Goal: Use online tool/utility: Utilize a website feature to perform a specific function

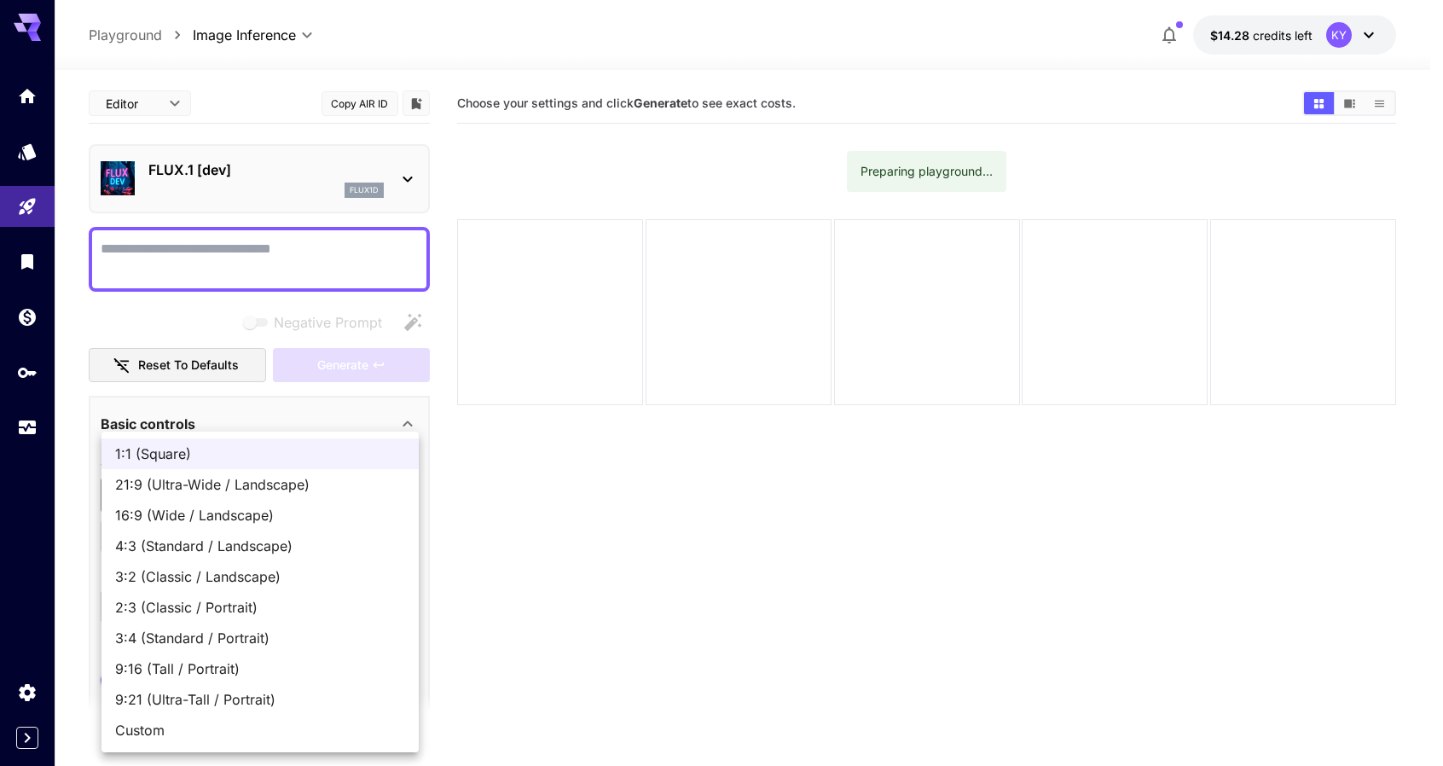
click at [239, 492] on body "**********" at bounding box center [721, 450] width 1443 height 901
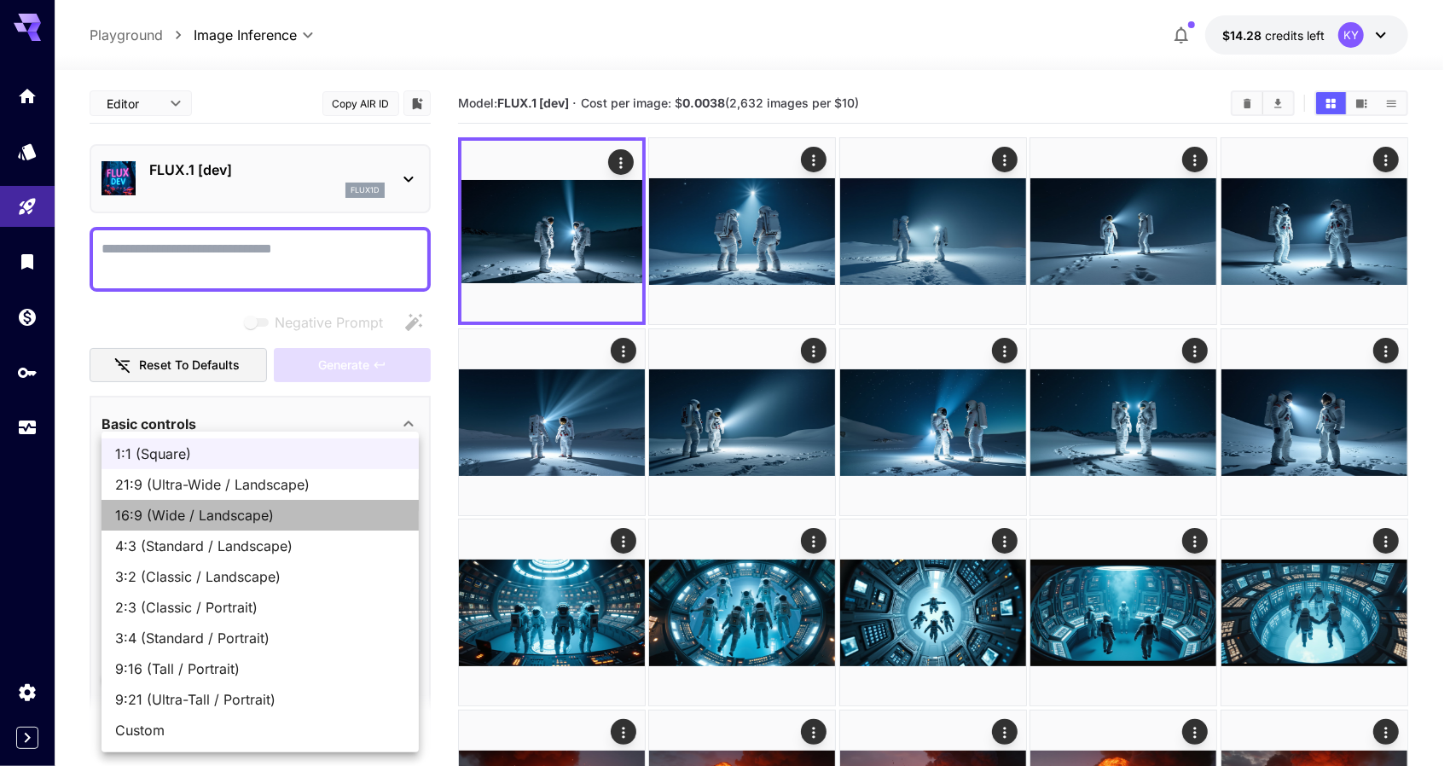
click at [209, 518] on span "16:9 (Wide / Landscape)" at bounding box center [260, 515] width 290 height 20
type input "**********"
type input "****"
type input "***"
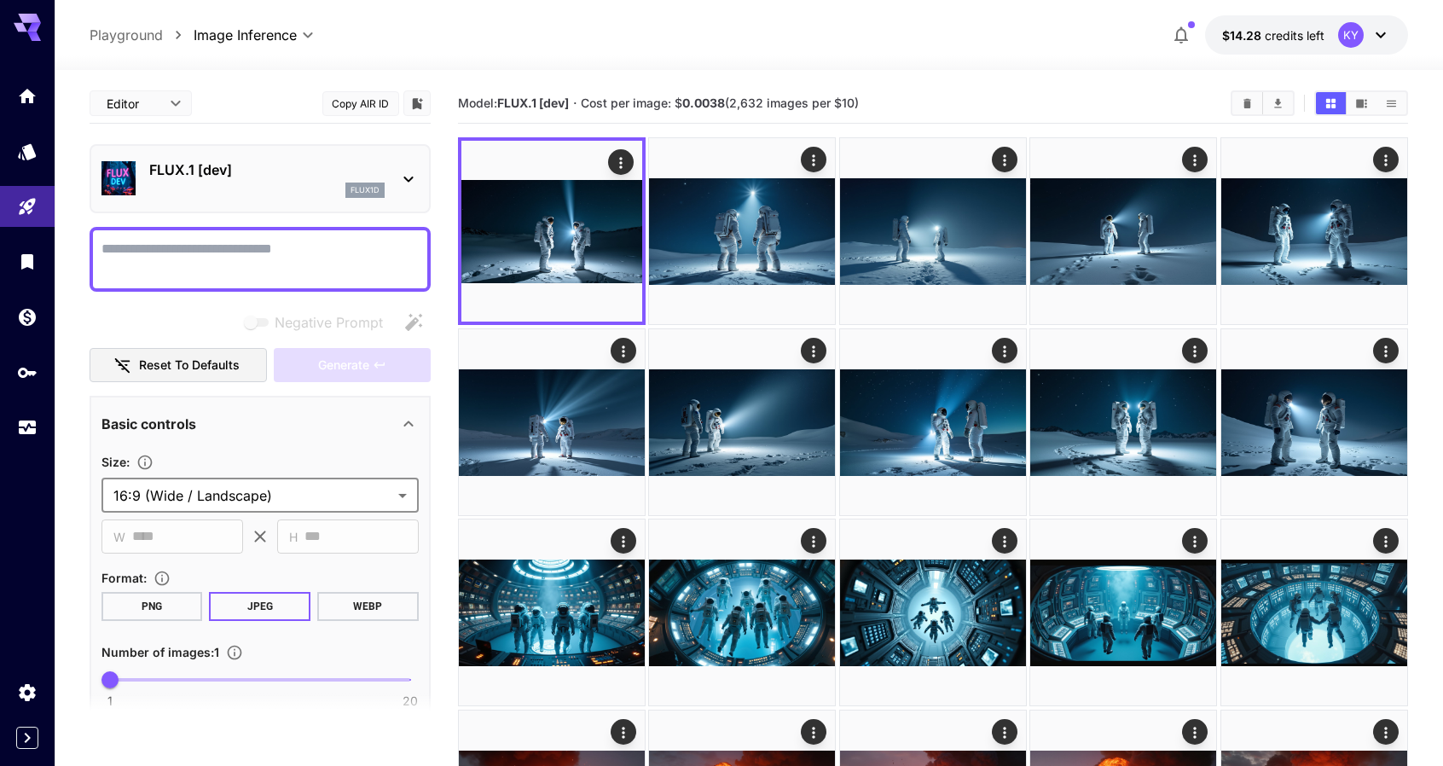
type input "**********"
type input "****"
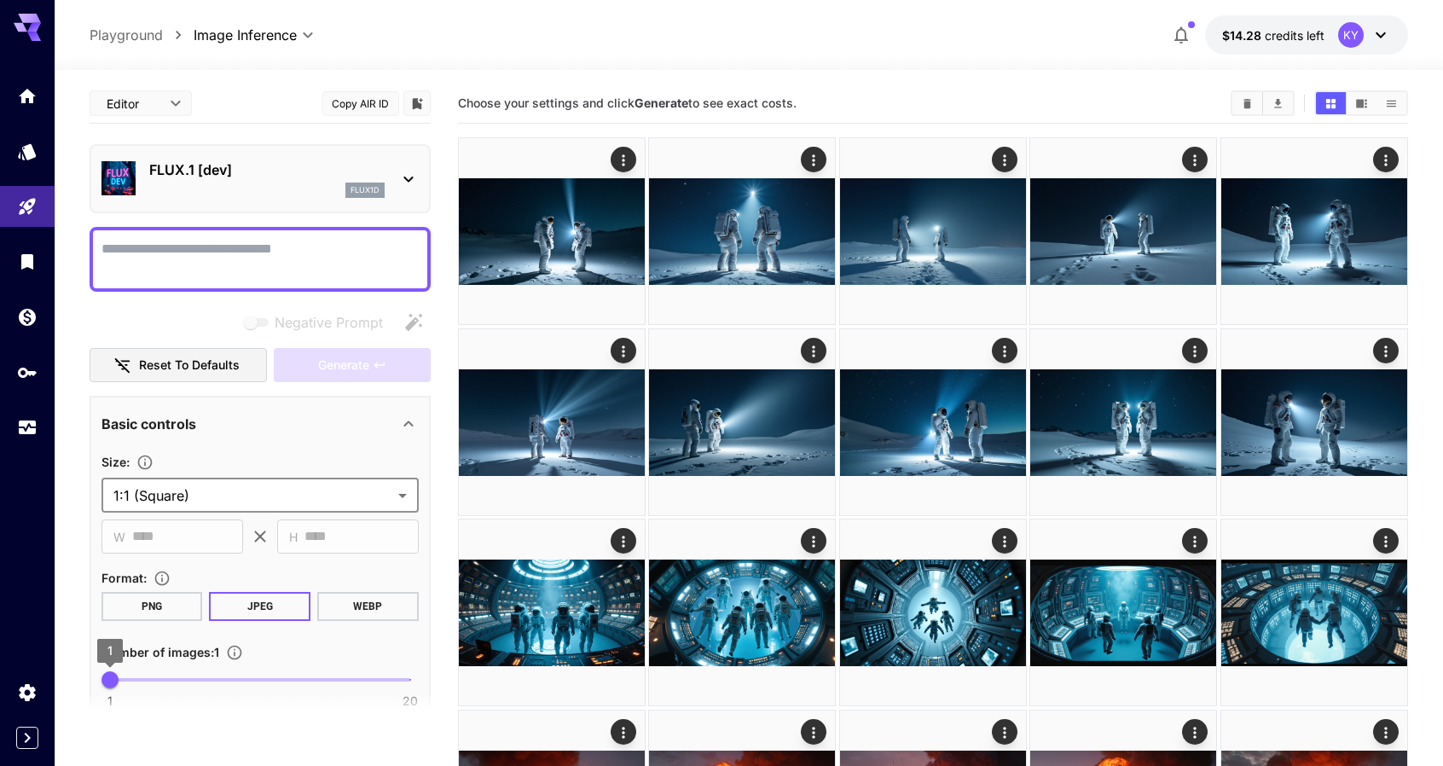
click at [119, 678] on span "1" at bounding box center [110, 679] width 17 height 17
type input "*"
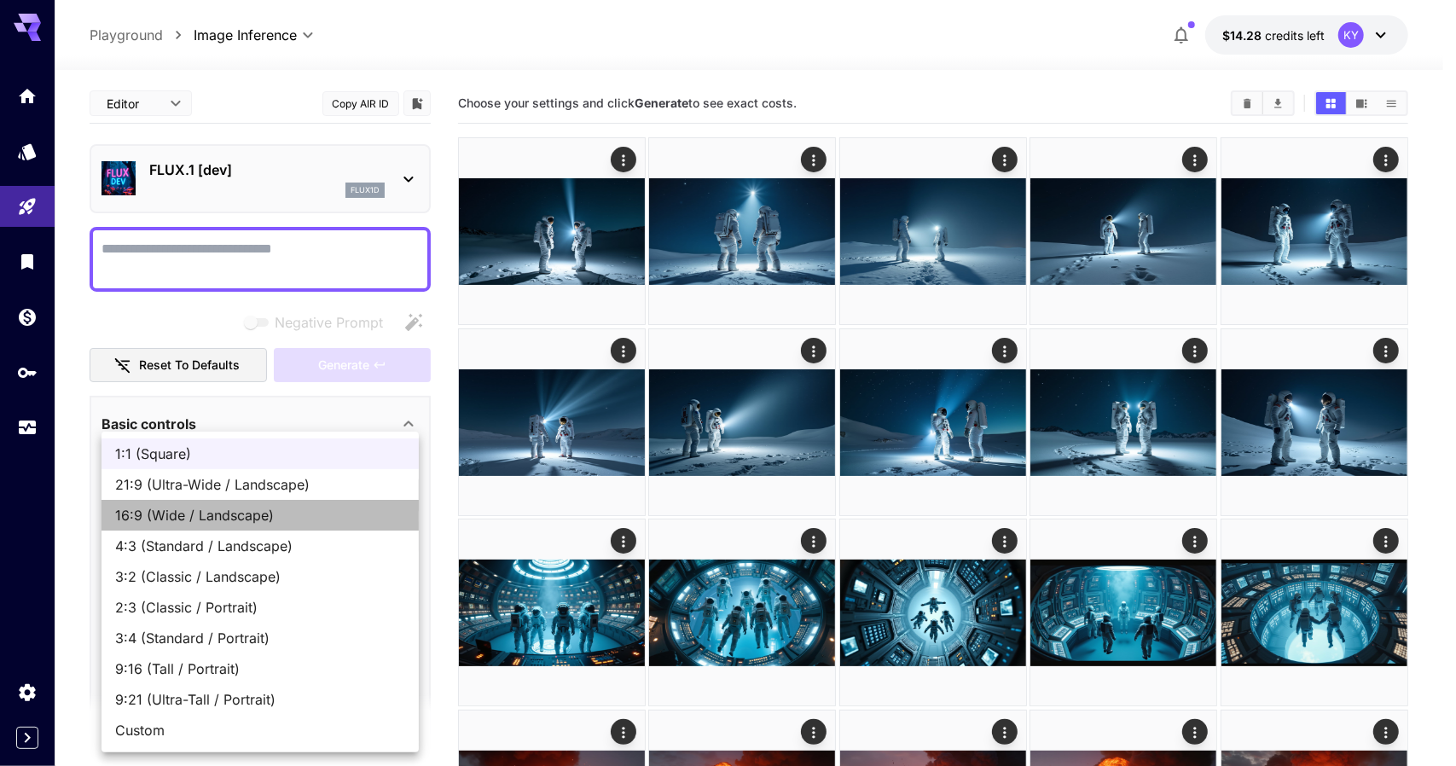
click at [185, 516] on span "16:9 (Wide / Landscape)" at bounding box center [260, 515] width 290 height 20
type input "**********"
type input "****"
type input "***"
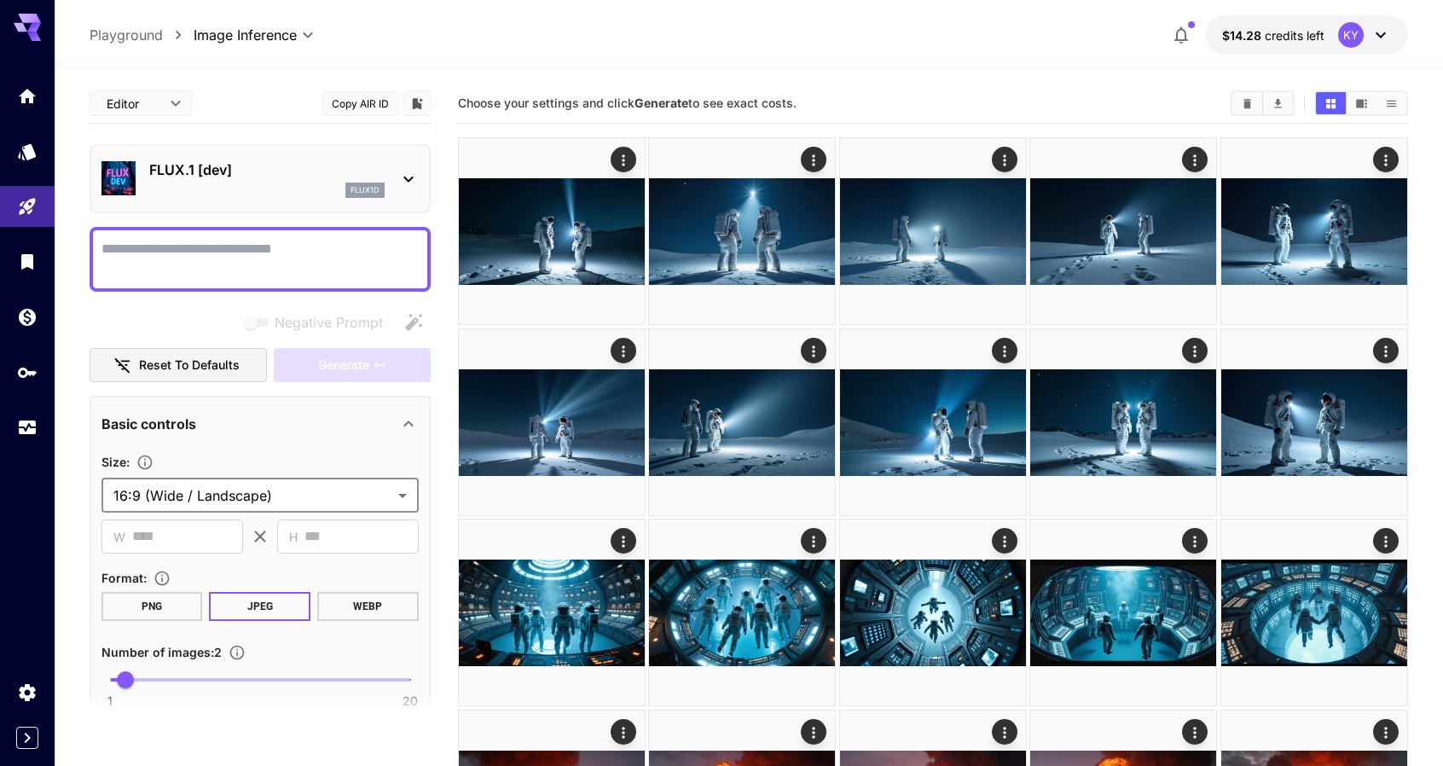
click at [298, 260] on textarea "Negative Prompt" at bounding box center [260, 259] width 317 height 41
paste textarea "**********"
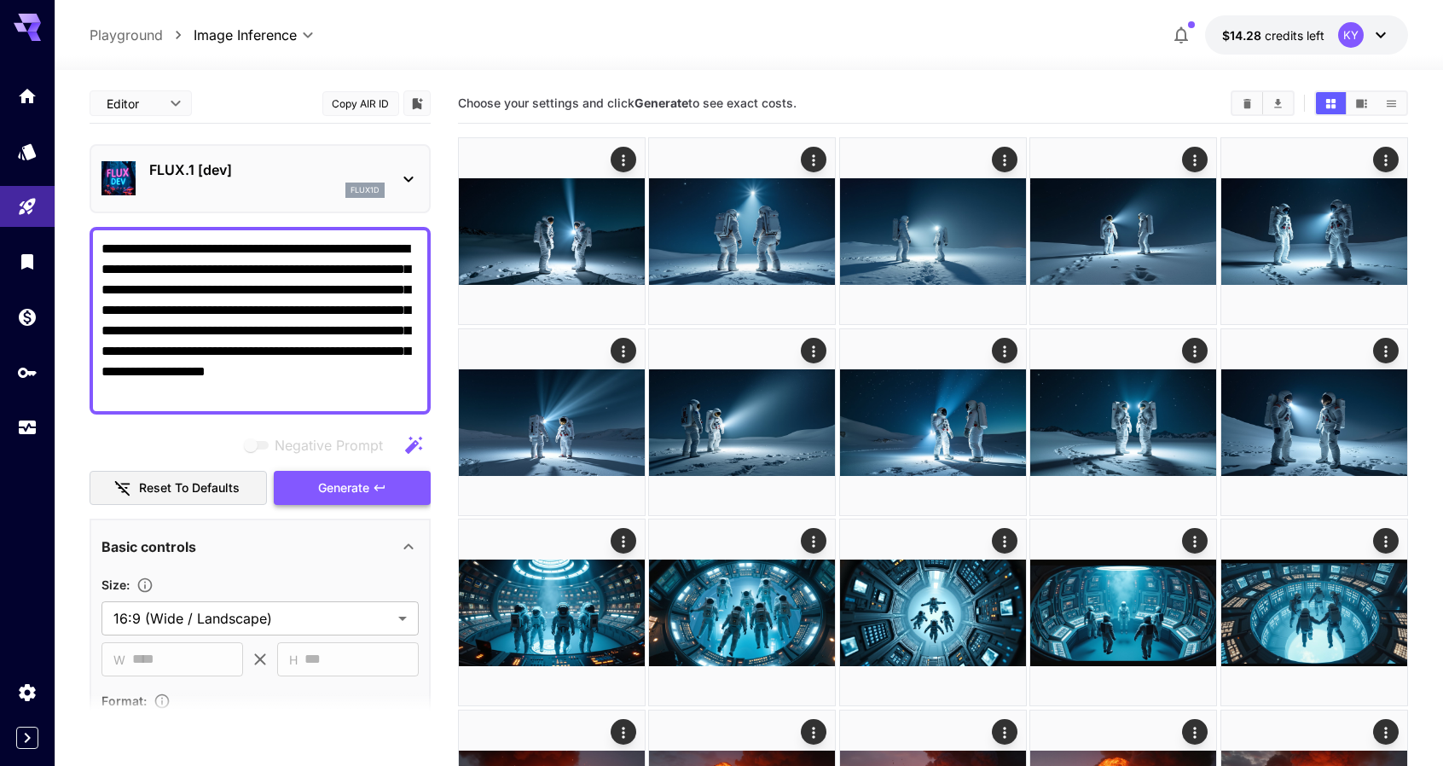
click at [368, 479] on span "Generate" at bounding box center [343, 488] width 51 height 21
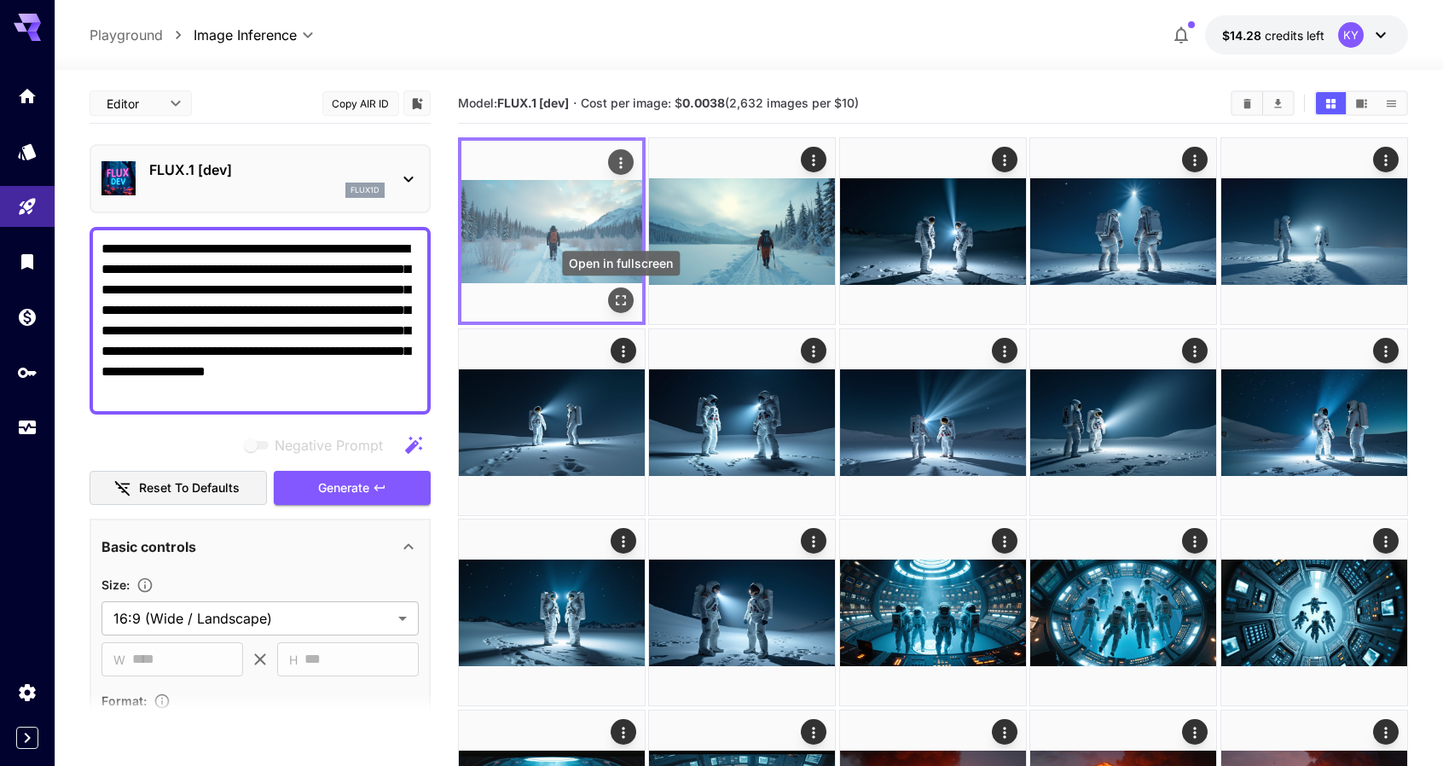
click at [624, 299] on icon "Open in fullscreen" at bounding box center [621, 301] width 10 height 10
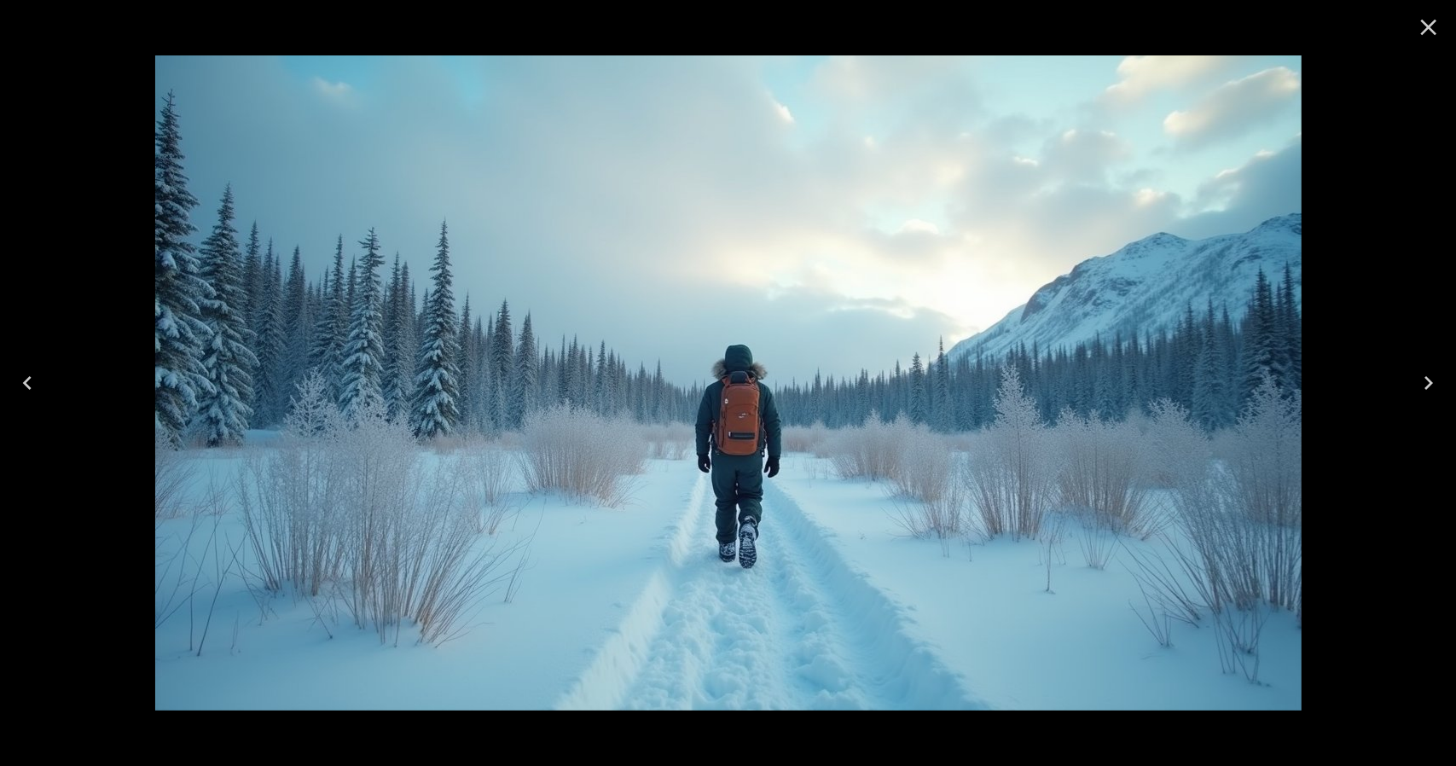
click at [1431, 28] on icon "Close" at bounding box center [1429, 28] width 16 height 16
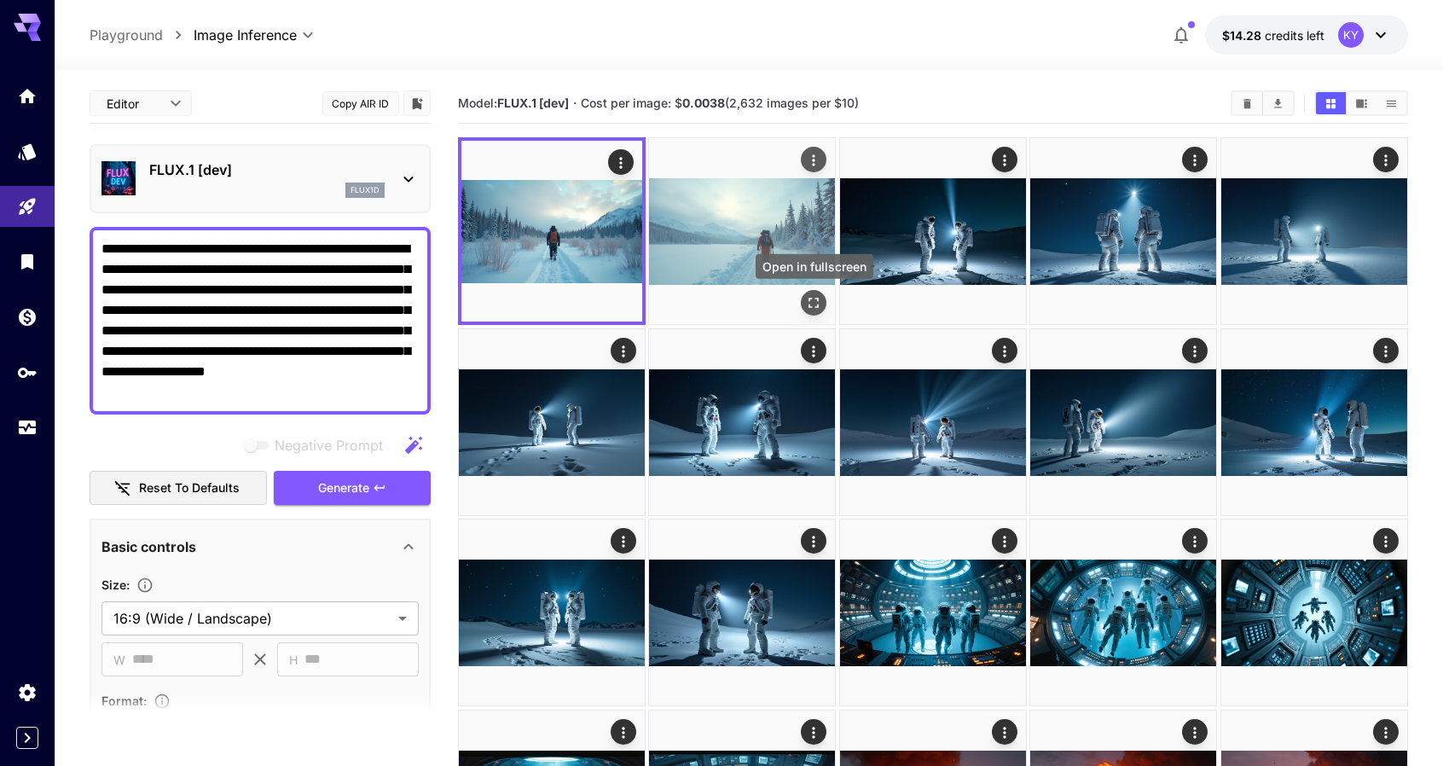
click at [819, 305] on icon "Open in fullscreen" at bounding box center [815, 304] width 10 height 10
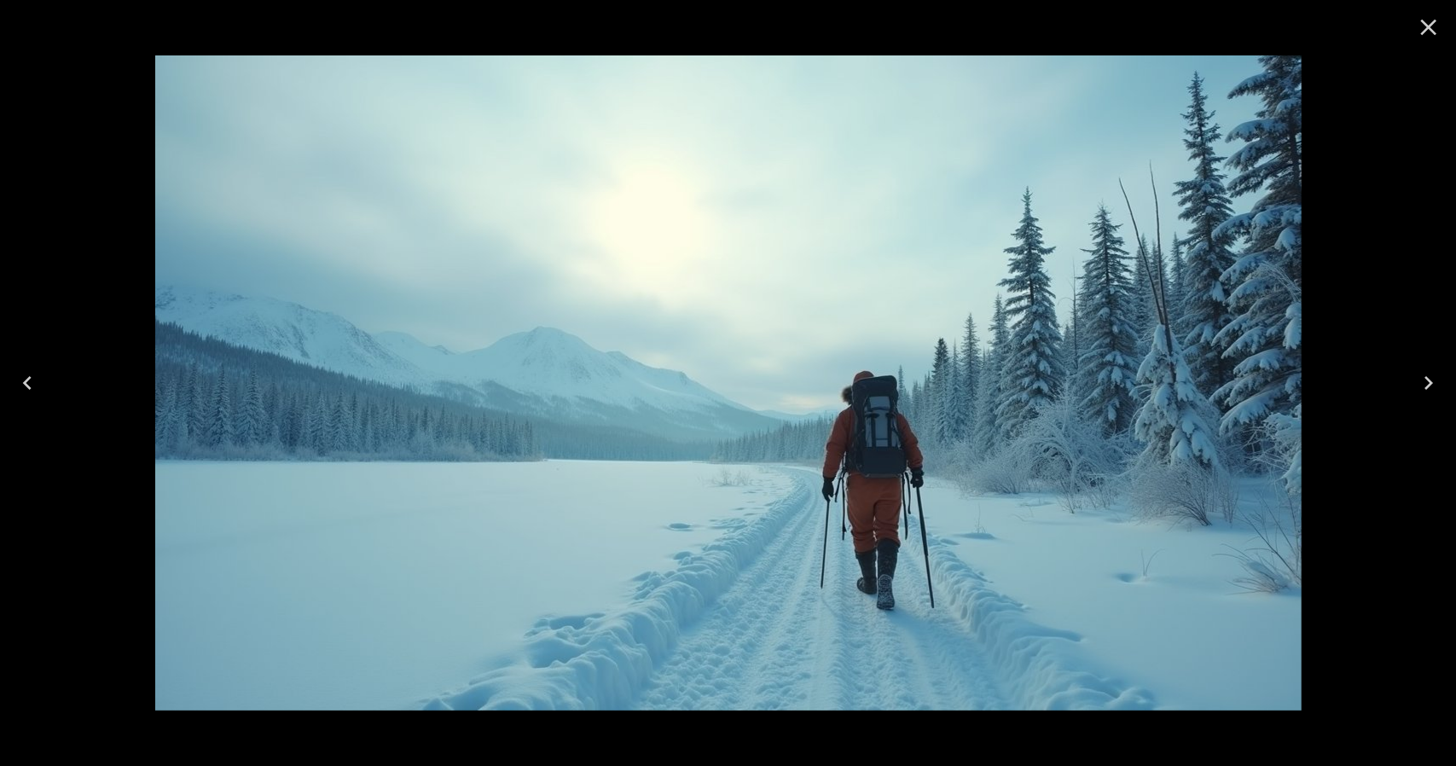
click at [1431, 27] on icon "Close" at bounding box center [1428, 27] width 27 height 27
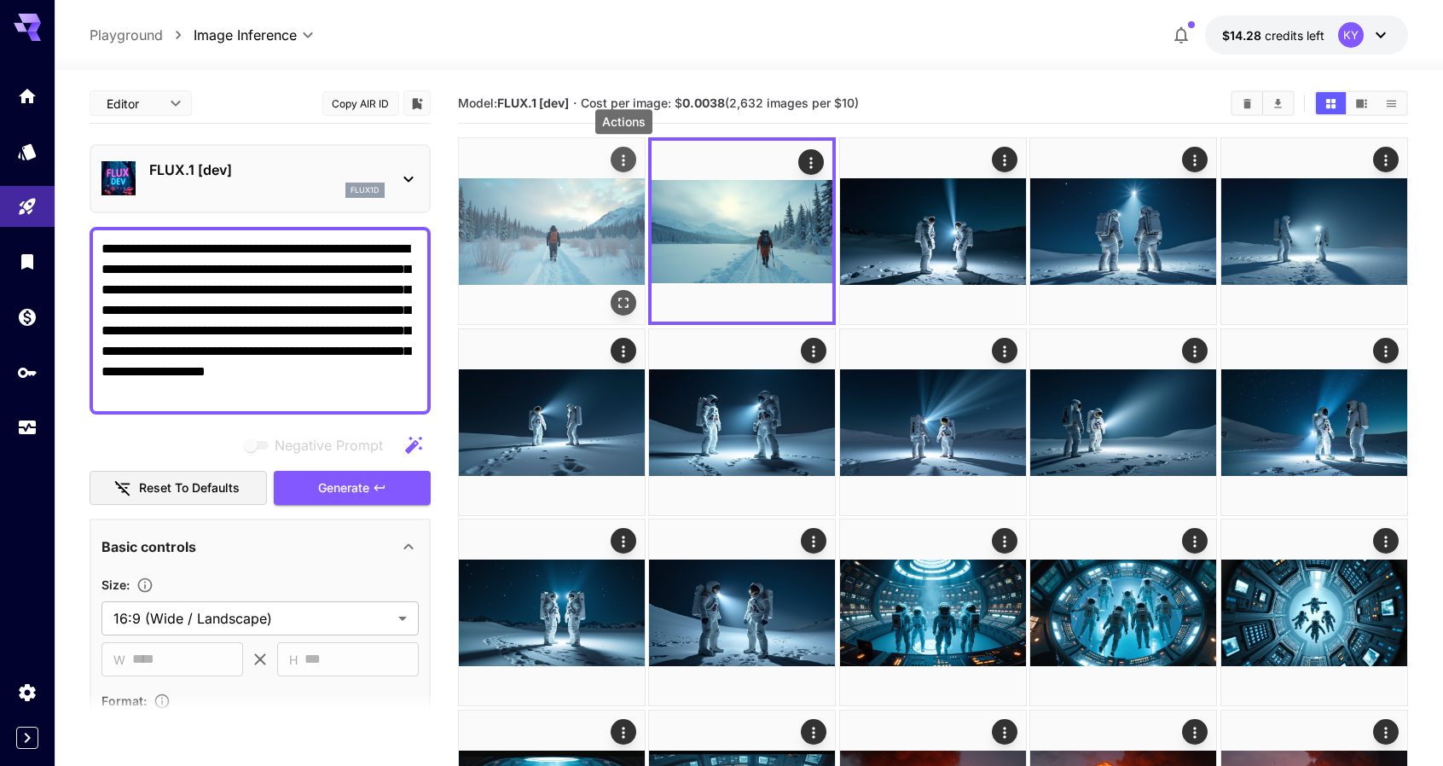
click at [624, 156] on icon "Actions" at bounding box center [623, 159] width 3 height 11
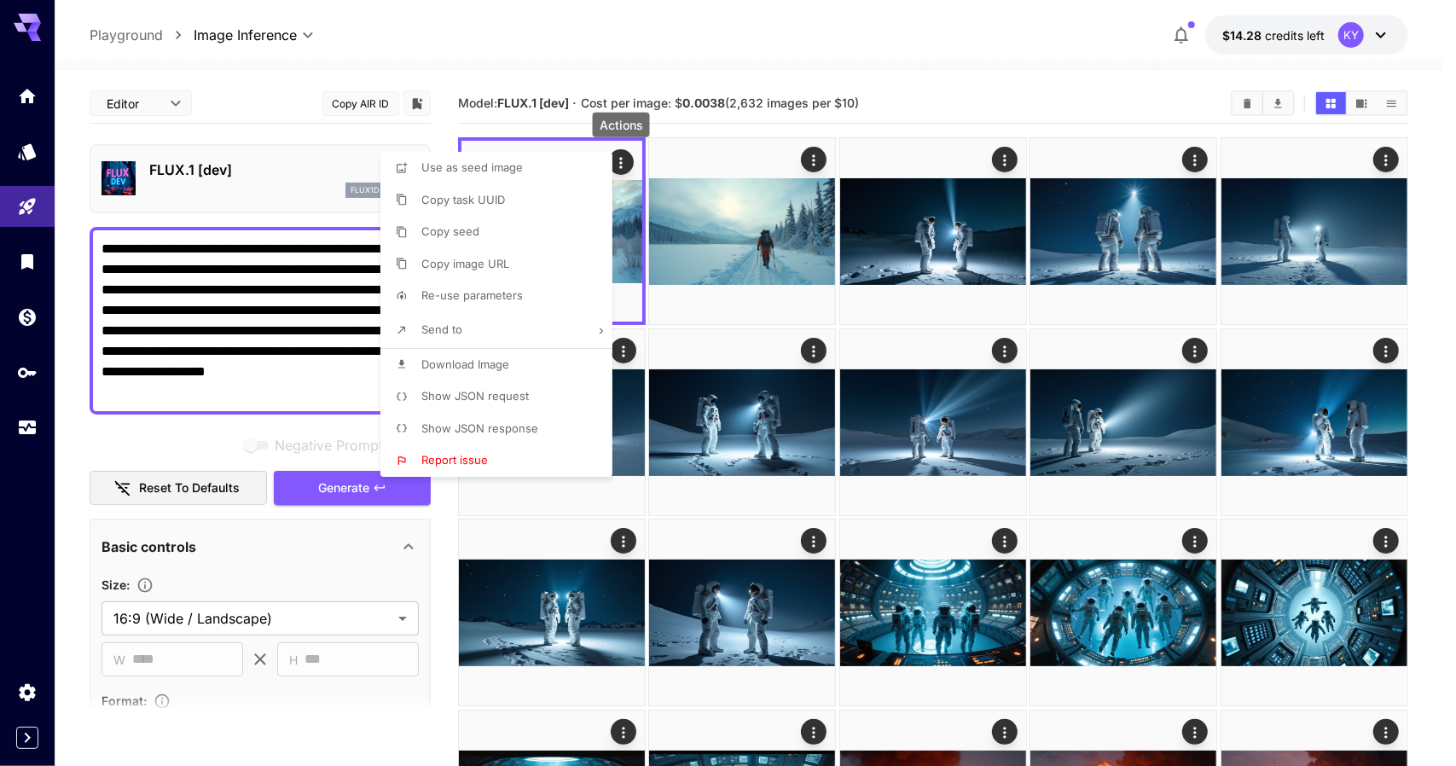
click at [468, 365] on span "Download Image" at bounding box center [465, 364] width 88 height 14
click at [700, 129] on div at bounding box center [728, 383] width 1456 height 766
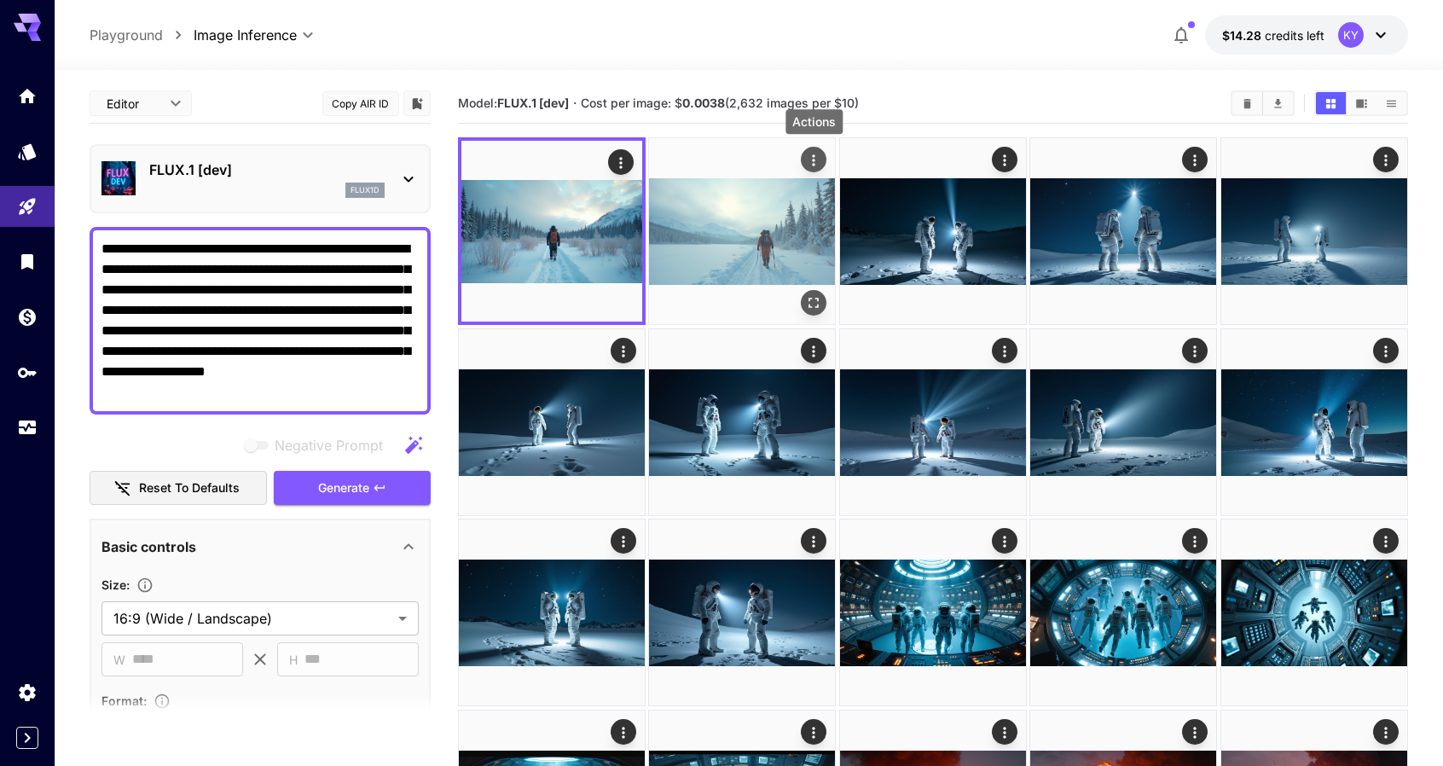
click at [812, 160] on icon "Actions" at bounding box center [814, 160] width 17 height 17
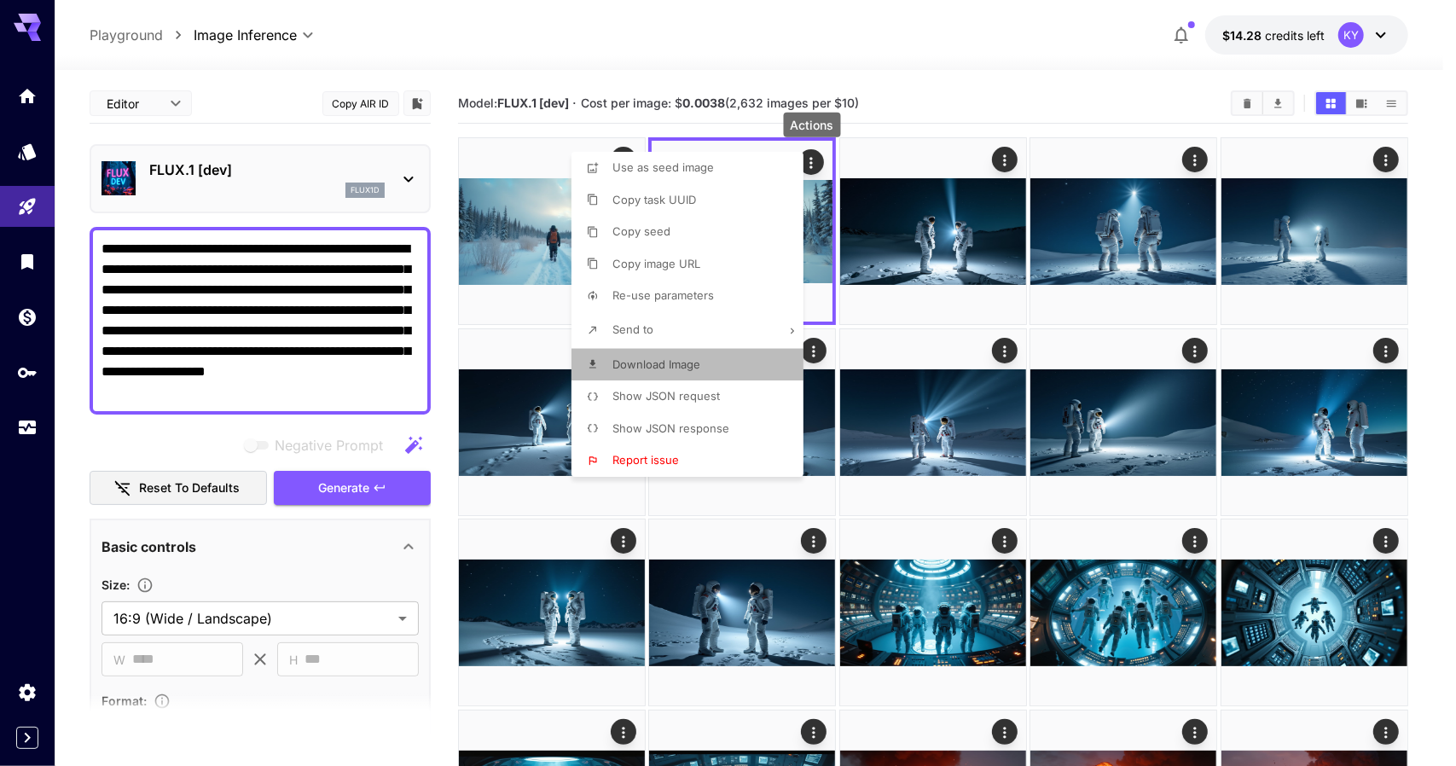
click at [638, 358] on span "Download Image" at bounding box center [657, 364] width 88 height 14
click at [511, 129] on div at bounding box center [728, 383] width 1456 height 766
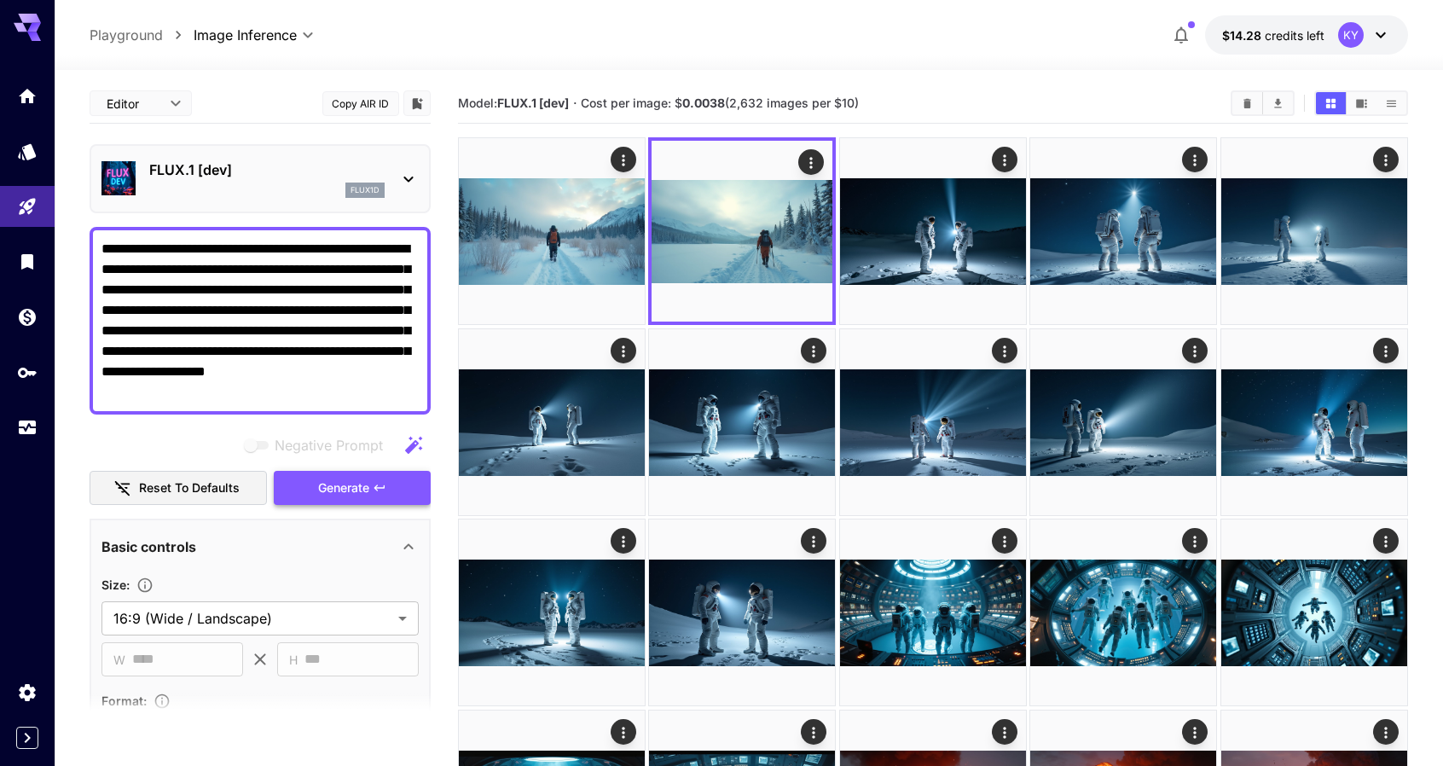
click at [352, 489] on span "Generate" at bounding box center [343, 488] width 51 height 21
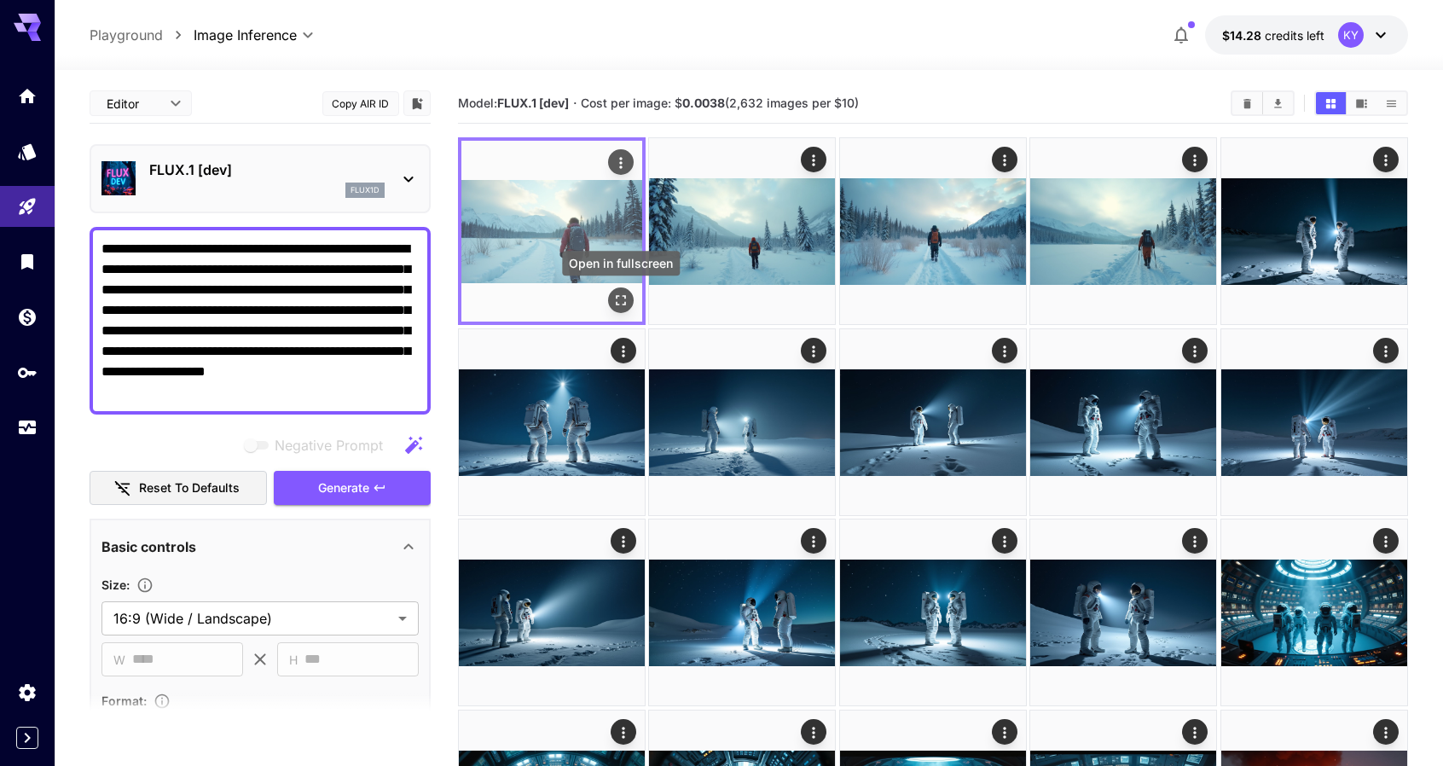
click at [628, 301] on icon "Open in fullscreen" at bounding box center [621, 300] width 17 height 17
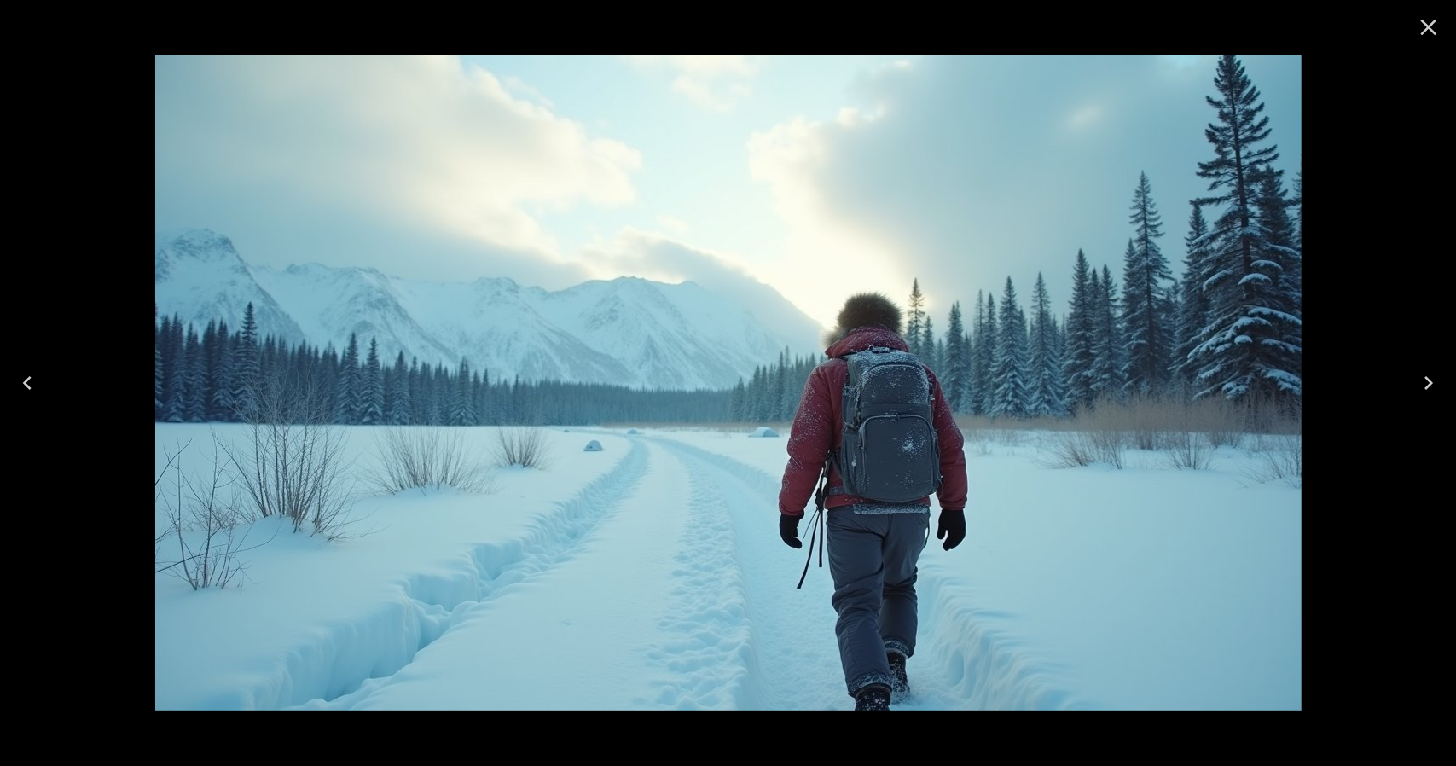
click at [1430, 30] on icon "Close" at bounding box center [1428, 27] width 27 height 27
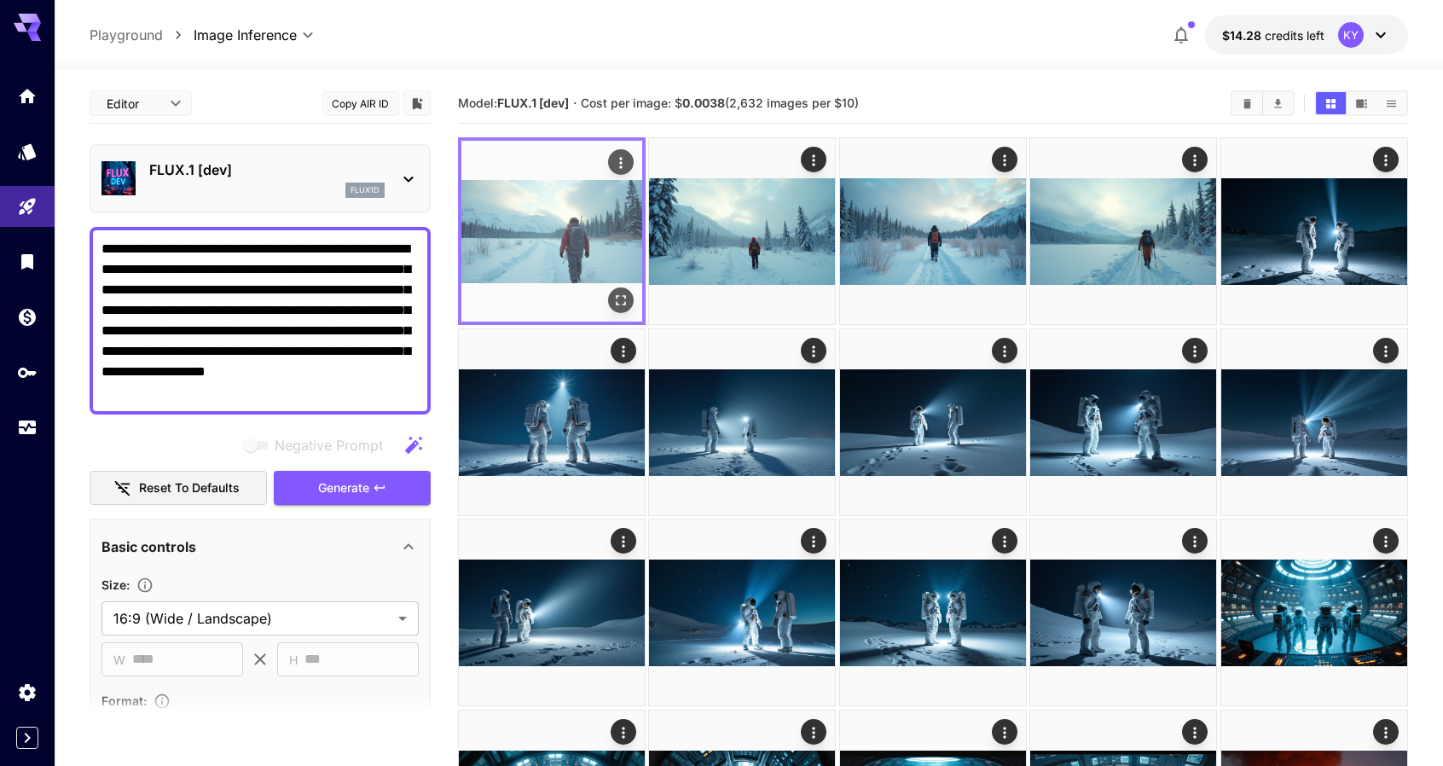
click at [626, 168] on icon "Actions" at bounding box center [621, 162] width 17 height 17
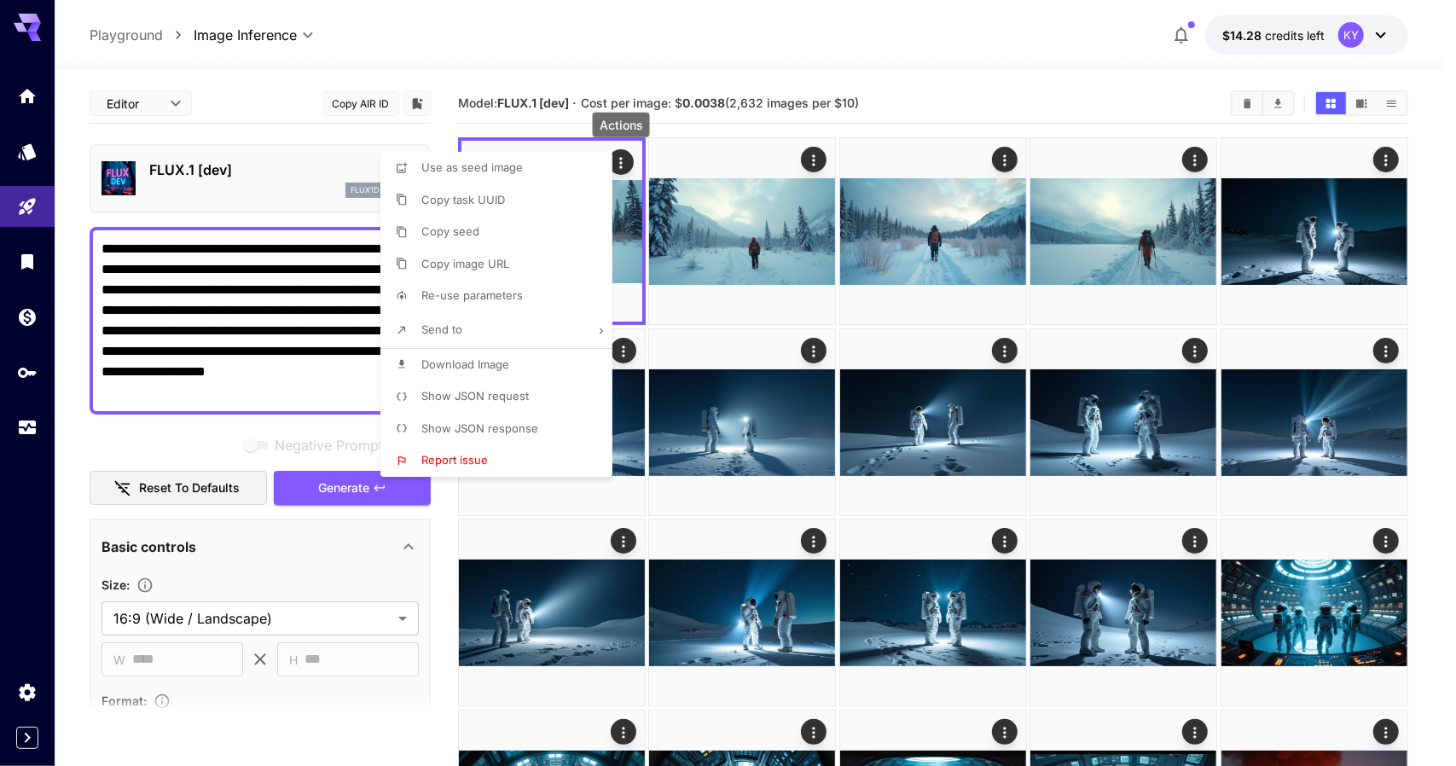
click at [469, 364] on span "Download Image" at bounding box center [465, 364] width 88 height 14
click at [682, 125] on div at bounding box center [728, 383] width 1456 height 766
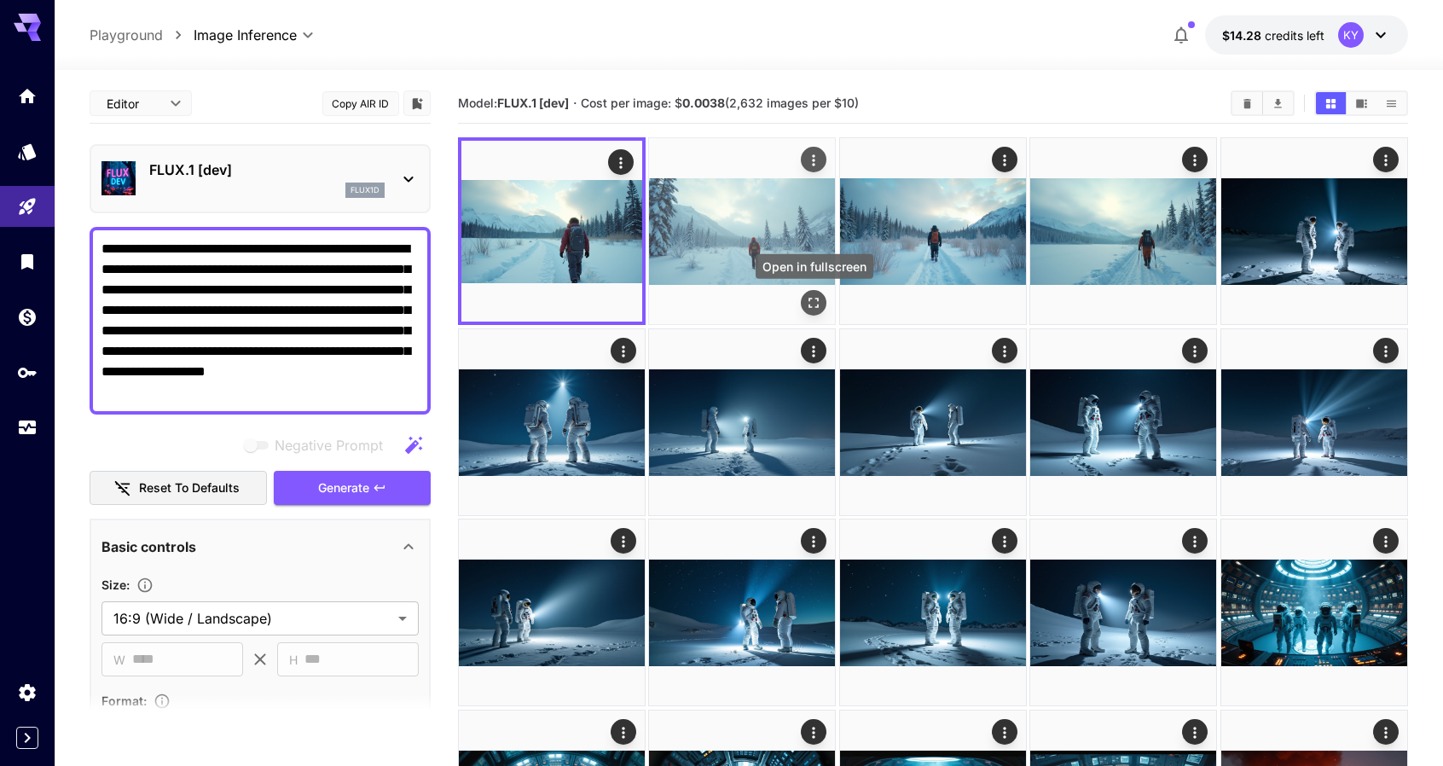
click at [814, 305] on icon "Open in fullscreen" at bounding box center [814, 302] width 17 height 17
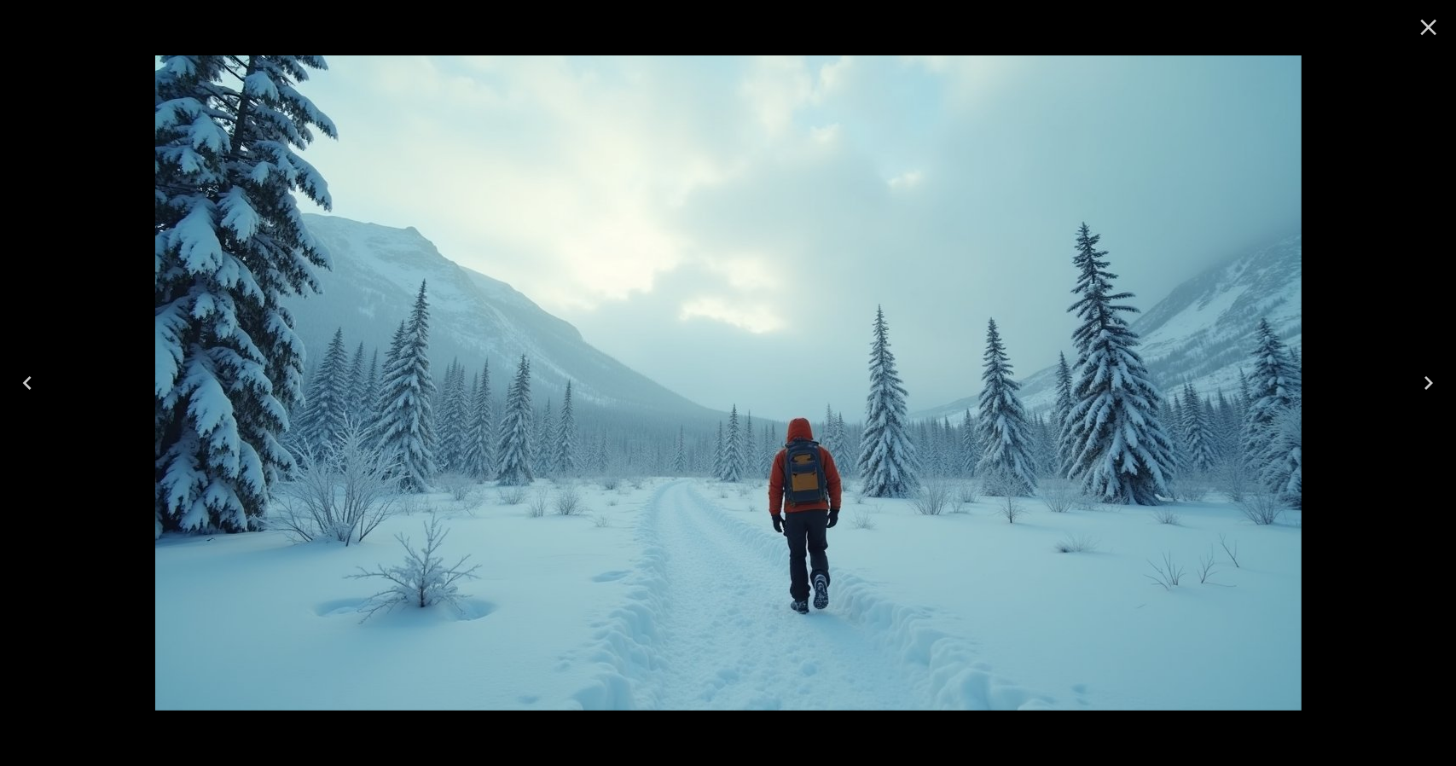
click at [1433, 31] on icon "Close" at bounding box center [1429, 28] width 16 height 16
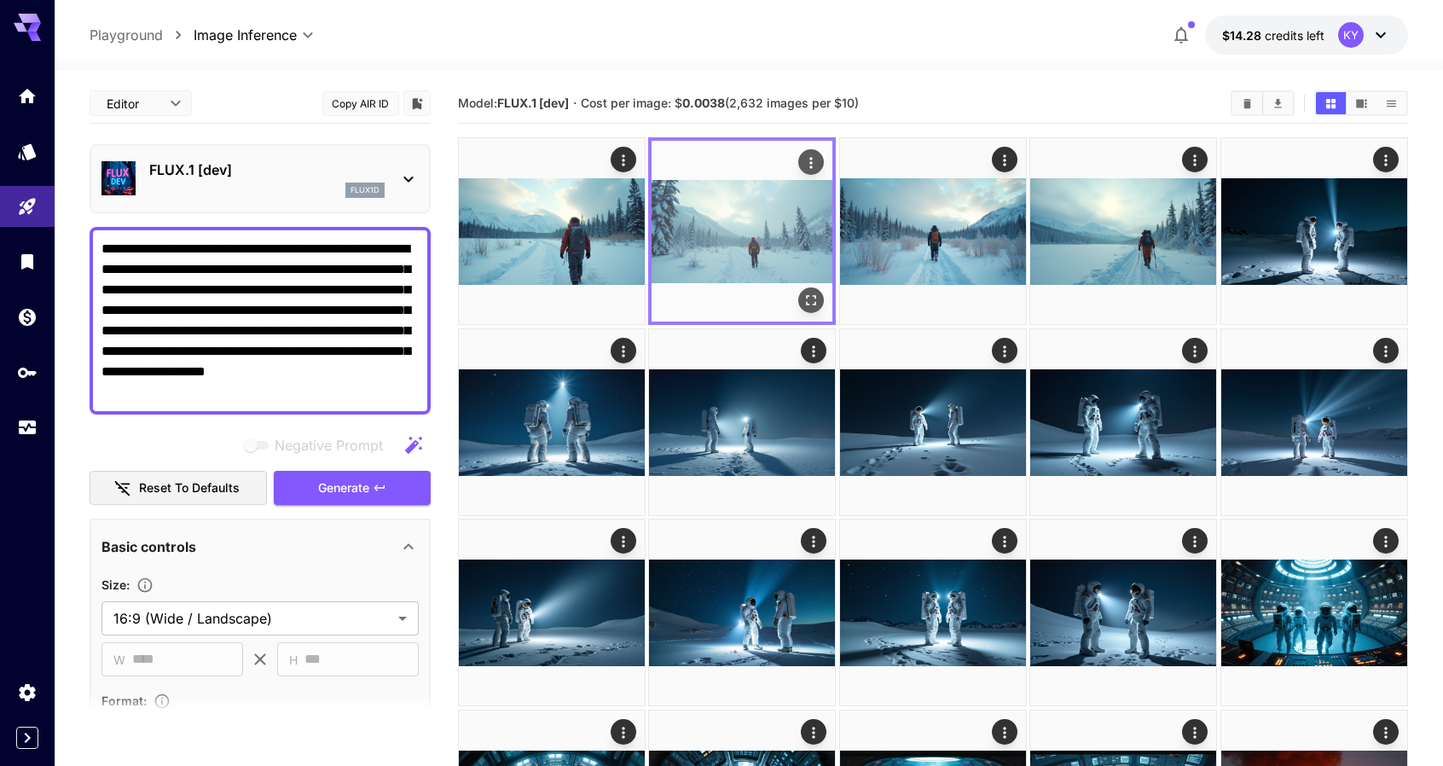
click at [810, 161] on icon "Actions" at bounding box center [812, 162] width 17 height 17
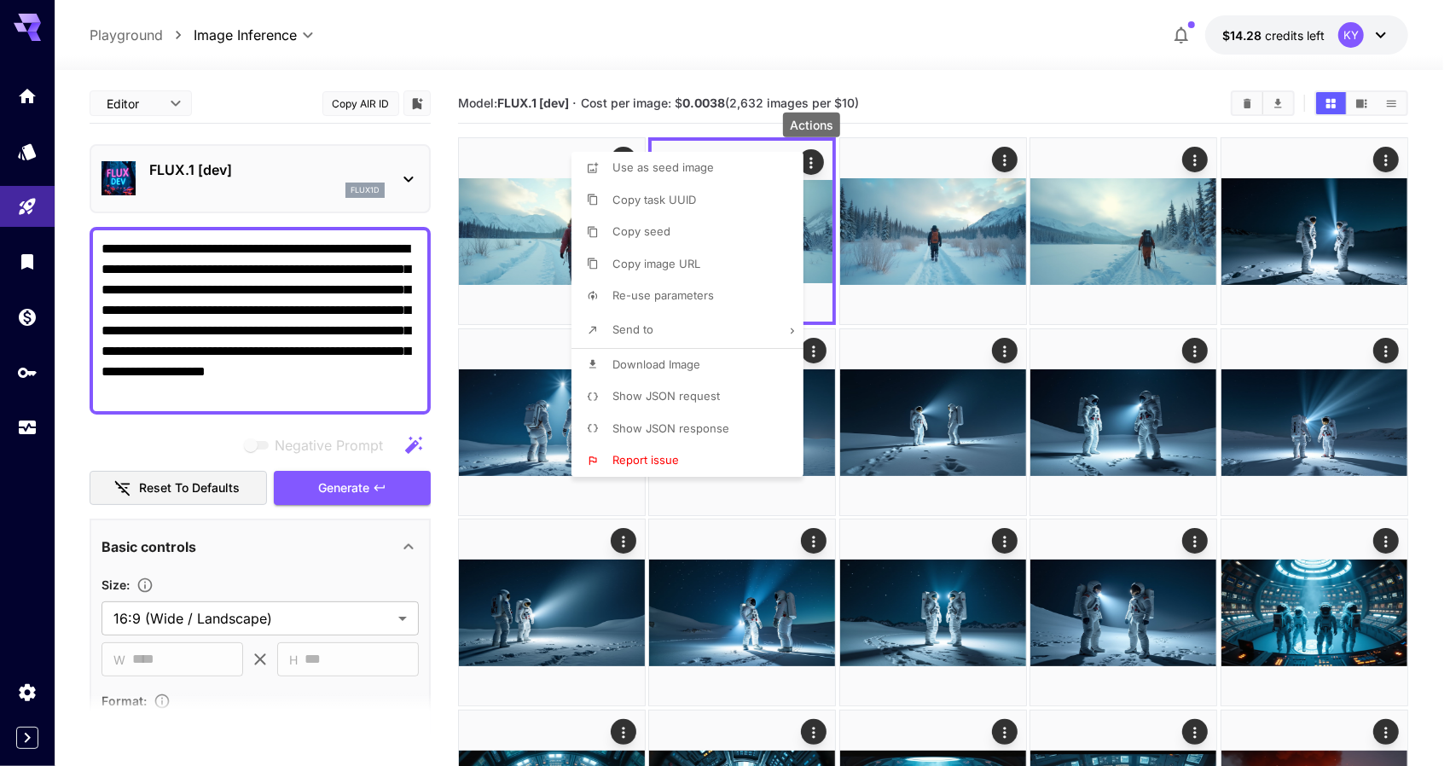
click at [624, 363] on span "Download Image" at bounding box center [657, 364] width 88 height 14
click at [440, 132] on div at bounding box center [728, 383] width 1456 height 766
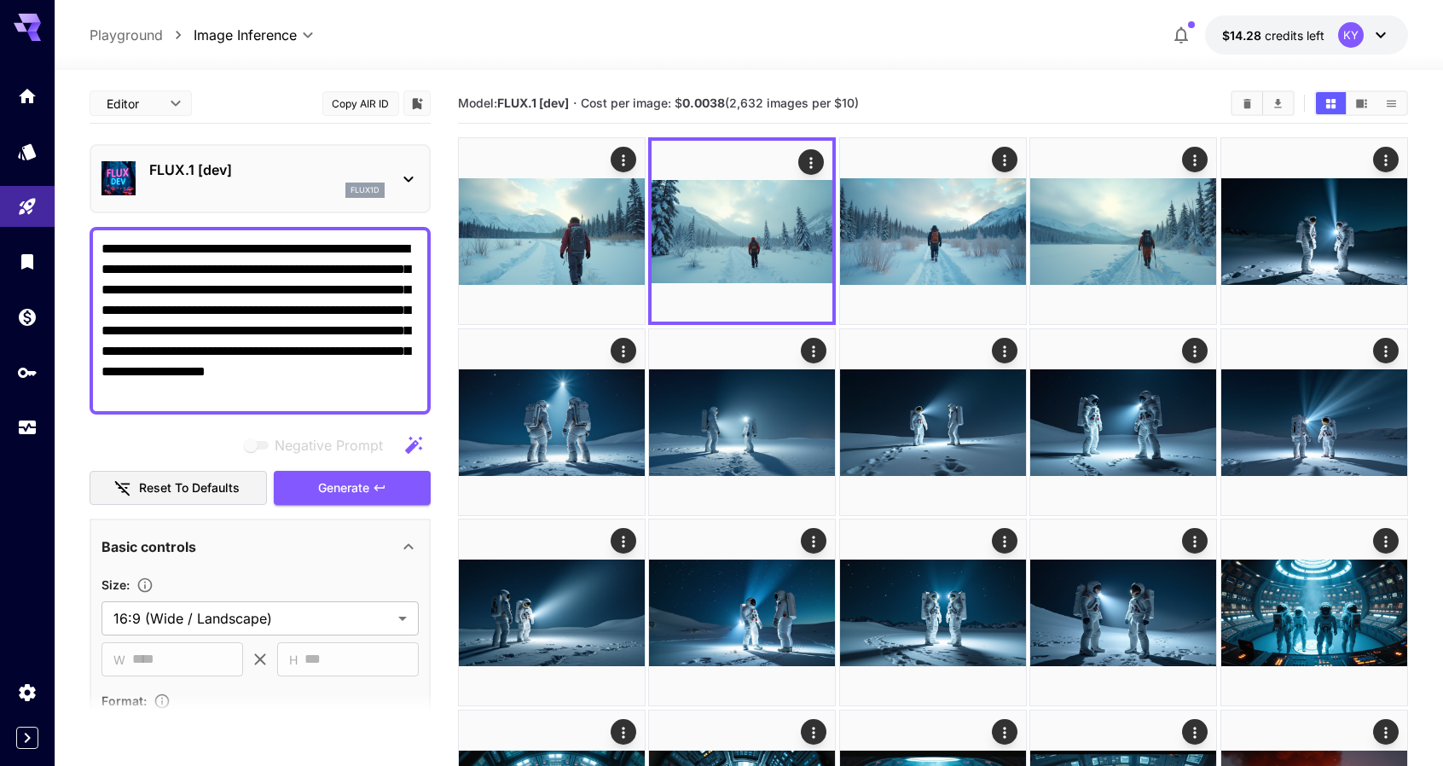
click at [262, 298] on textarea "**********" at bounding box center [260, 321] width 317 height 164
drag, startPoint x: 392, startPoint y: 390, endPoint x: 70, endPoint y: 236, distance: 357.2
paste textarea "**********"
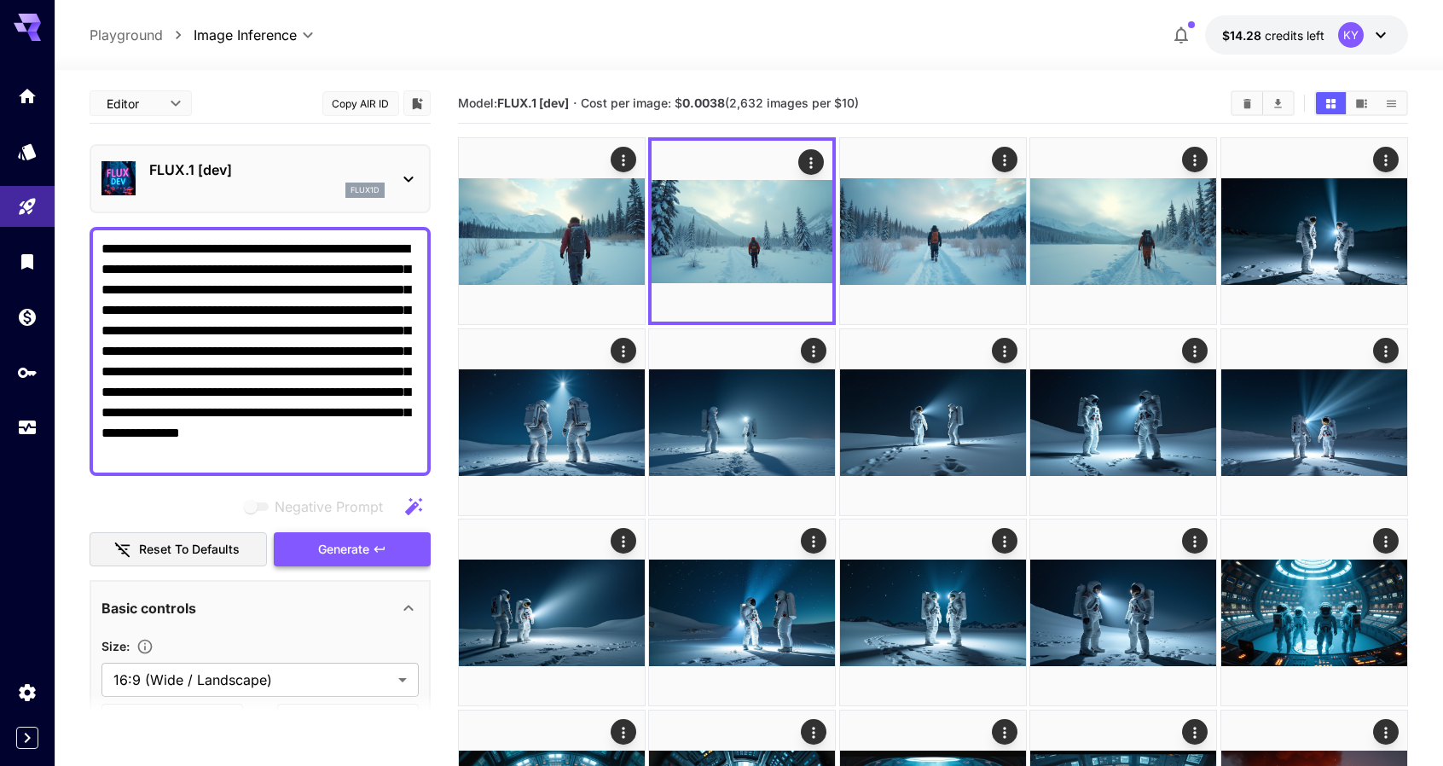
click at [345, 546] on span "Generate" at bounding box center [343, 549] width 51 height 21
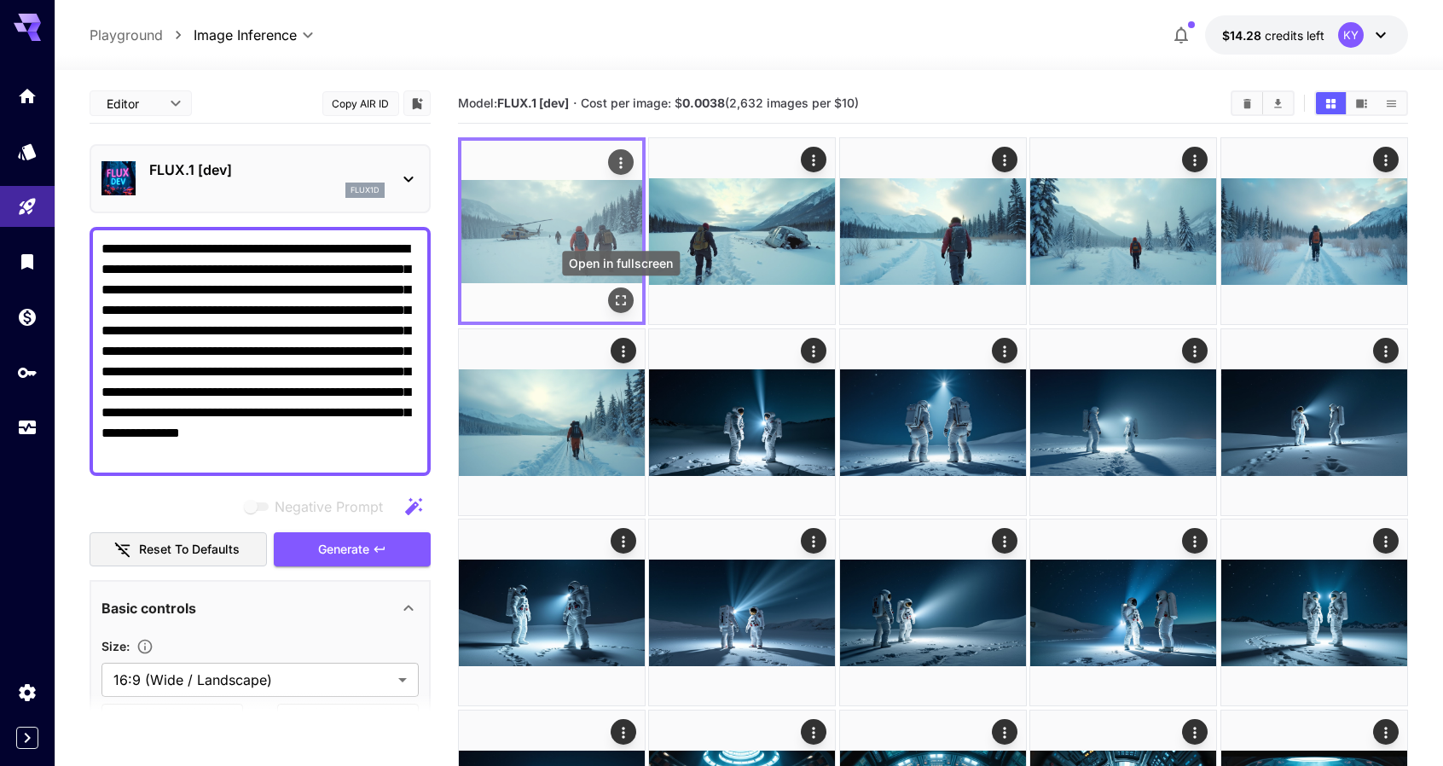
click at [624, 309] on button "Open in fullscreen" at bounding box center [621, 300] width 26 height 26
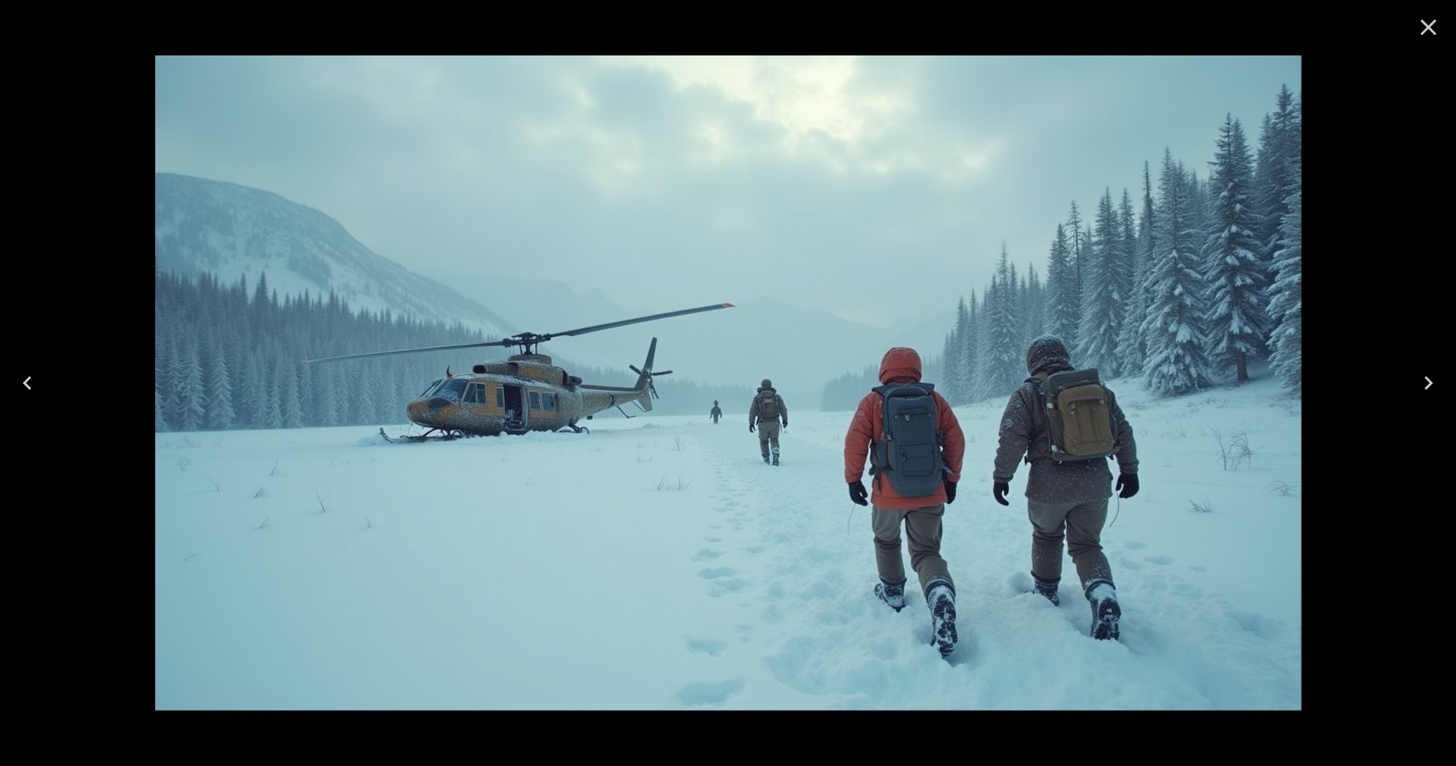
click at [1438, 28] on icon "Close" at bounding box center [1428, 27] width 27 height 27
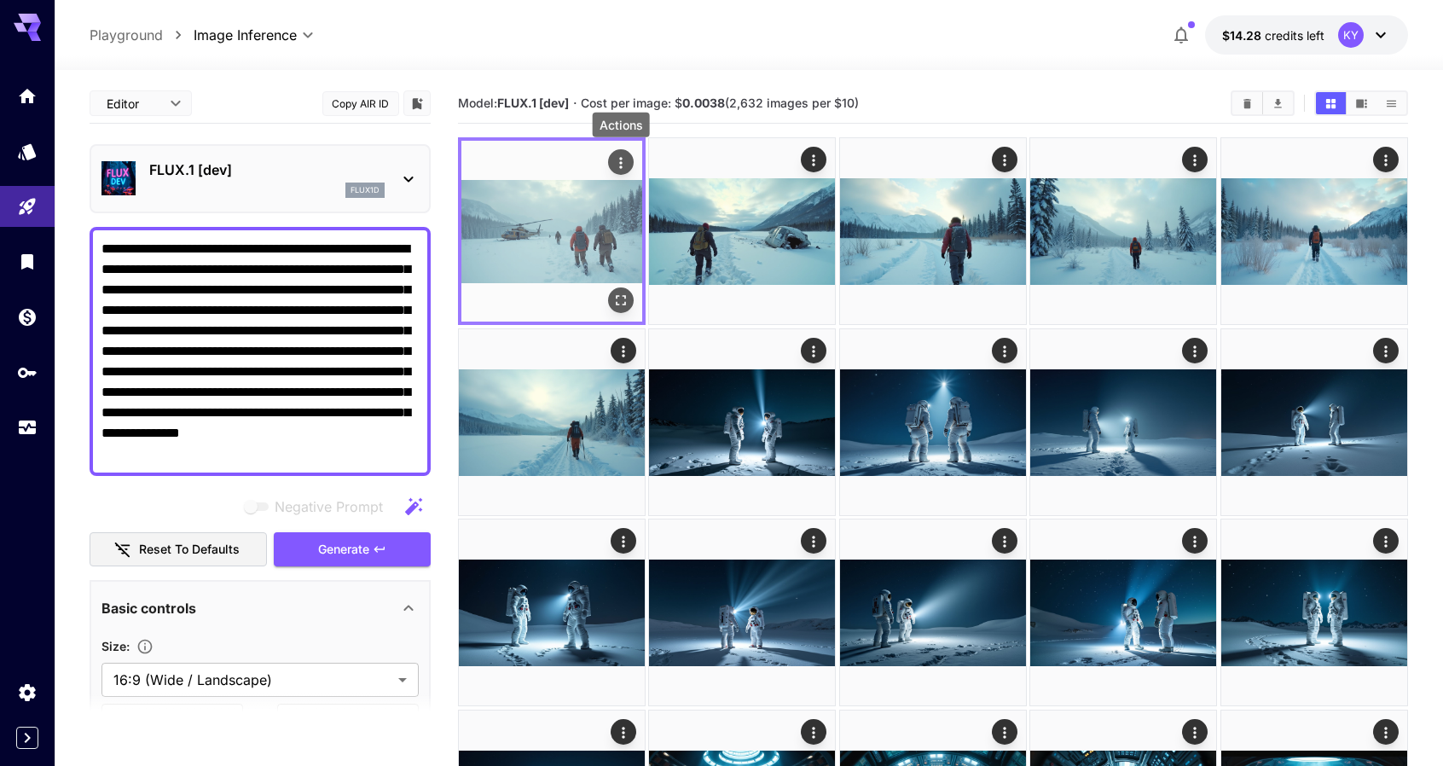
click at [619, 160] on icon "Actions" at bounding box center [621, 162] width 17 height 17
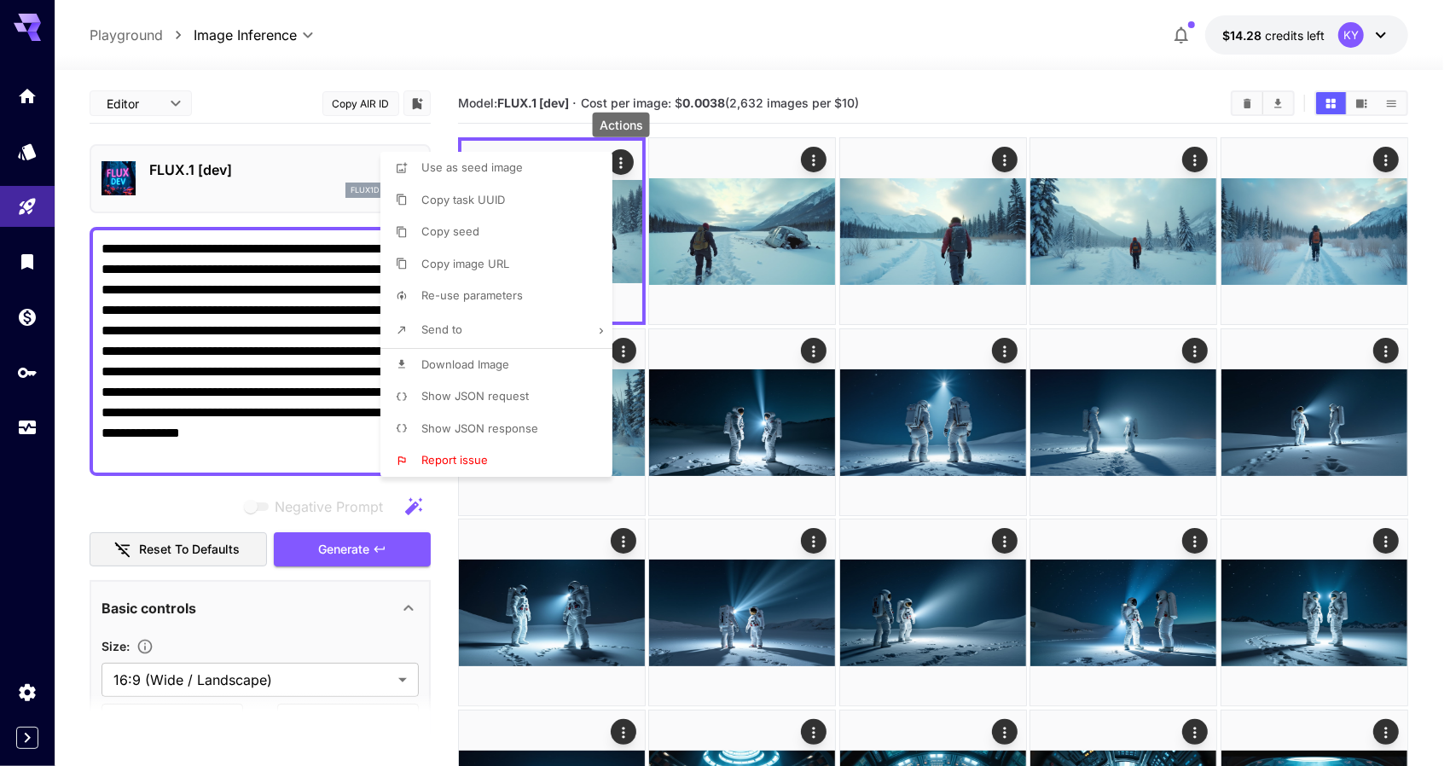
click at [474, 367] on span "Download Image" at bounding box center [465, 364] width 88 height 14
click at [707, 134] on div at bounding box center [728, 383] width 1456 height 766
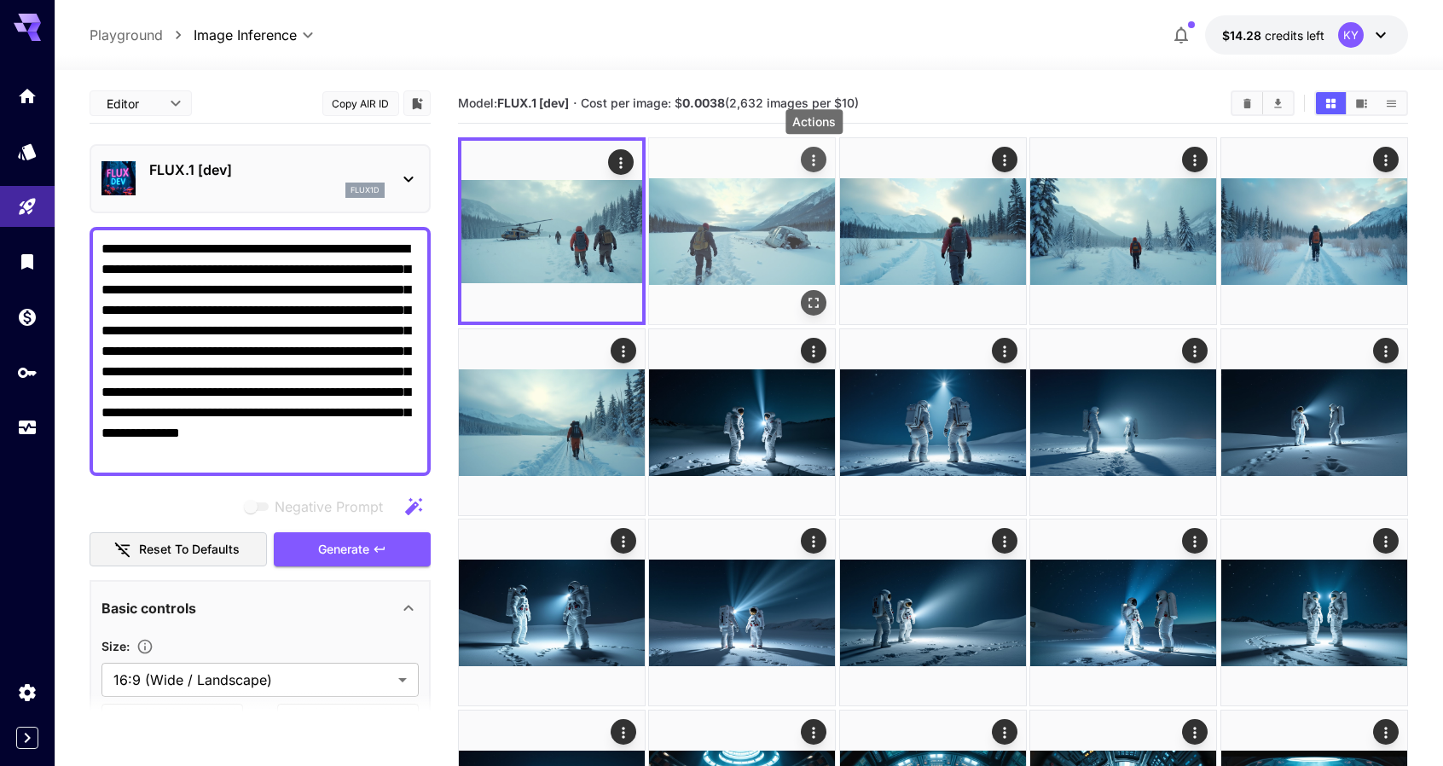
click at [821, 156] on icon "Actions" at bounding box center [814, 160] width 17 height 17
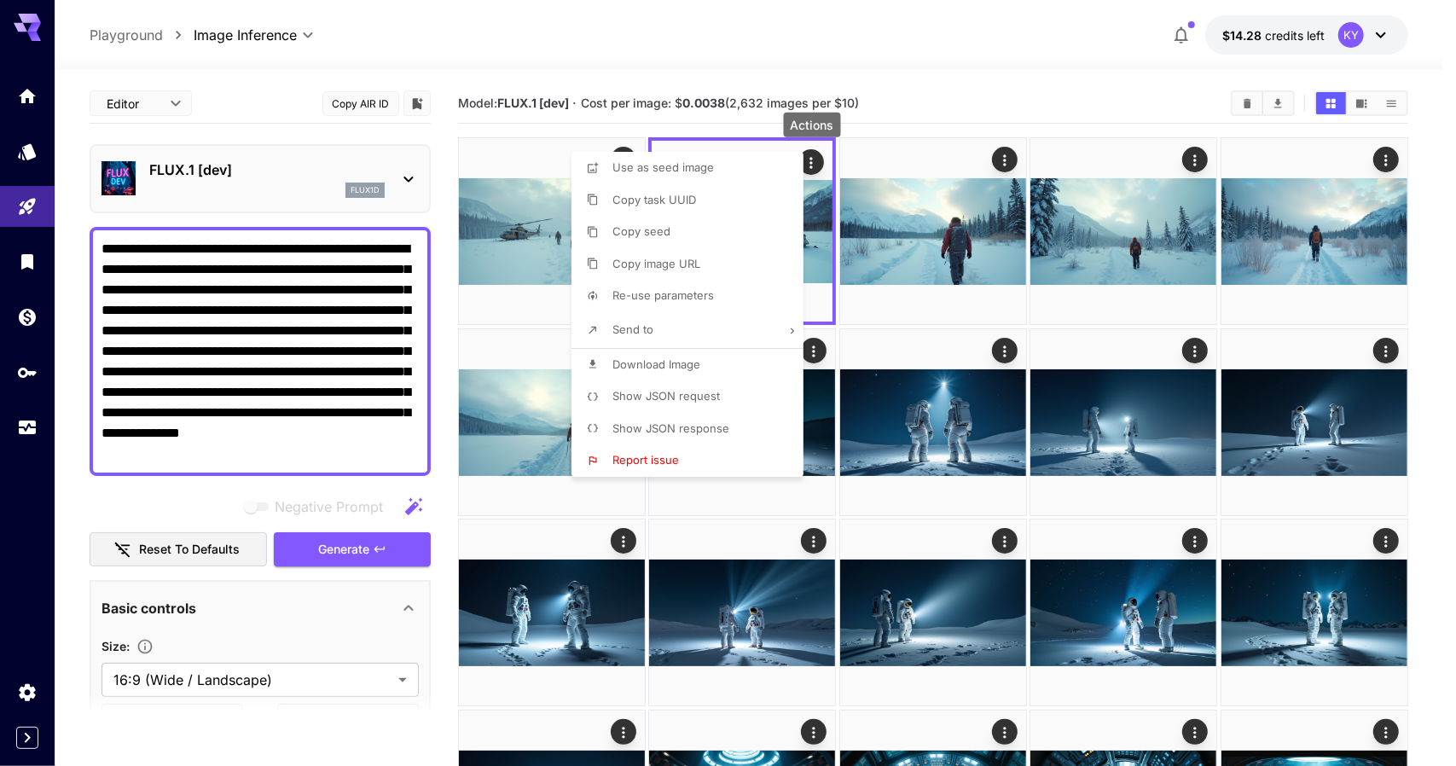
click at [674, 364] on span "Download Image" at bounding box center [657, 364] width 88 height 14
click at [554, 124] on div at bounding box center [728, 383] width 1456 height 766
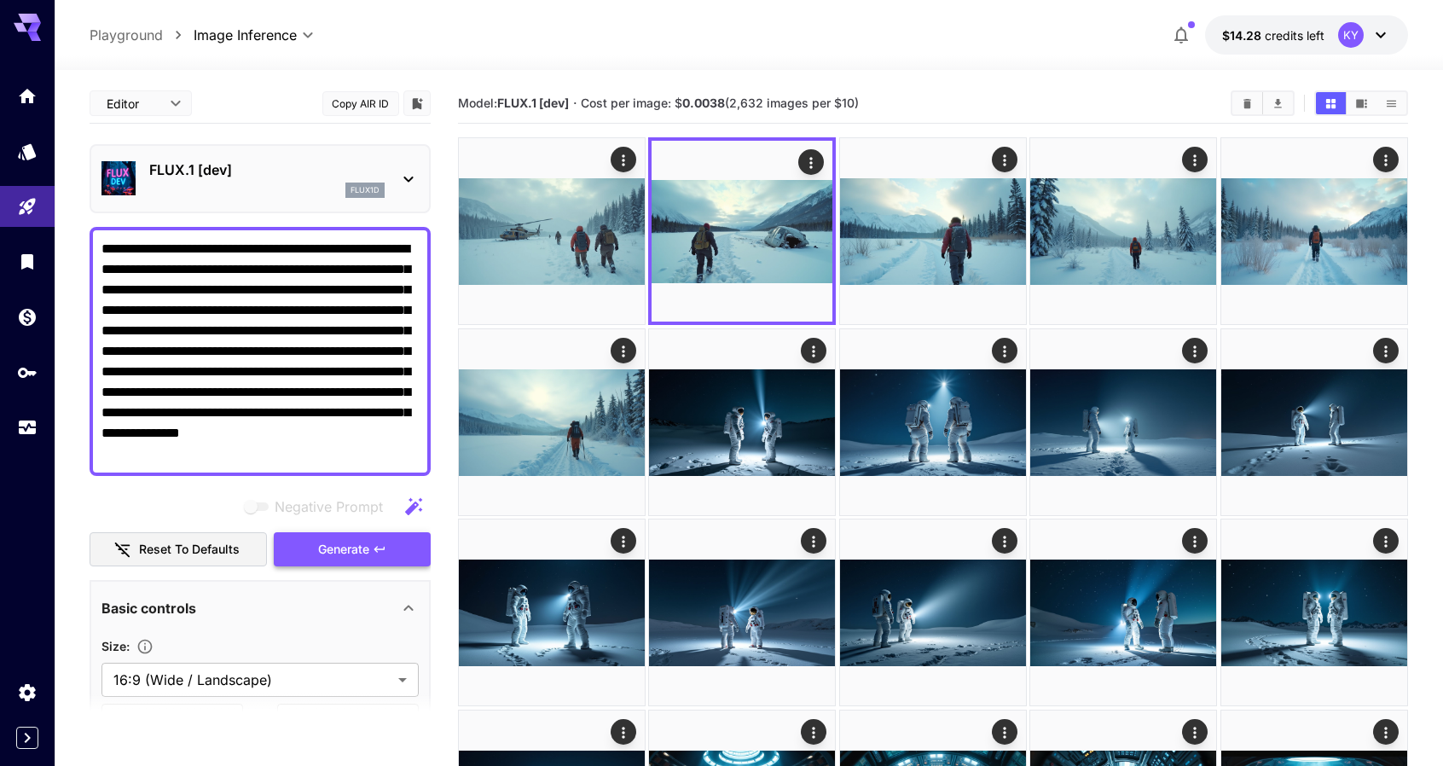
click at [299, 545] on button "Generate" at bounding box center [352, 549] width 157 height 35
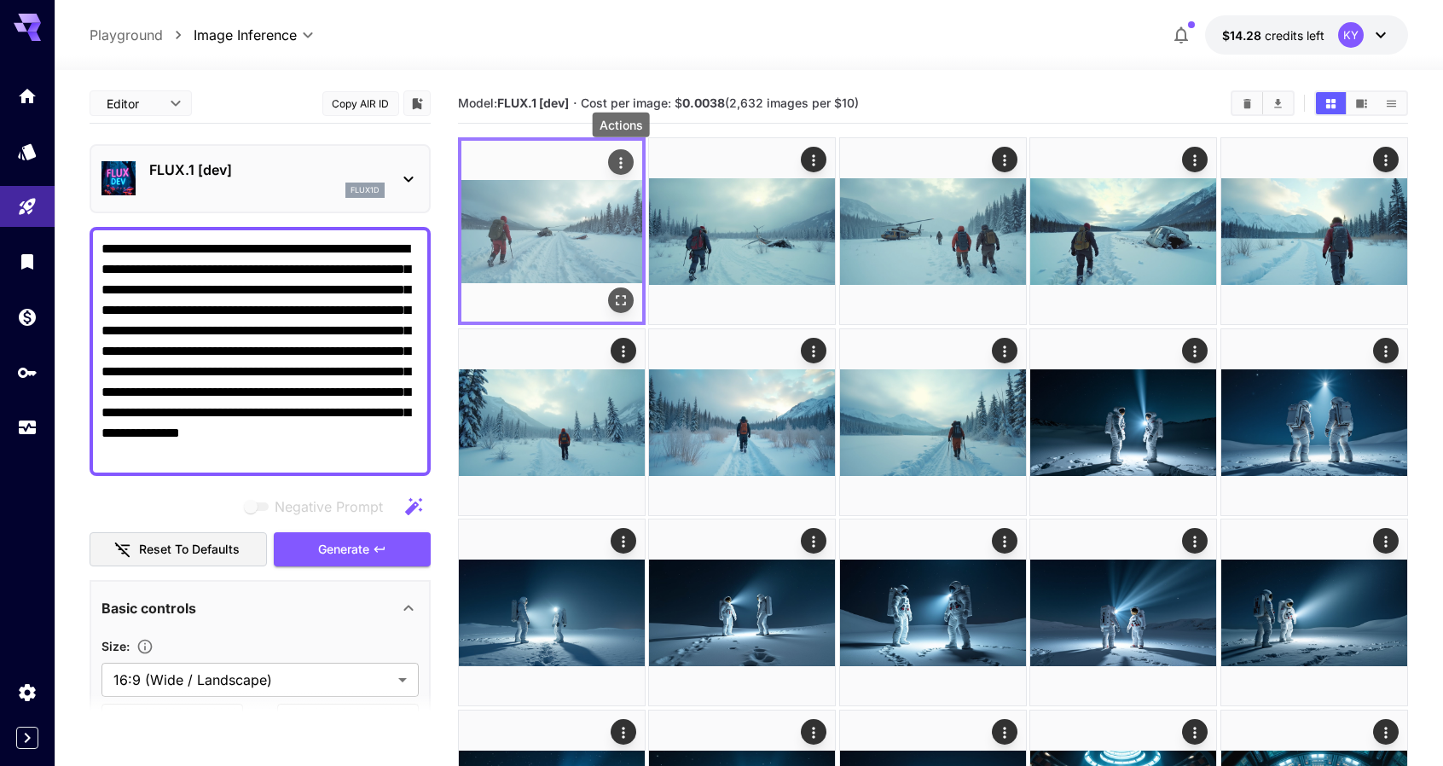
click at [621, 158] on icon "Actions" at bounding box center [620, 162] width 3 height 11
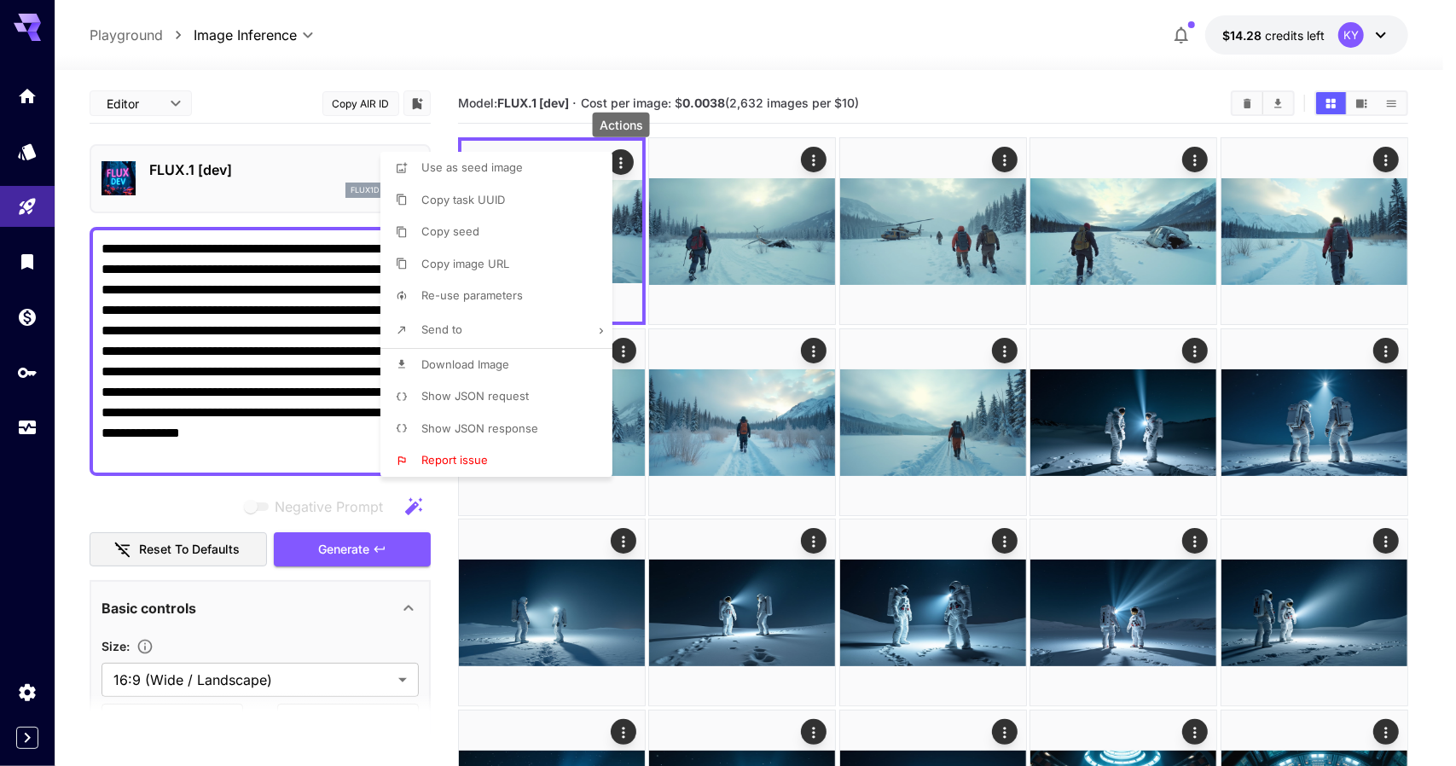
click at [438, 363] on span "Download Image" at bounding box center [465, 364] width 88 height 14
click at [740, 130] on div at bounding box center [728, 383] width 1456 height 766
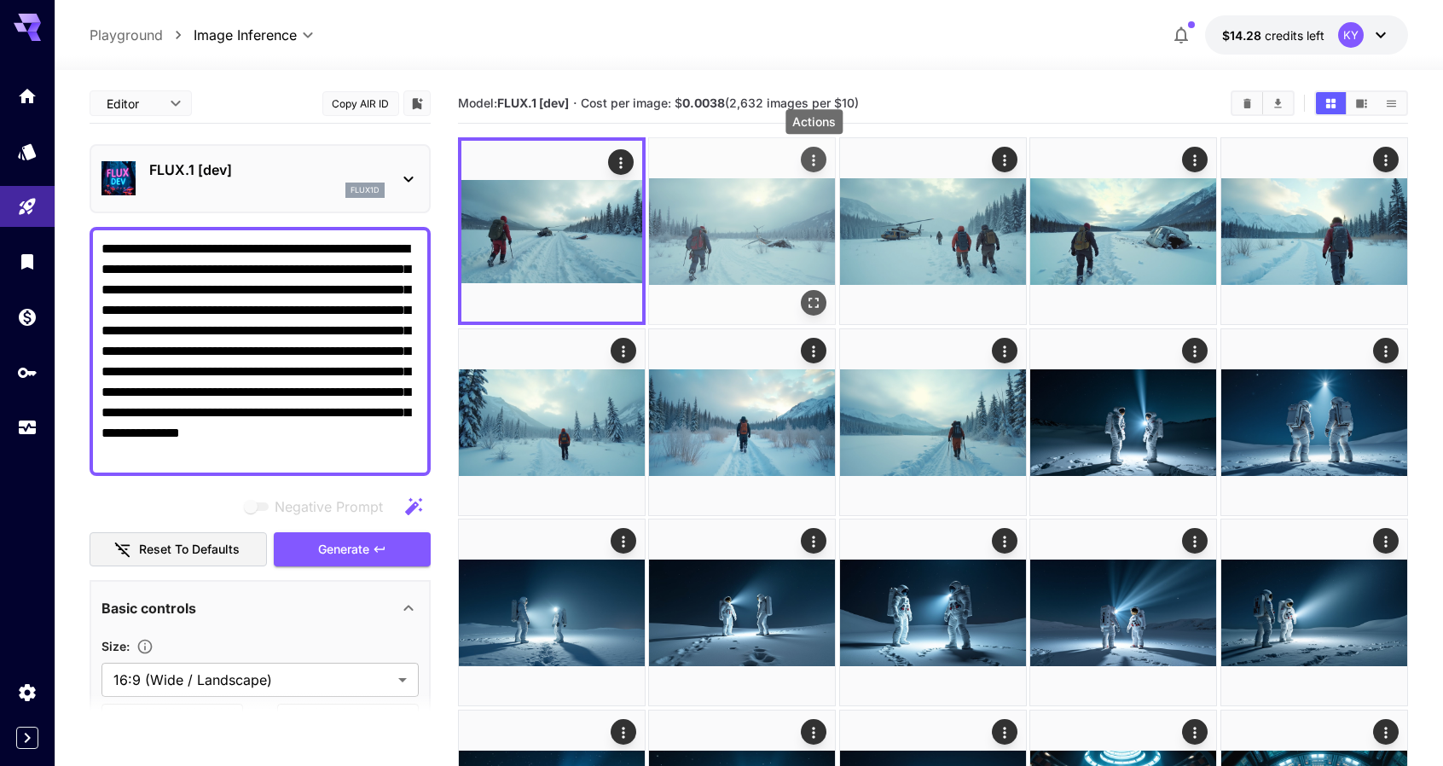
click at [819, 159] on icon "Actions" at bounding box center [814, 160] width 17 height 17
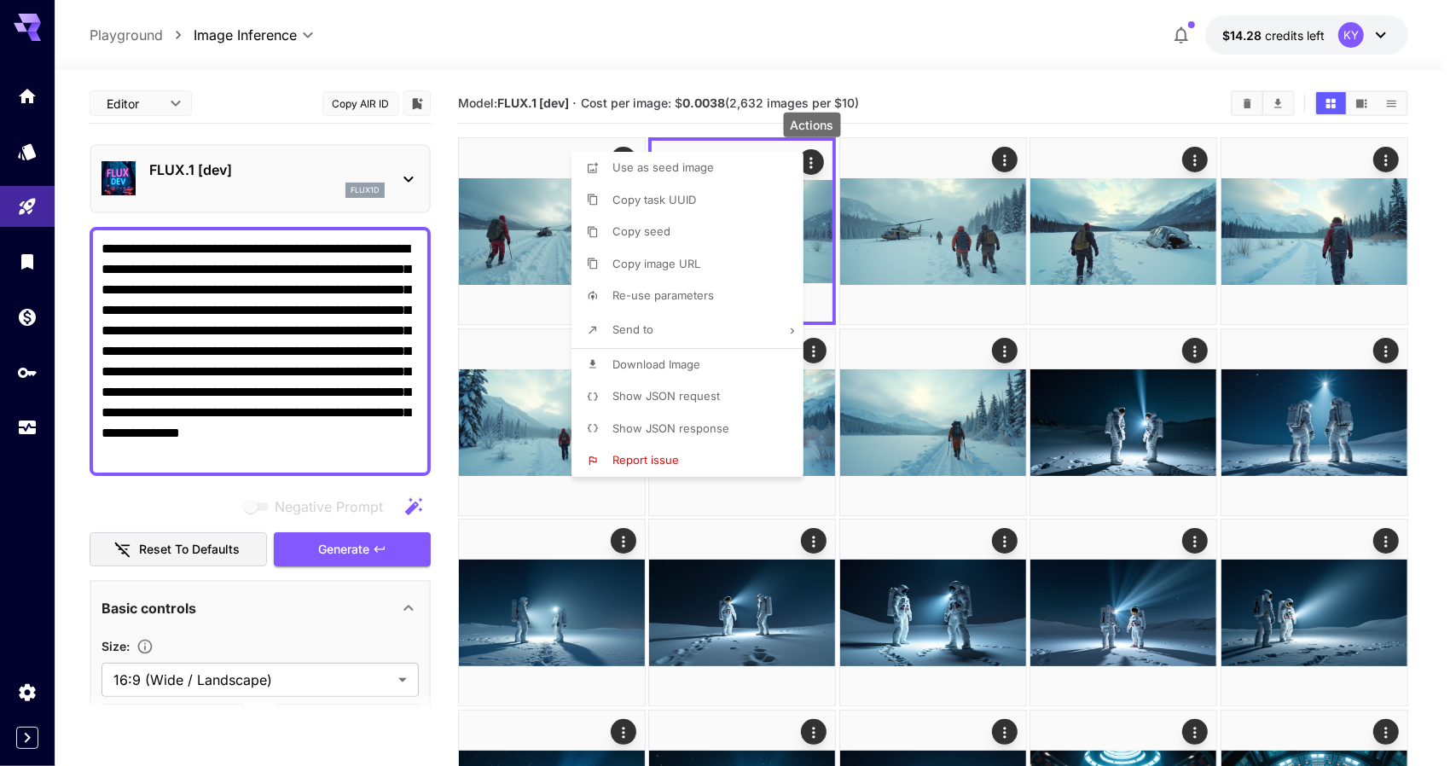
click at [669, 360] on span "Download Image" at bounding box center [657, 364] width 88 height 14
click at [248, 685] on div at bounding box center [728, 383] width 1456 height 766
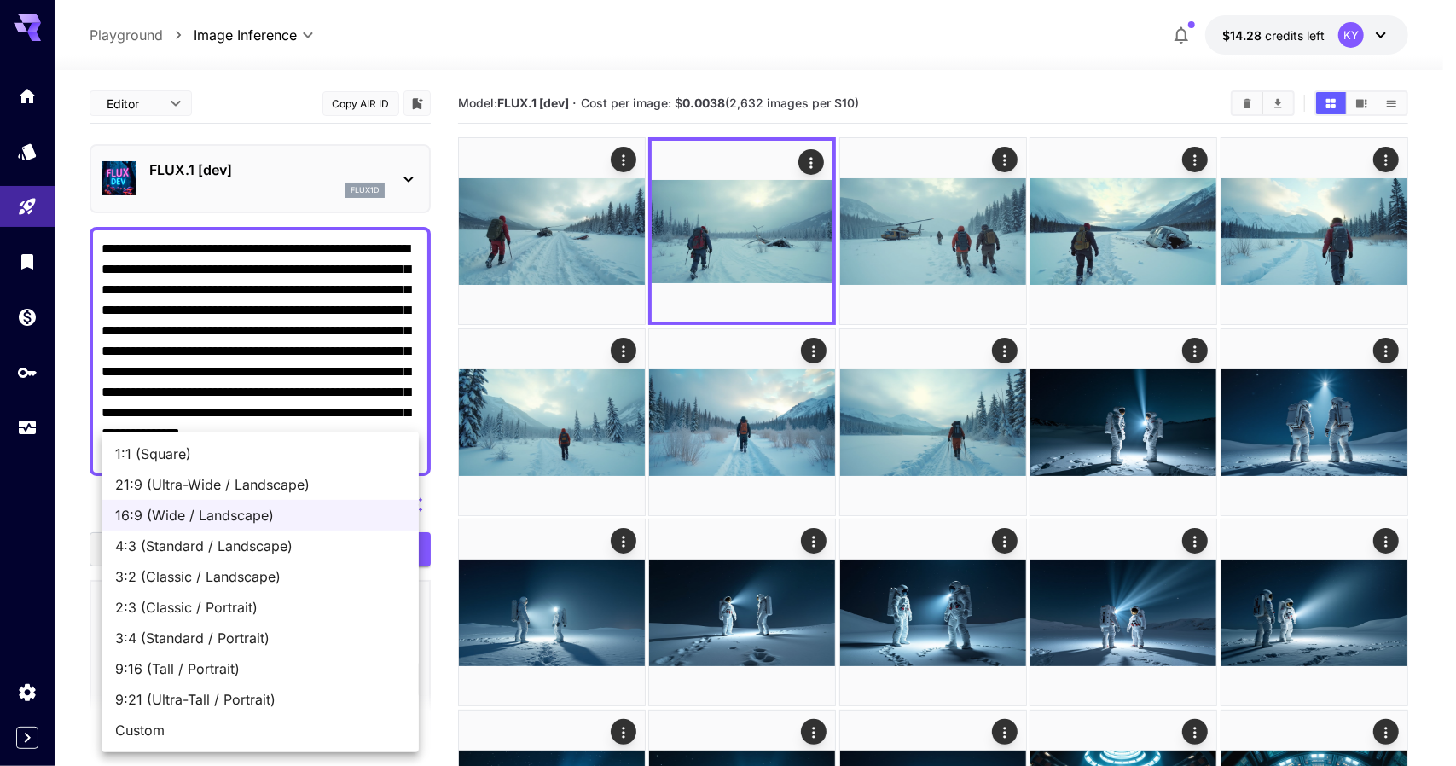
click at [449, 207] on div at bounding box center [728, 383] width 1456 height 766
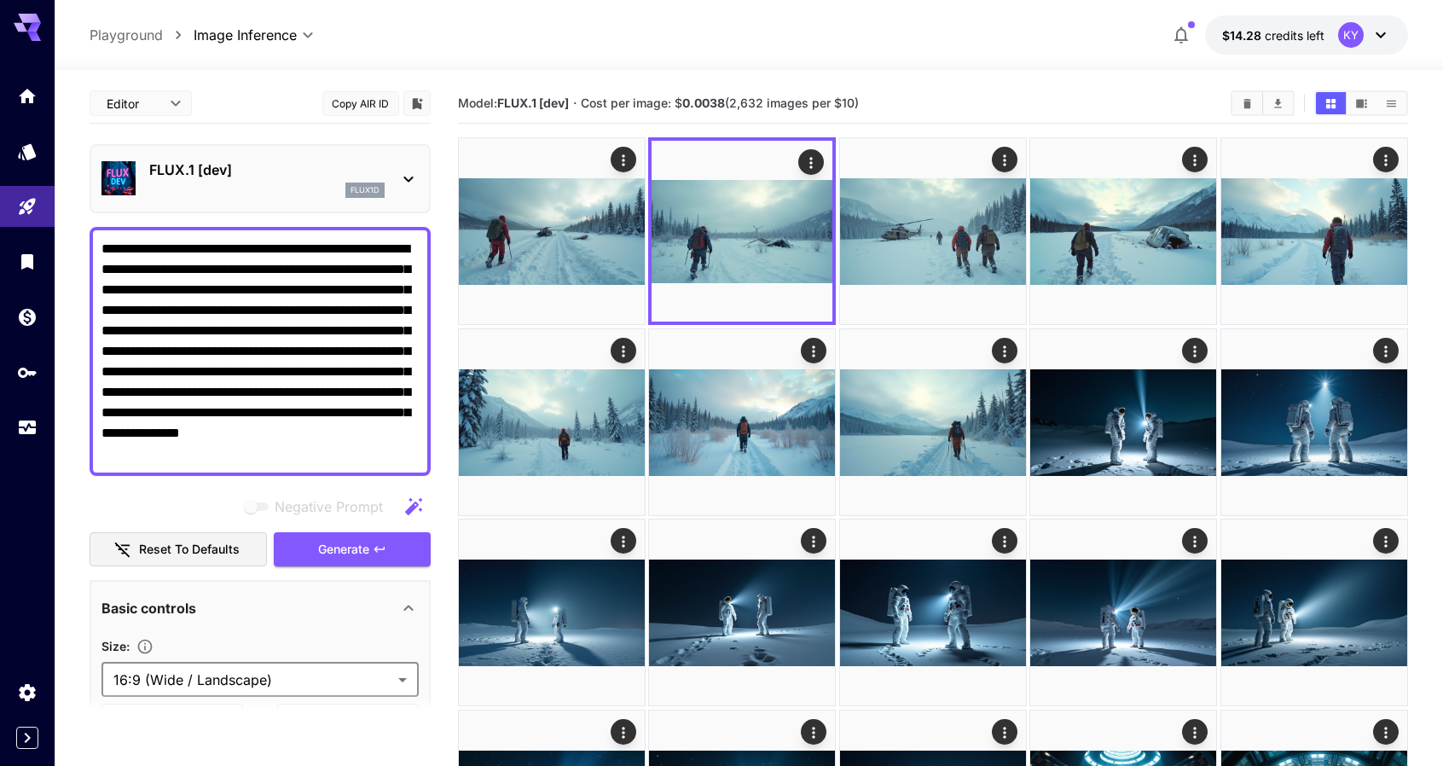
click at [270, 398] on textarea "**********" at bounding box center [260, 351] width 317 height 225
drag, startPoint x: 392, startPoint y: 462, endPoint x: 80, endPoint y: 240, distance: 383.0
paste textarea "**********"
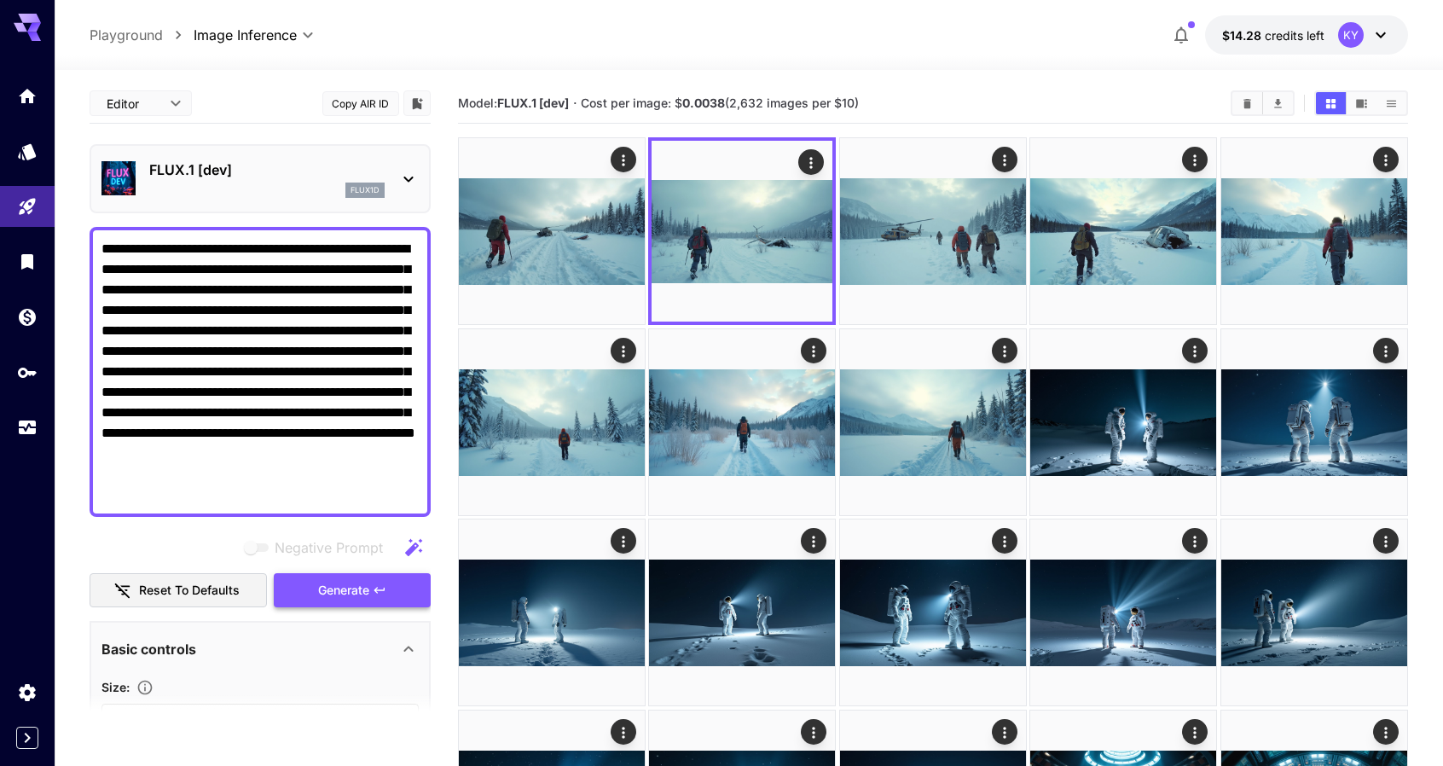
click at [346, 589] on span "Generate" at bounding box center [343, 590] width 51 height 21
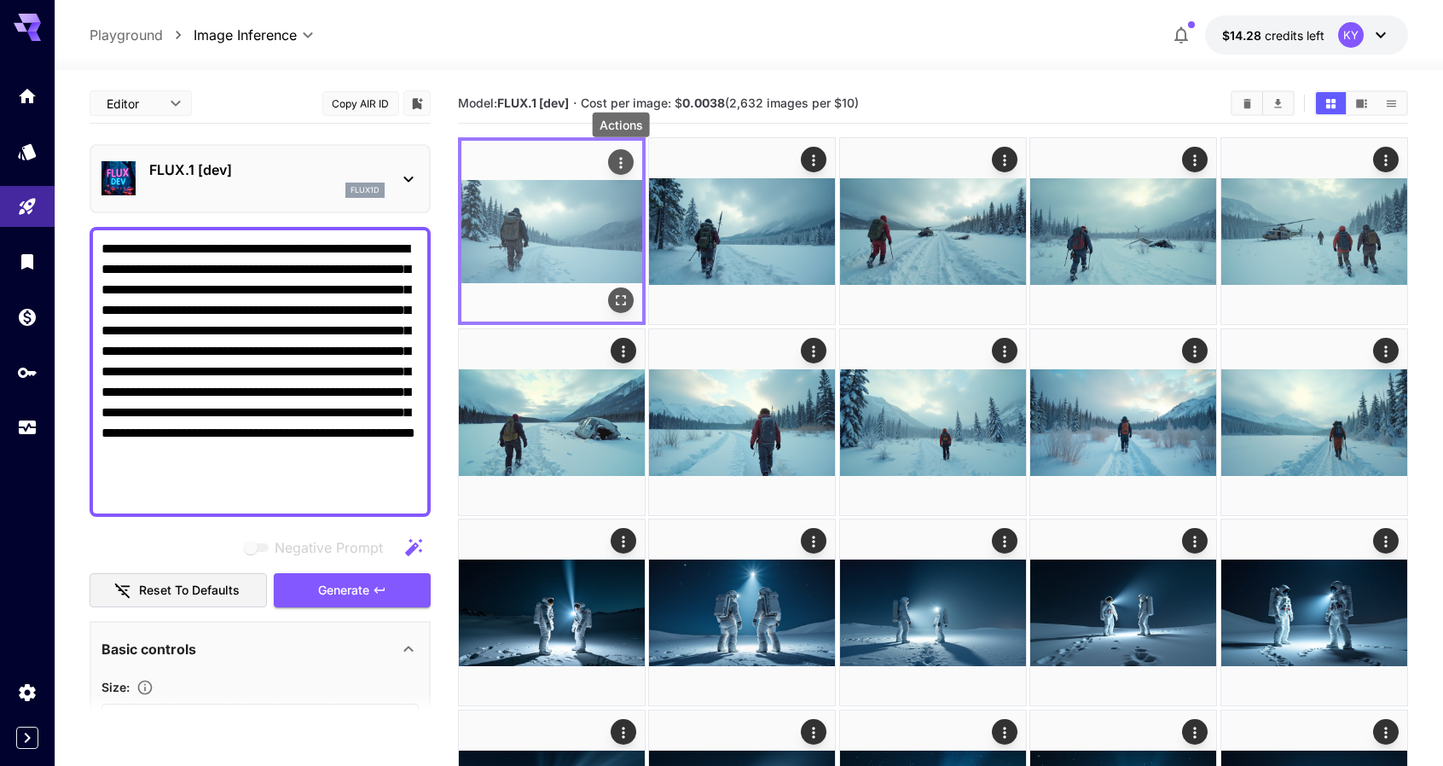
click at [624, 160] on icon "Actions" at bounding box center [621, 162] width 17 height 17
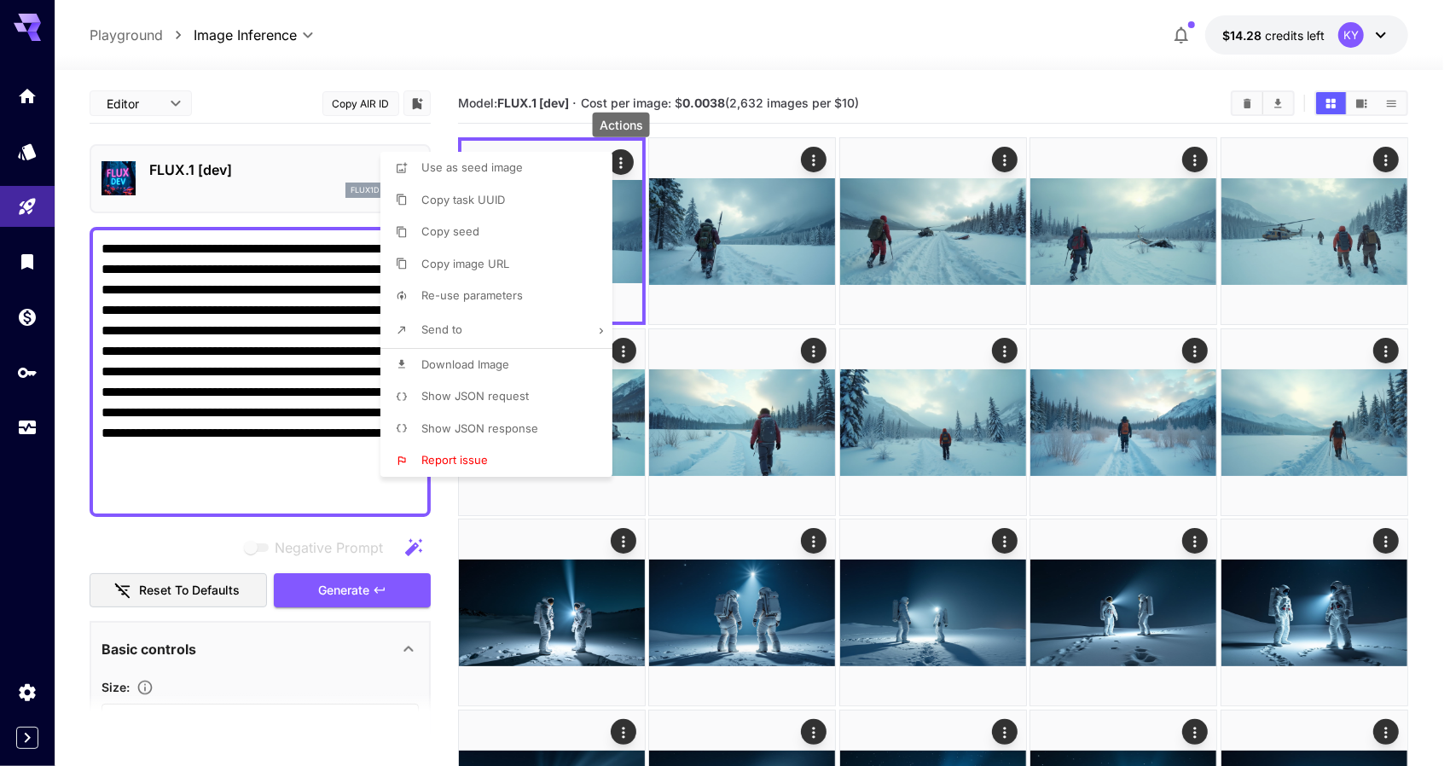
click at [476, 363] on span "Download Image" at bounding box center [465, 364] width 88 height 14
click at [715, 132] on div at bounding box center [728, 383] width 1456 height 766
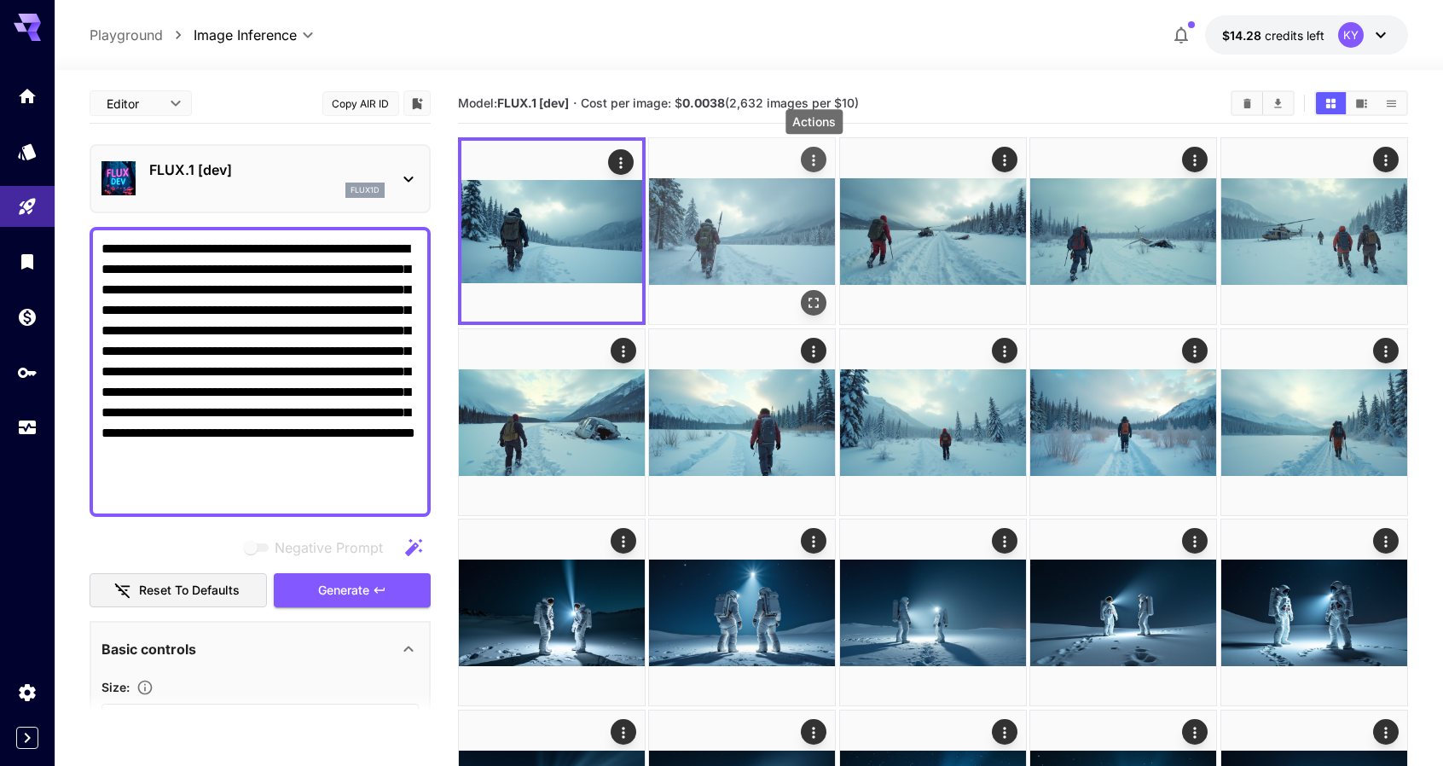
click at [817, 156] on icon "Actions" at bounding box center [814, 160] width 17 height 17
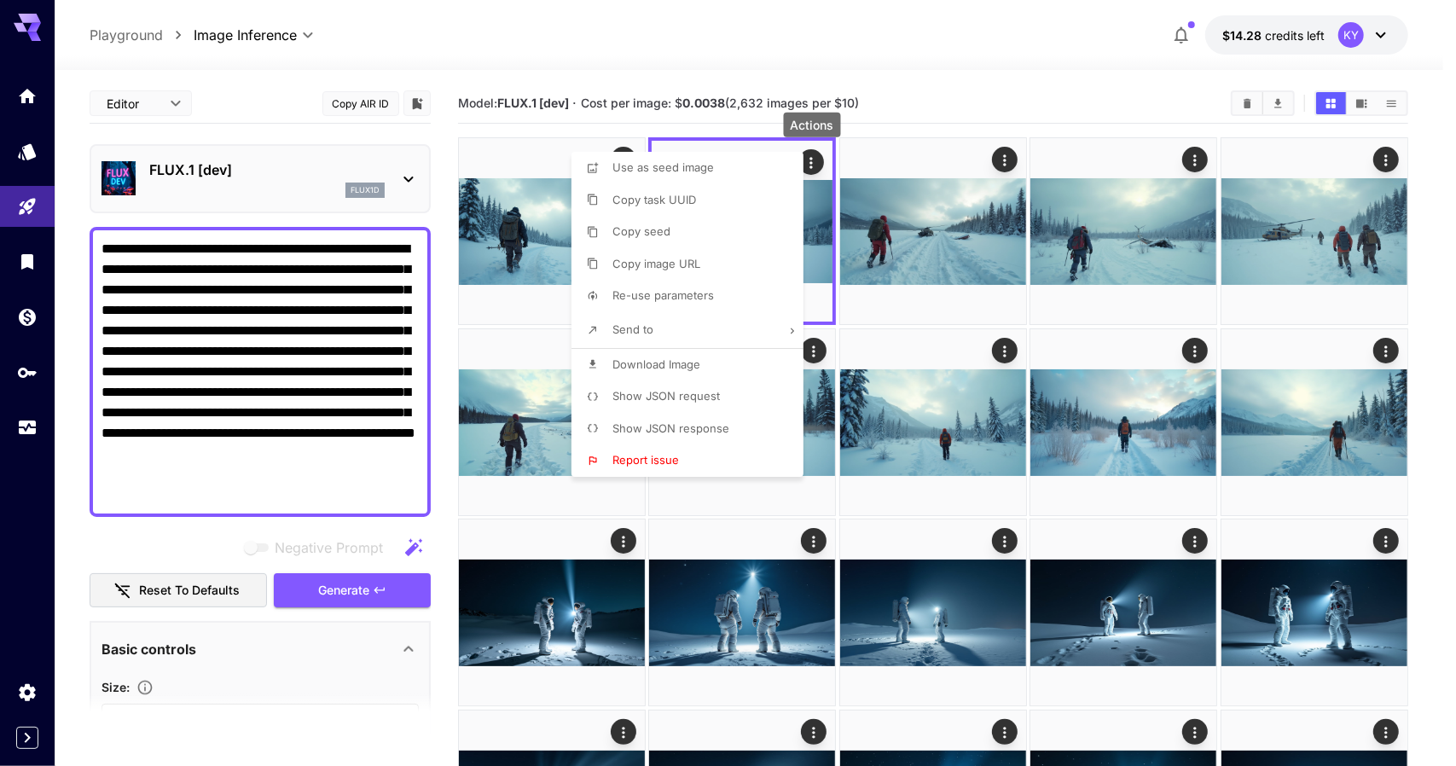
click at [682, 367] on span "Download Image" at bounding box center [657, 364] width 88 height 14
click at [300, 313] on div at bounding box center [728, 383] width 1456 height 766
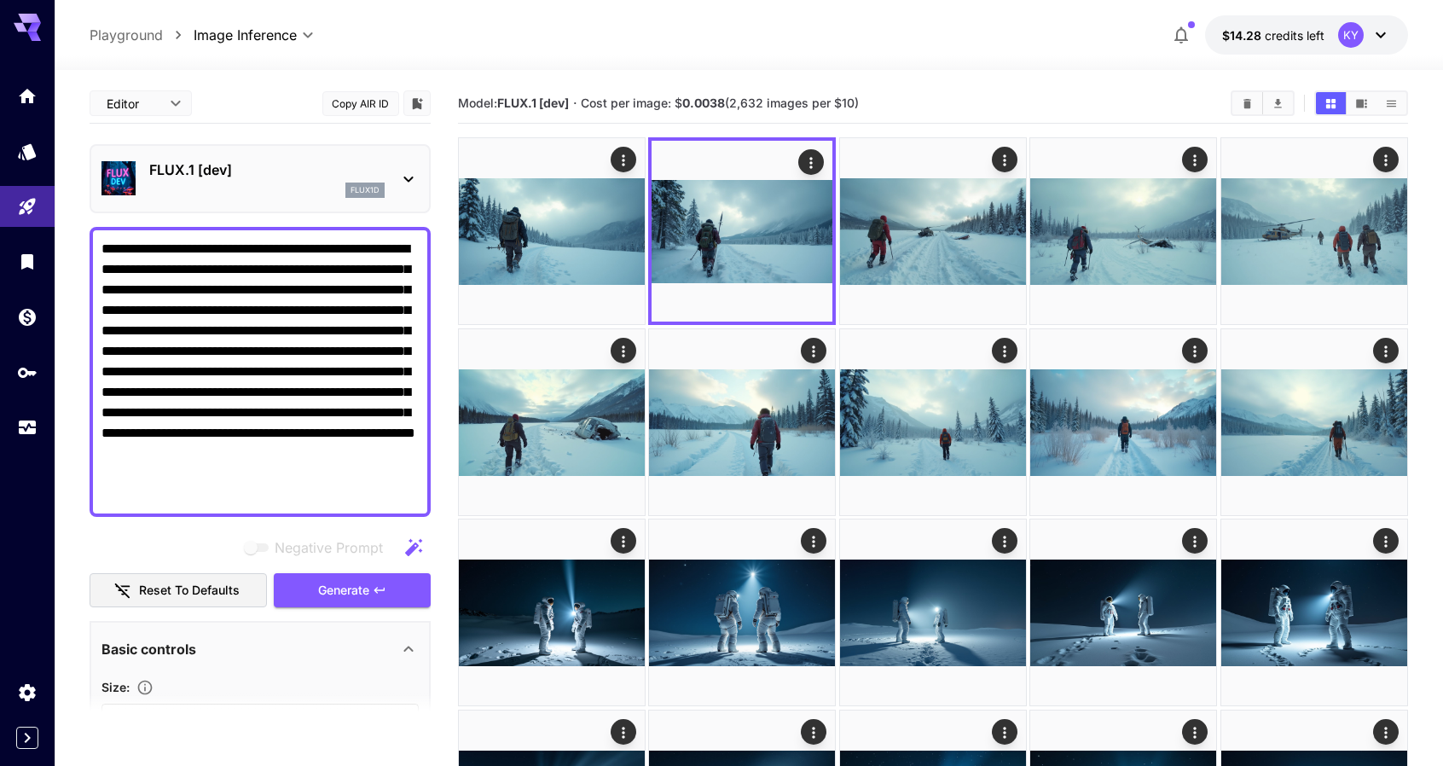
drag, startPoint x: 153, startPoint y: 494, endPoint x: 93, endPoint y: 238, distance: 262.8
click at [93, 238] on div "**********" at bounding box center [260, 372] width 341 height 290
paste textarea
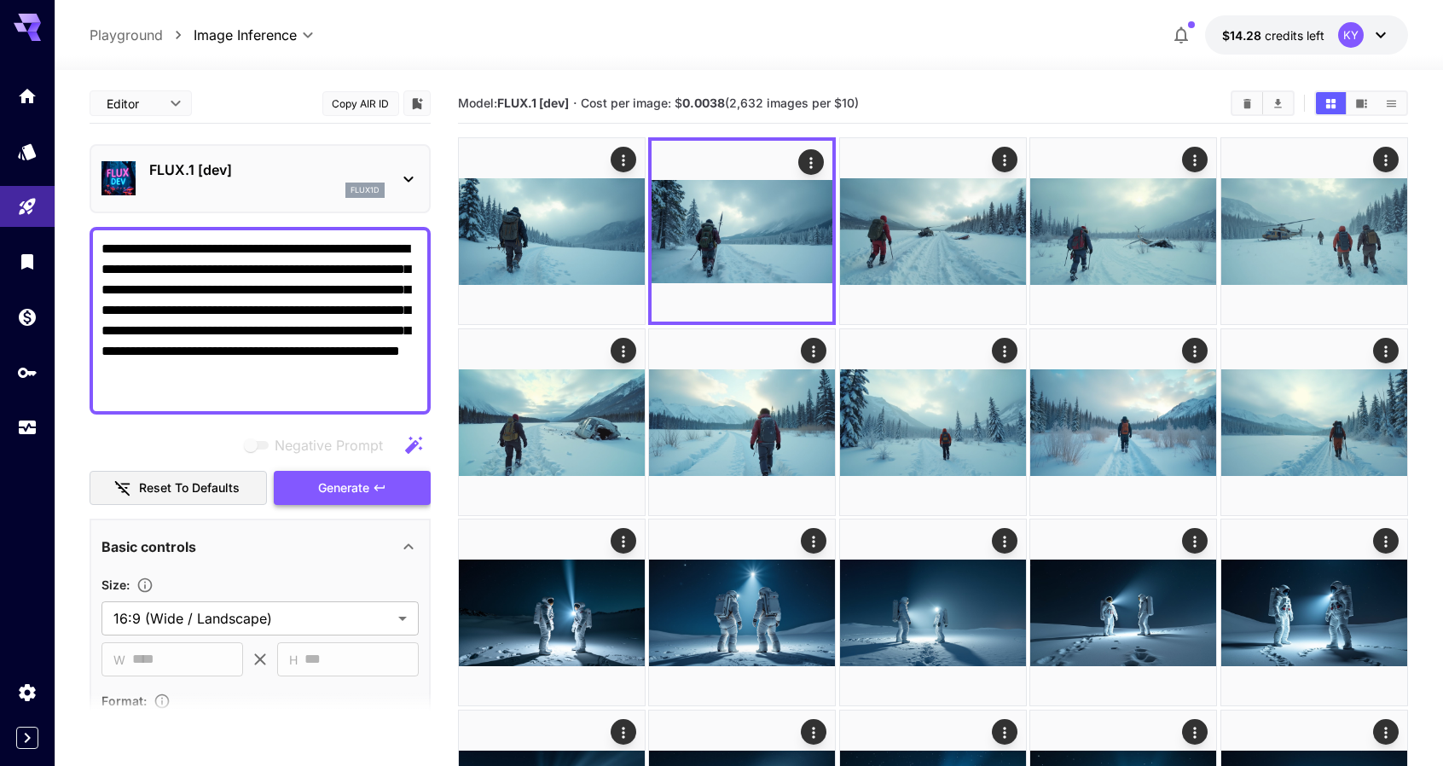
type textarea "**********"
click at [330, 481] on span "Generate" at bounding box center [343, 488] width 51 height 21
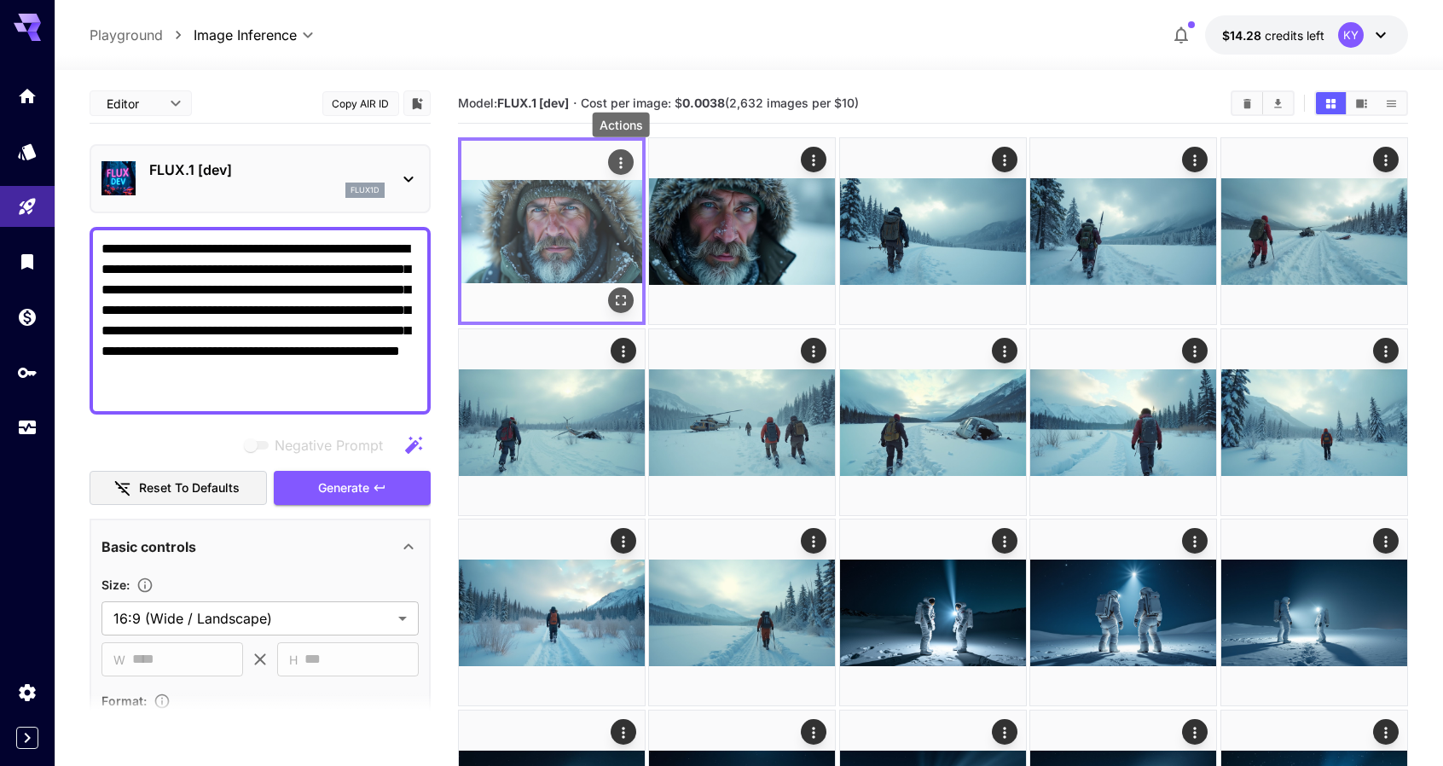
click at [623, 161] on icon "Actions" at bounding box center [621, 162] width 17 height 17
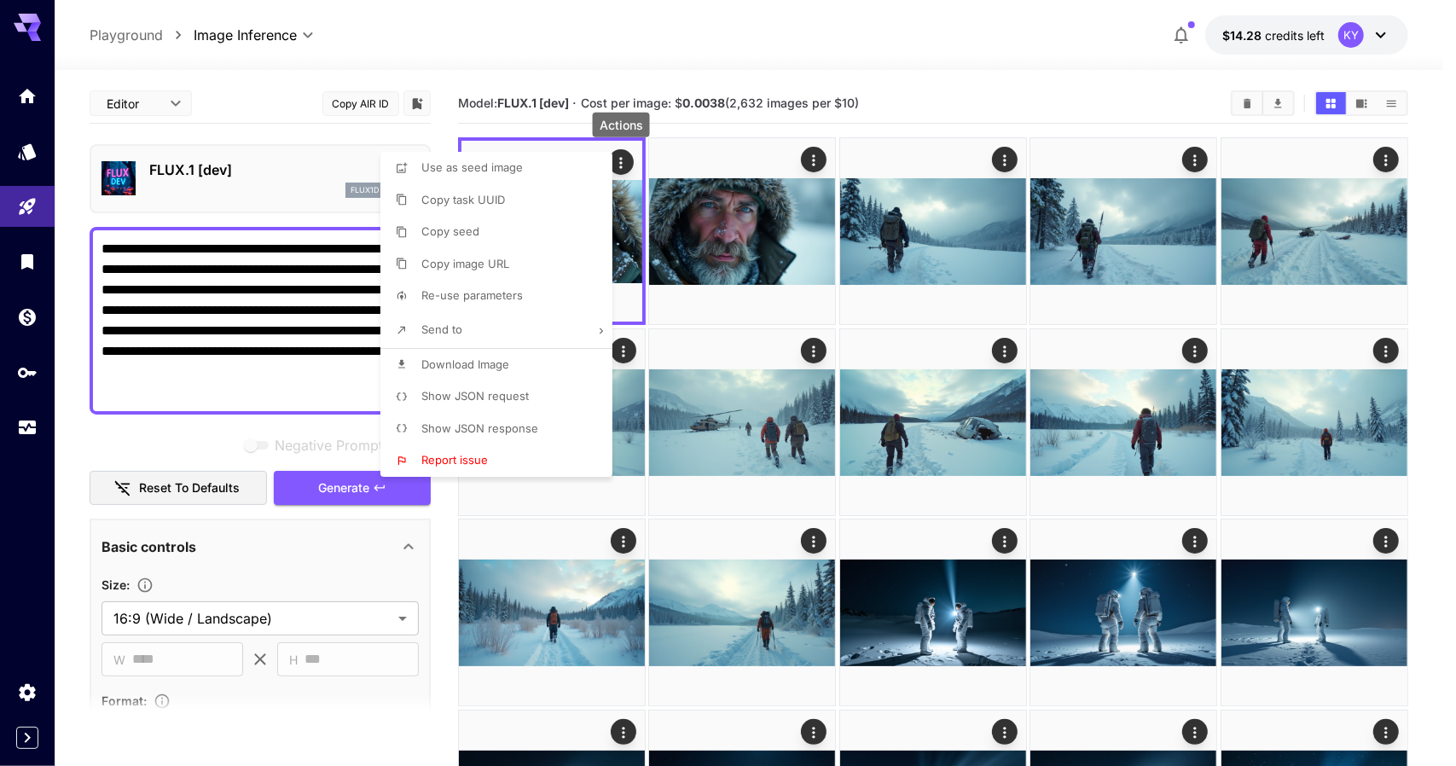
click at [476, 368] on span "Download Image" at bounding box center [465, 364] width 88 height 14
click at [758, 128] on div at bounding box center [728, 383] width 1456 height 766
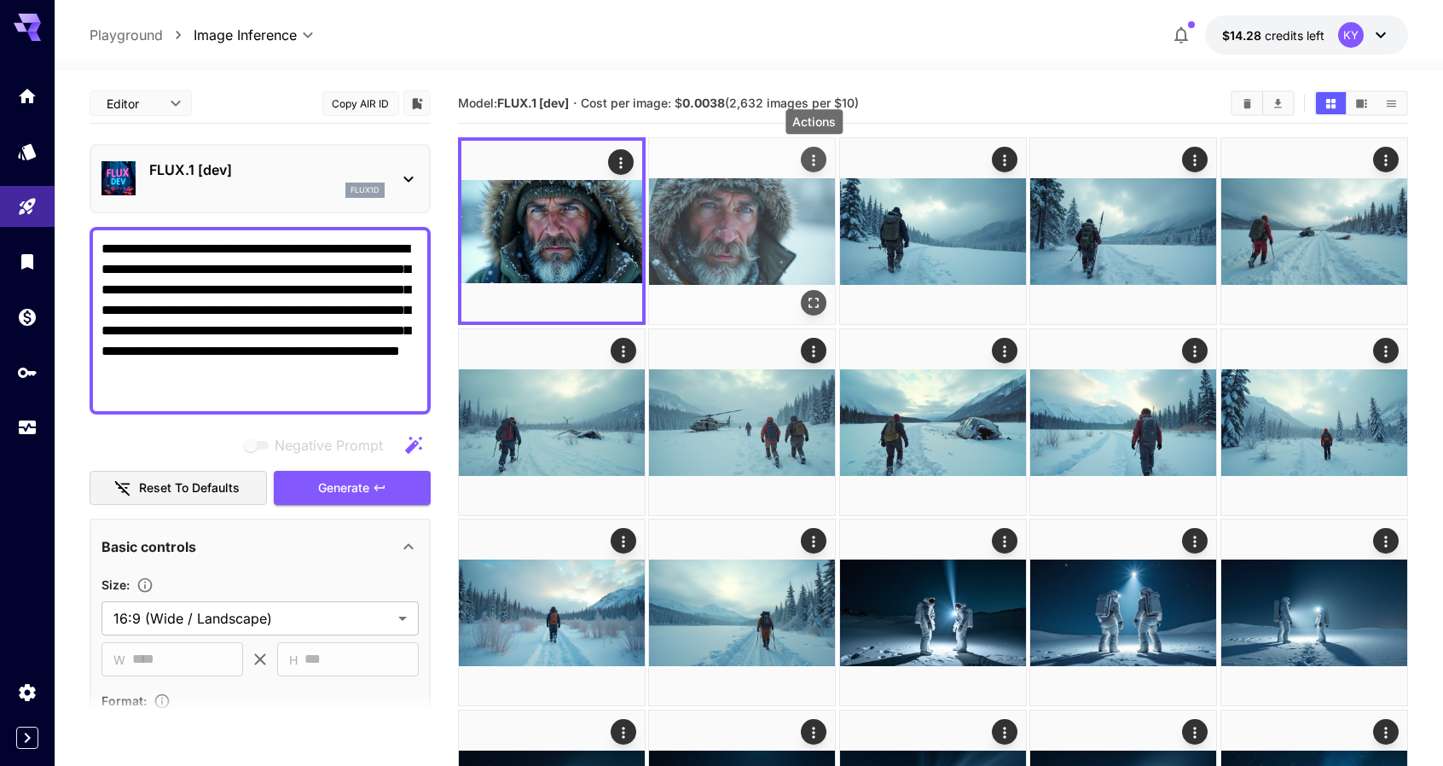
click at [813, 158] on icon "Actions" at bounding box center [814, 160] width 17 height 17
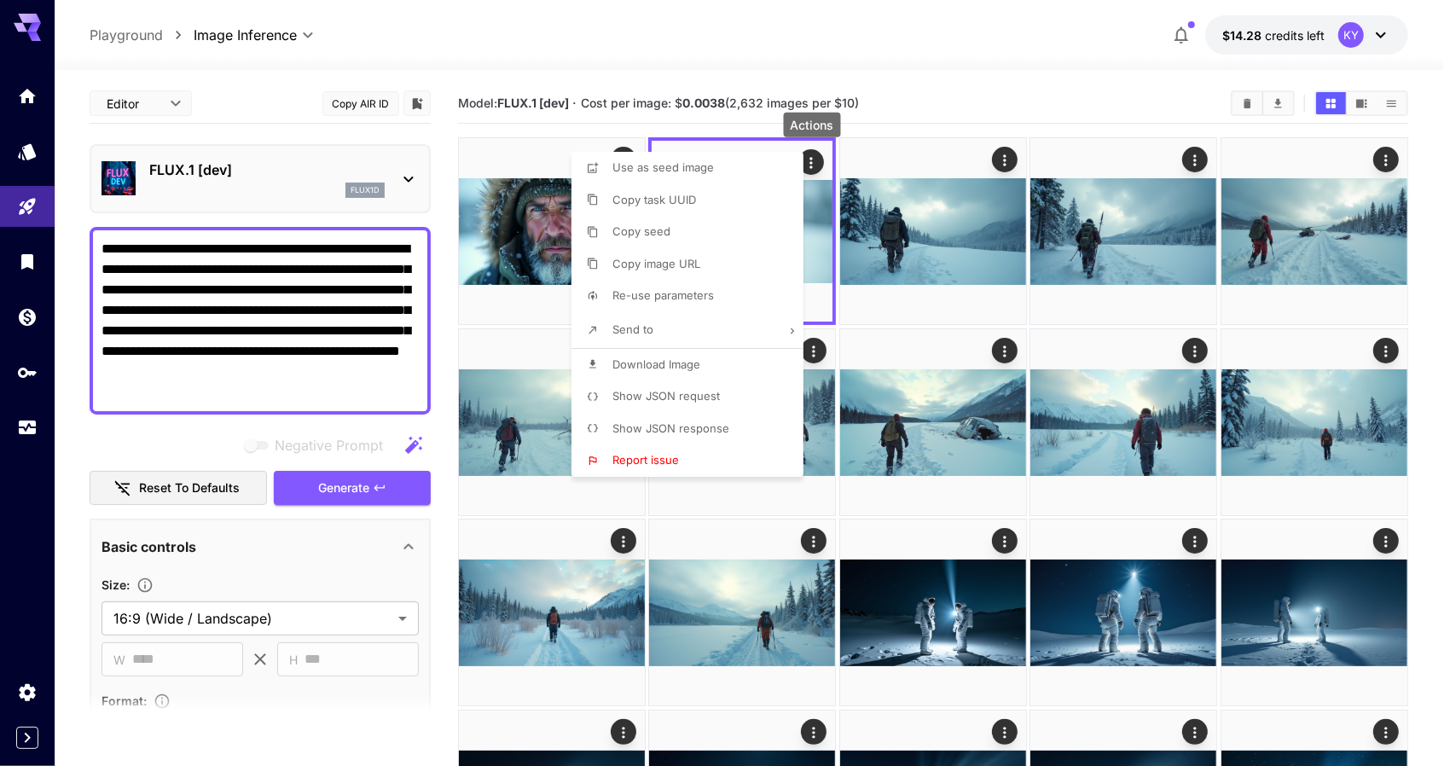
click at [653, 361] on span "Download Image" at bounding box center [657, 364] width 88 height 14
click at [514, 129] on div at bounding box center [728, 383] width 1456 height 766
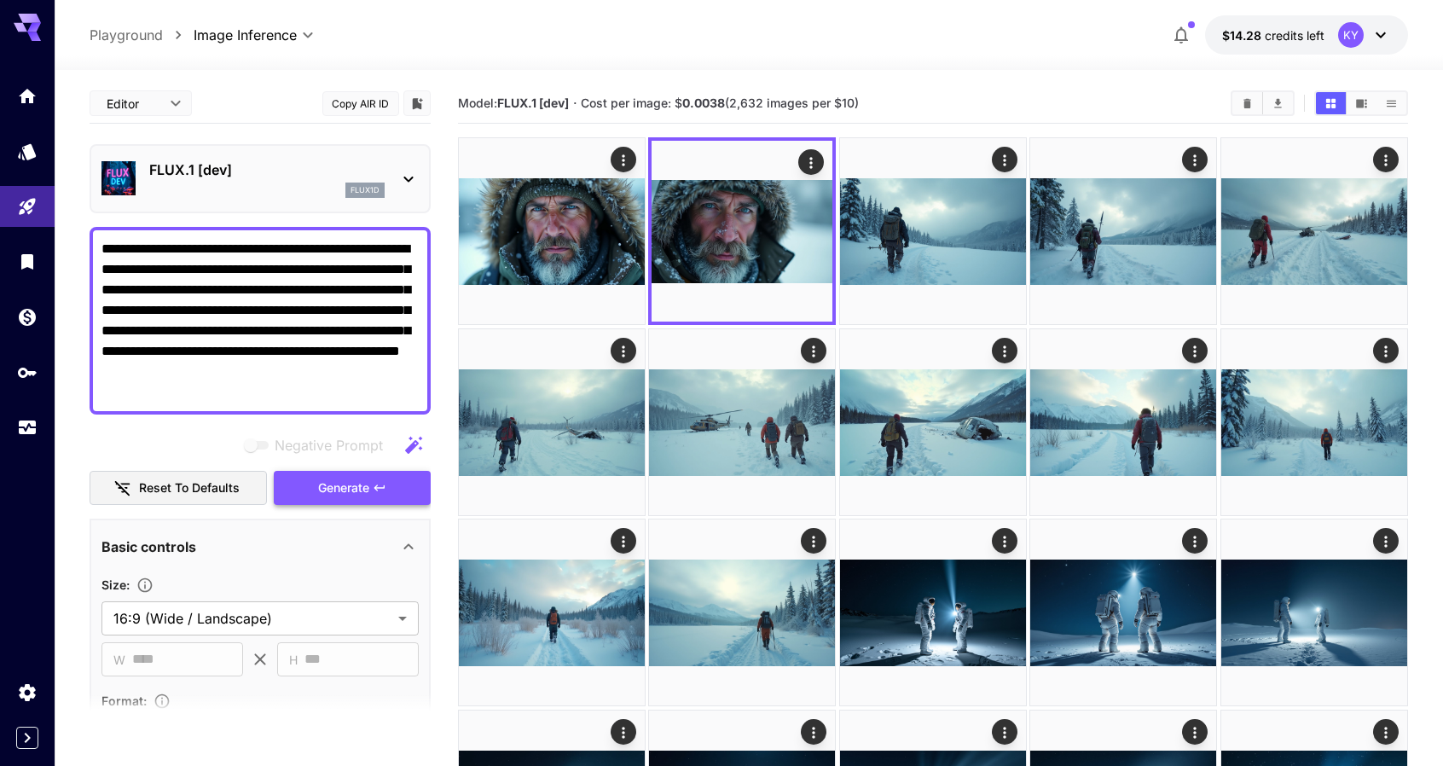
click at [337, 482] on span "Generate" at bounding box center [343, 488] width 51 height 21
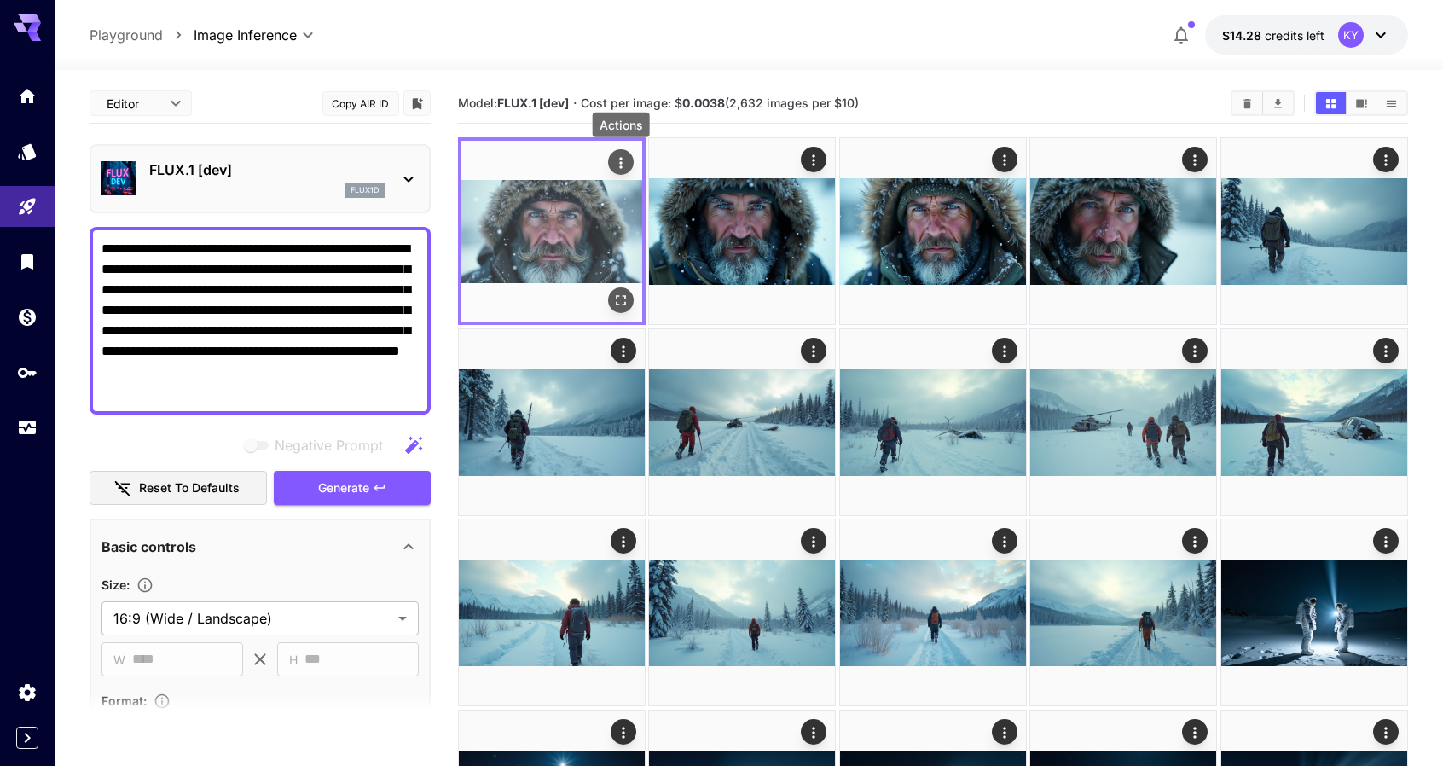
click at [618, 158] on icon "Actions" at bounding box center [621, 162] width 17 height 17
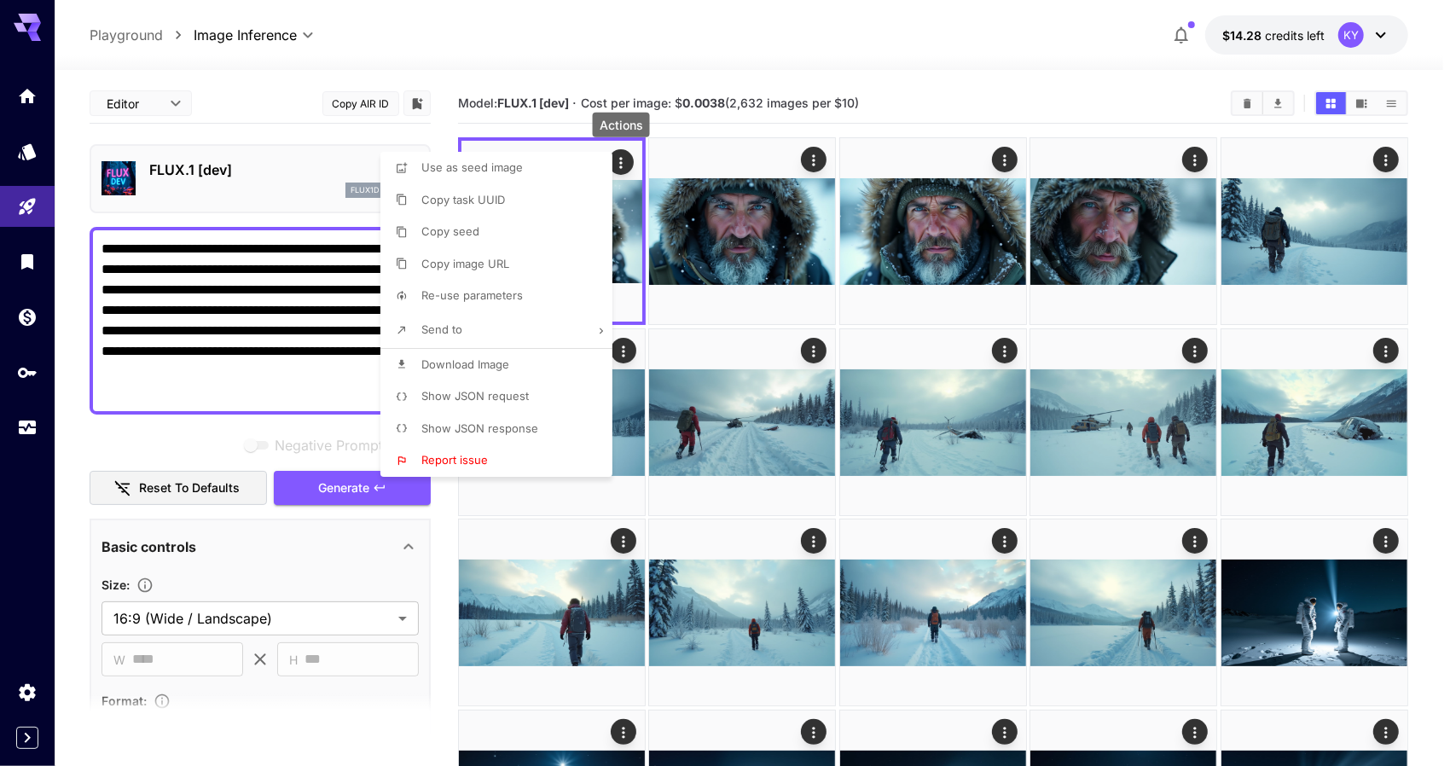
click at [479, 361] on span "Download Image" at bounding box center [465, 364] width 88 height 14
click at [689, 127] on div at bounding box center [728, 383] width 1456 height 766
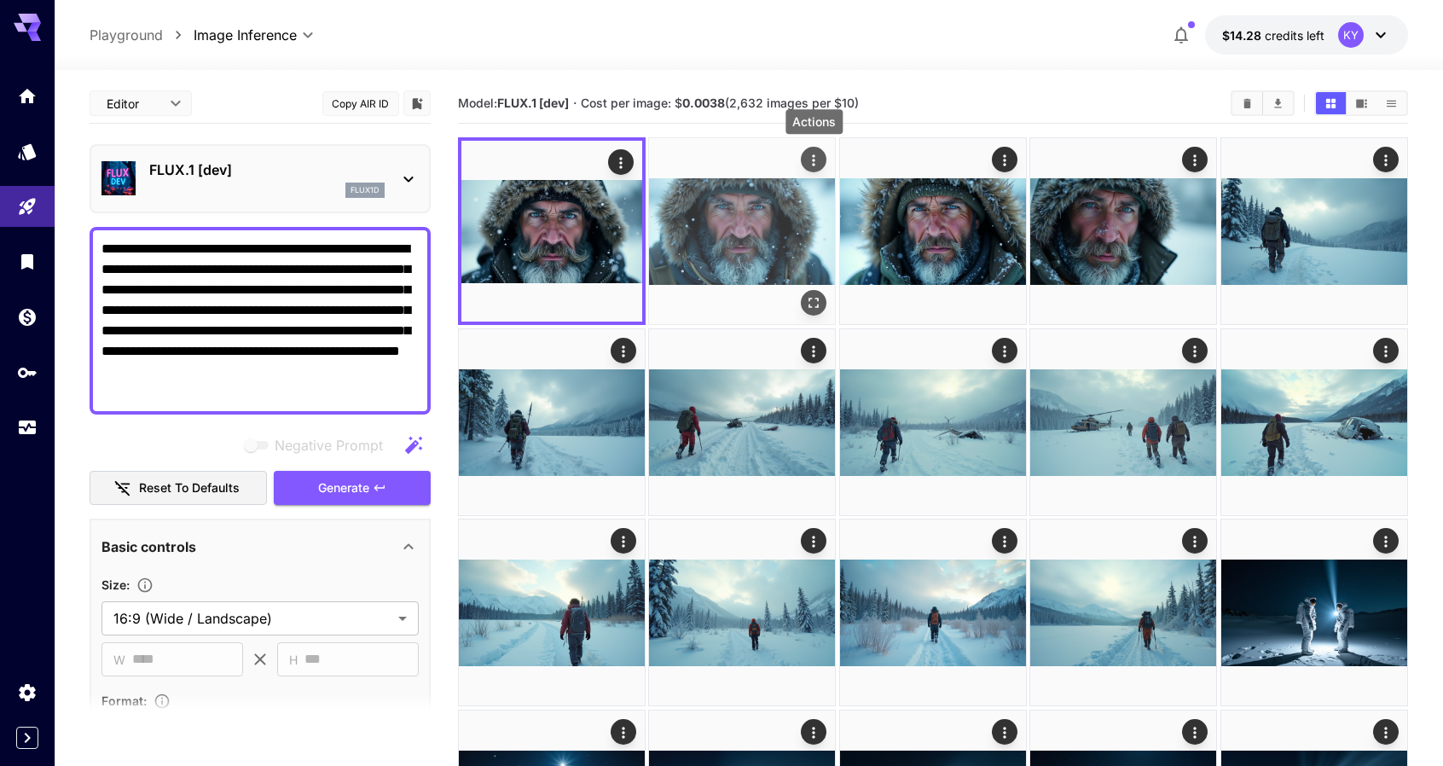
click at [814, 156] on icon "Actions" at bounding box center [814, 159] width 3 height 11
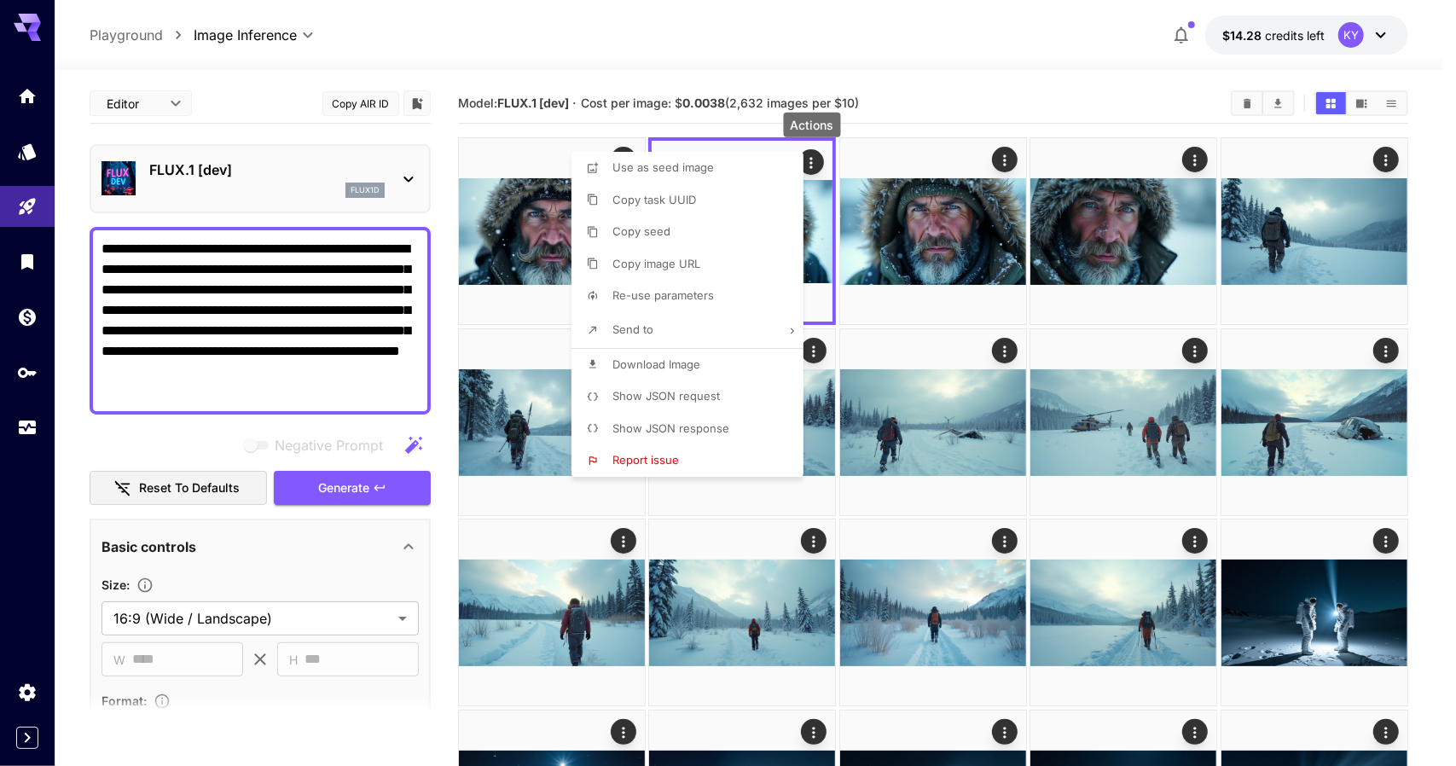
click at [666, 362] on span "Download Image" at bounding box center [657, 364] width 88 height 14
click at [508, 129] on div at bounding box center [728, 383] width 1456 height 766
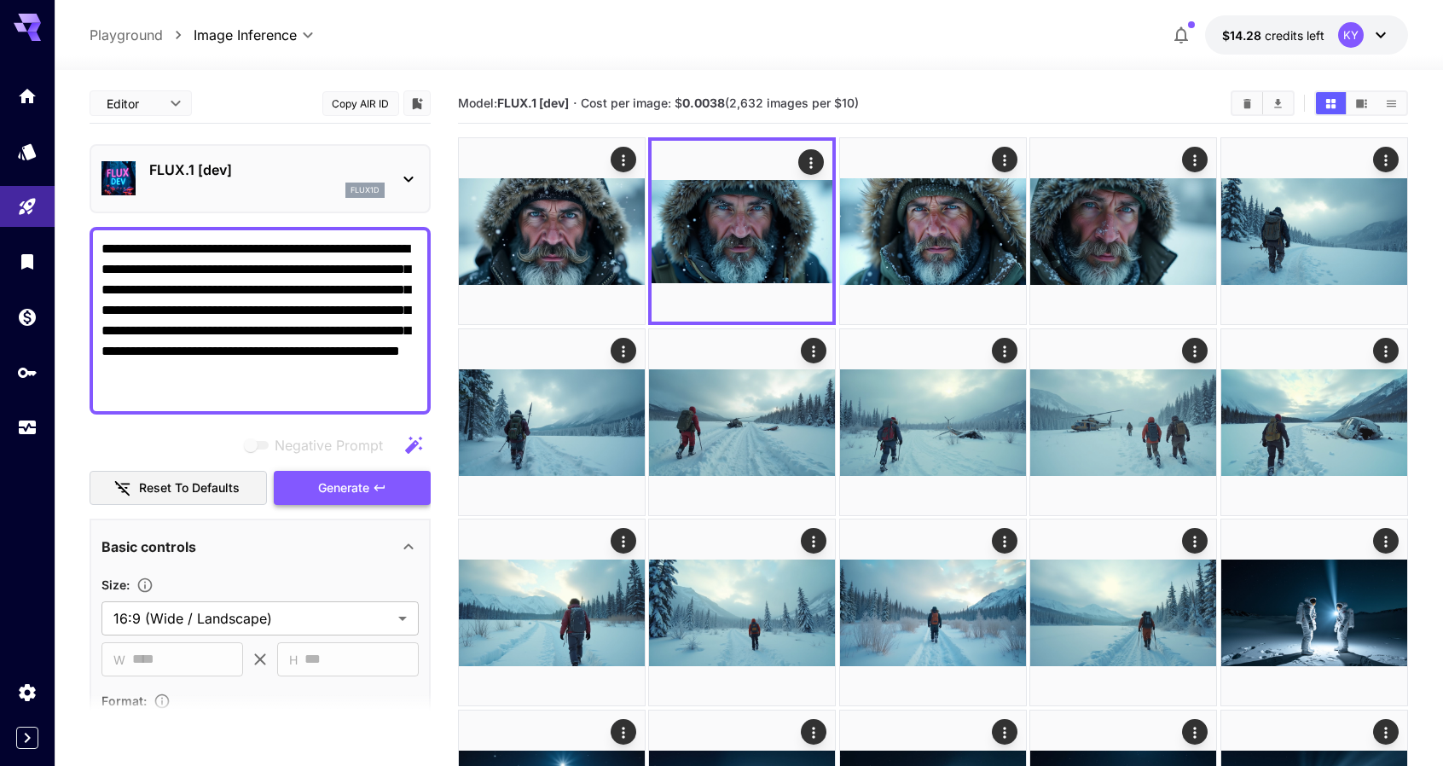
click at [358, 489] on span "Generate" at bounding box center [343, 488] width 51 height 21
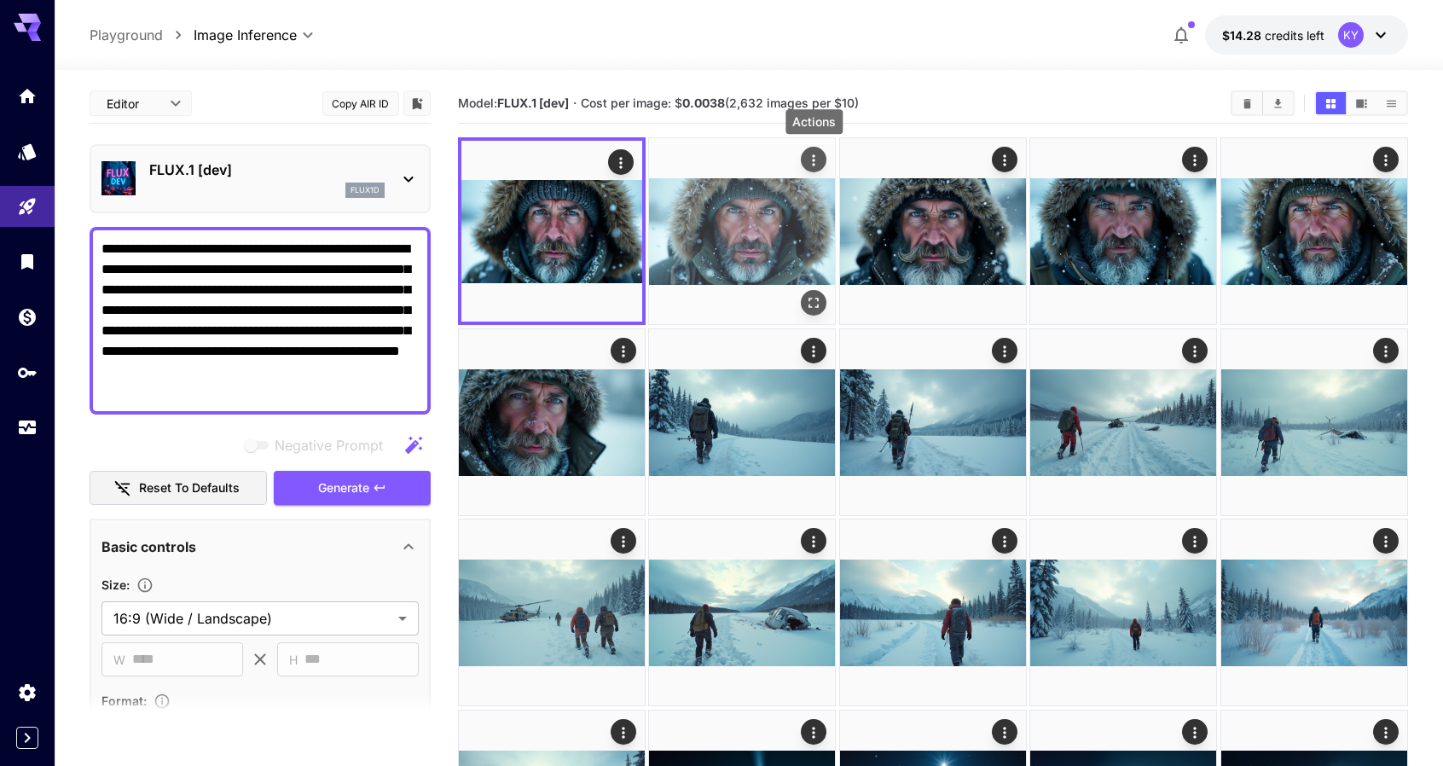
click at [818, 159] on icon "Actions" at bounding box center [814, 160] width 17 height 17
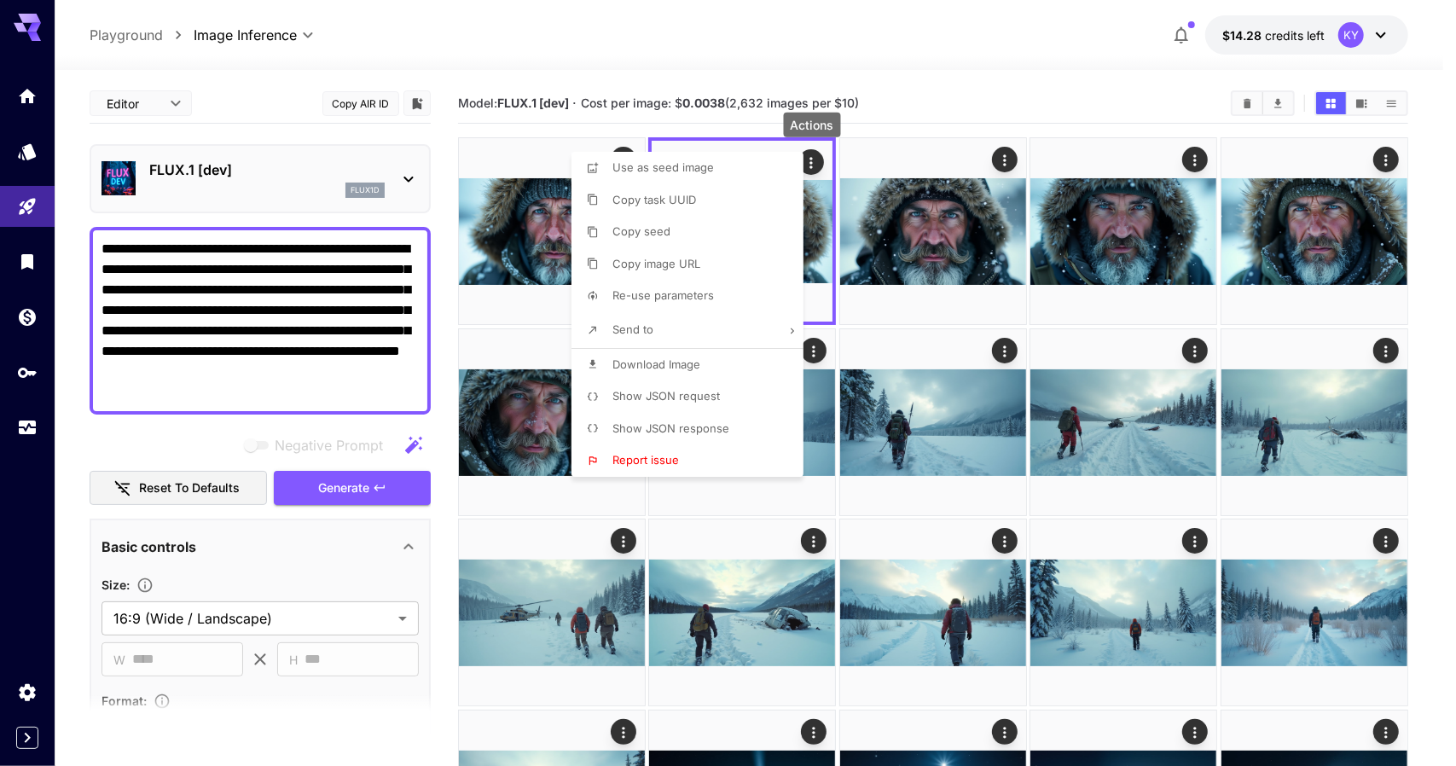
click at [648, 364] on span "Download Image" at bounding box center [657, 364] width 88 height 14
click at [442, 131] on div at bounding box center [728, 383] width 1456 height 766
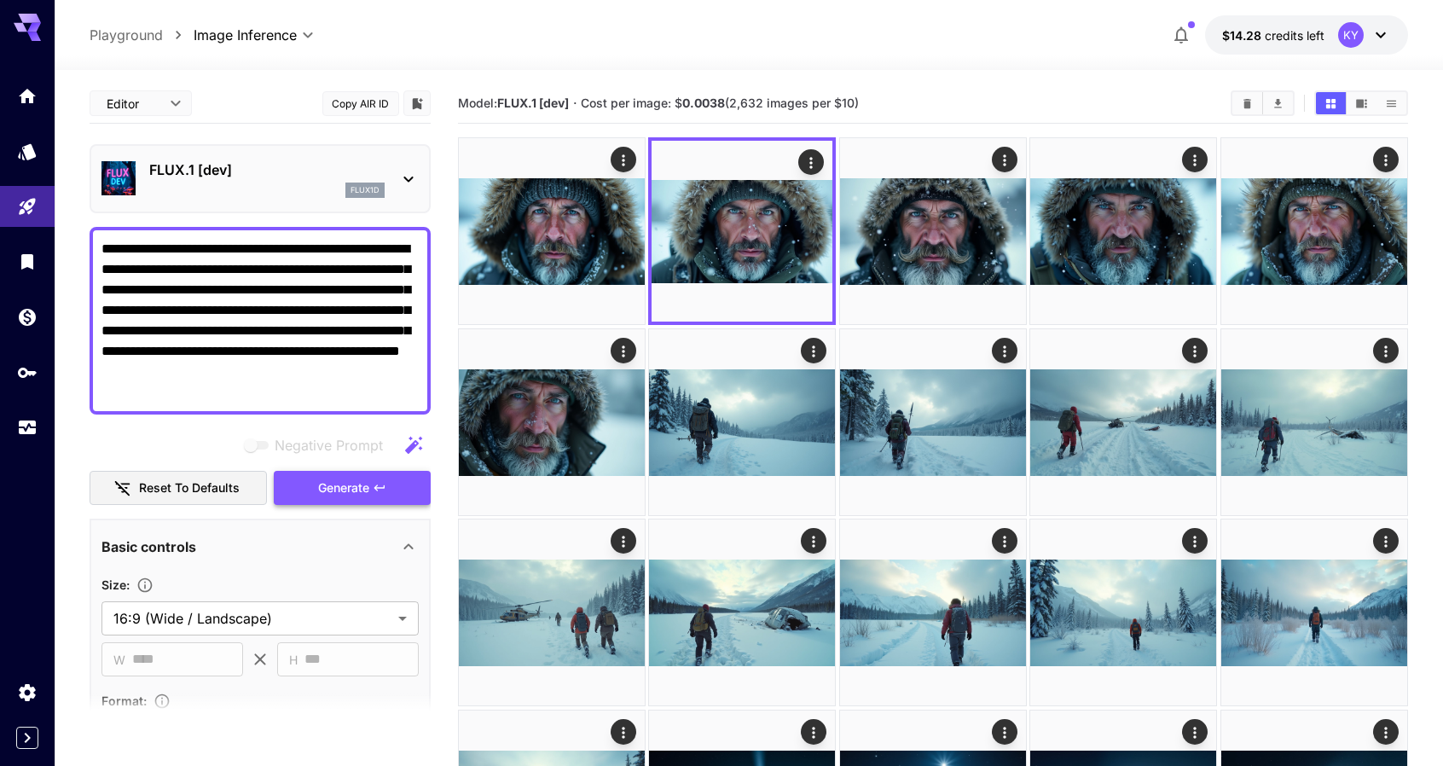
click at [351, 489] on span "Generate" at bounding box center [343, 488] width 51 height 21
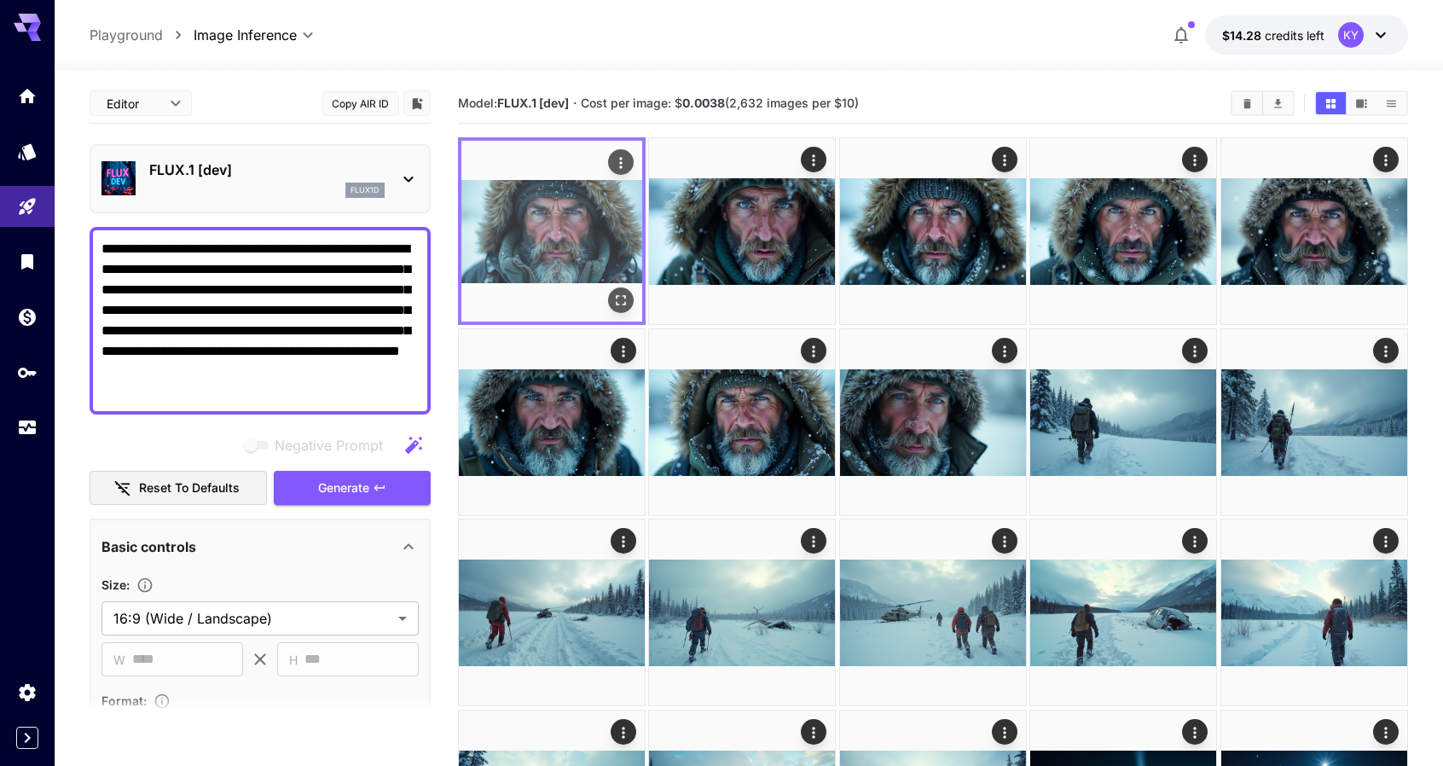
click at [619, 168] on icon "Actions" at bounding box center [621, 162] width 17 height 17
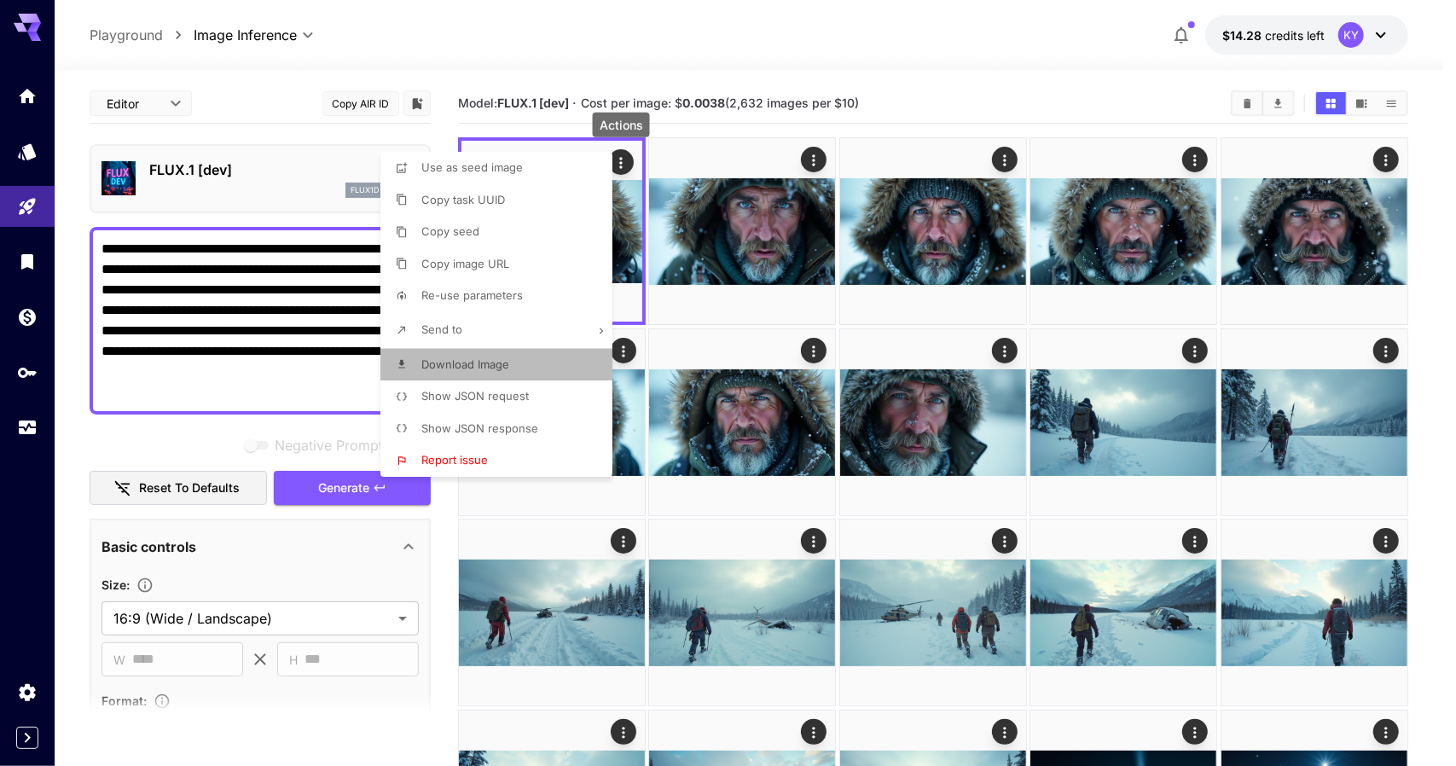
click at [476, 363] on span "Download Image" at bounding box center [465, 364] width 88 height 14
click at [447, 76] on div at bounding box center [728, 383] width 1456 height 766
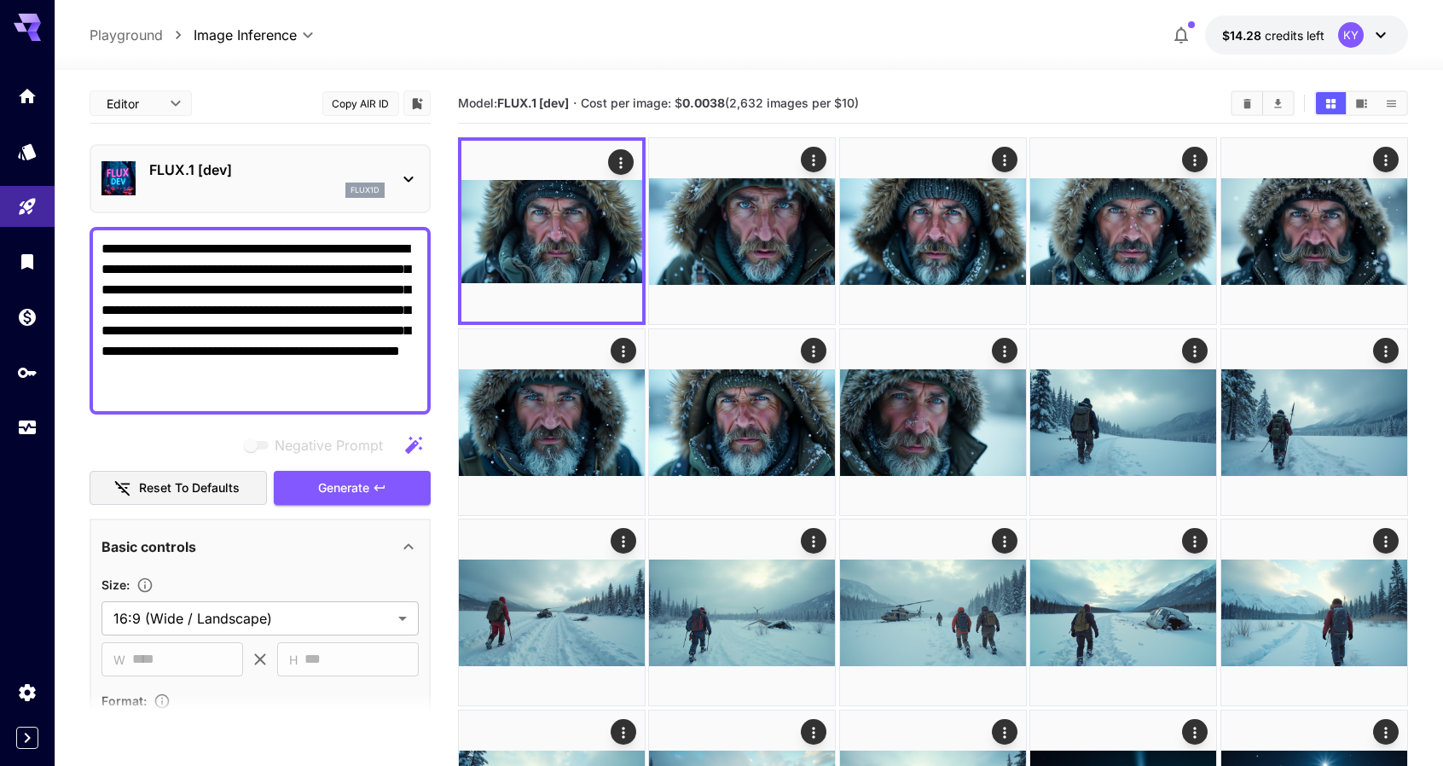
click at [198, 391] on textarea "**********" at bounding box center [260, 321] width 317 height 164
drag, startPoint x: 195, startPoint y: 393, endPoint x: 85, endPoint y: 246, distance: 184.1
paste textarea "**********"
type textarea "**********"
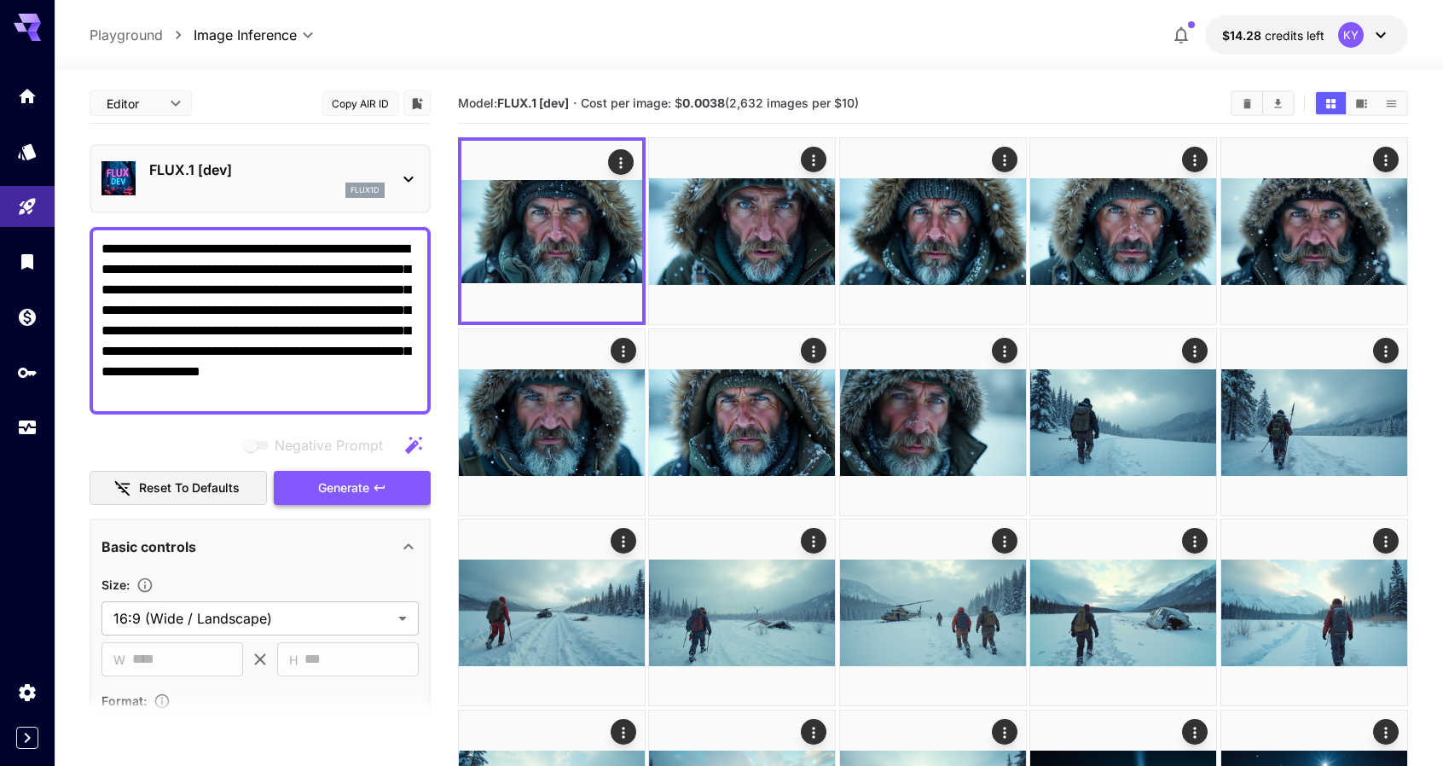
click at [350, 484] on span "Generate" at bounding box center [343, 488] width 51 height 21
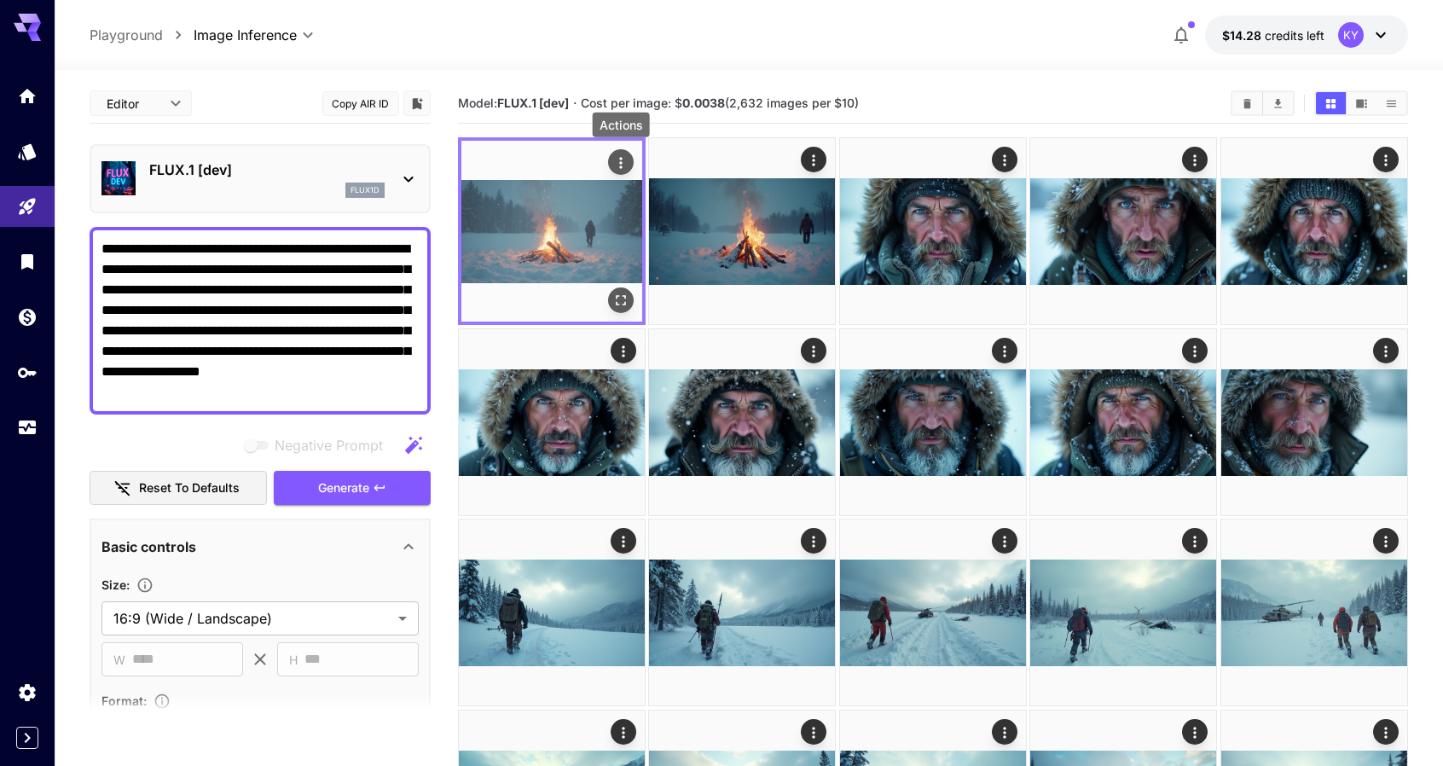
click at [623, 161] on icon "Actions" at bounding box center [621, 162] width 17 height 17
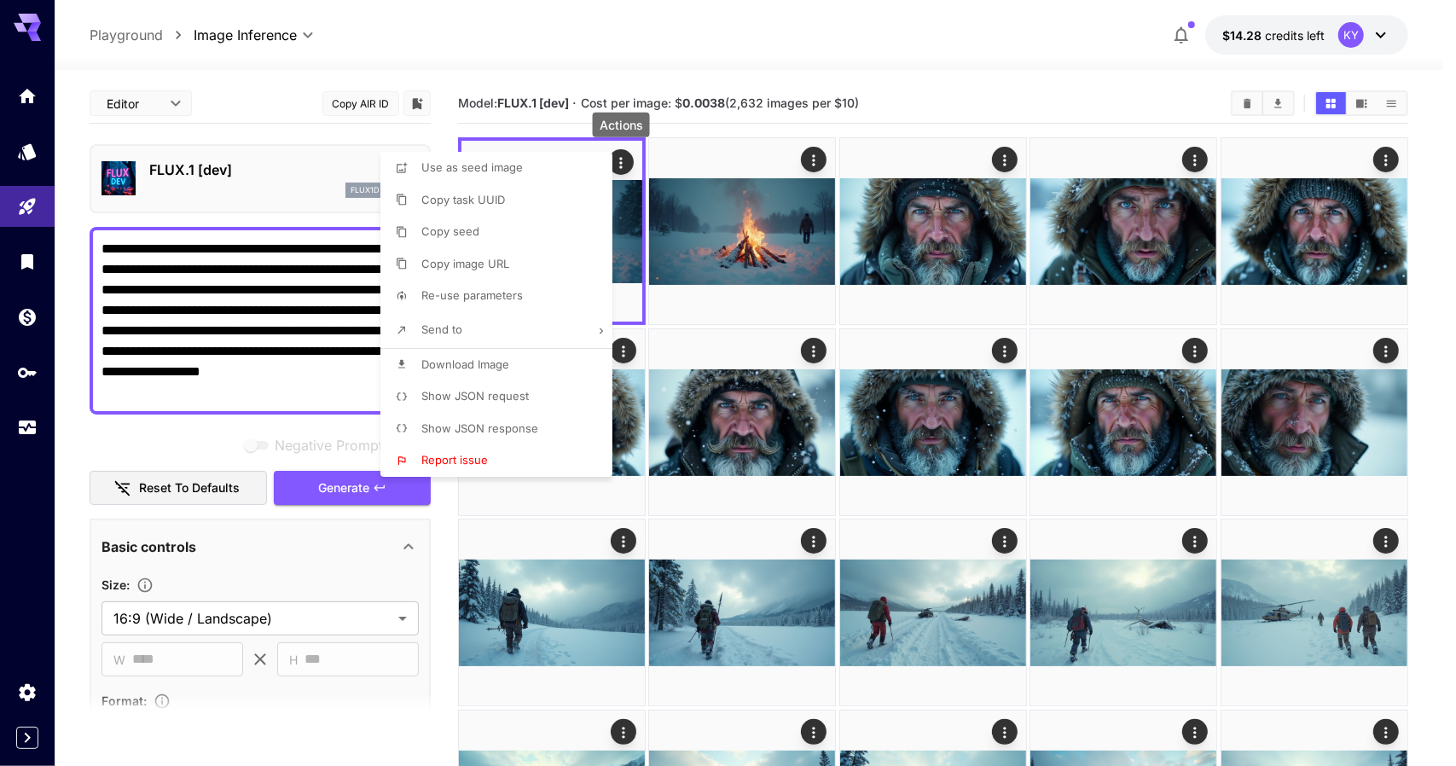
click at [469, 362] on span "Download Image" at bounding box center [465, 364] width 88 height 14
drag, startPoint x: 698, startPoint y: 129, endPoint x: 740, endPoint y: 139, distance: 43.9
click at [698, 129] on div at bounding box center [728, 383] width 1456 height 766
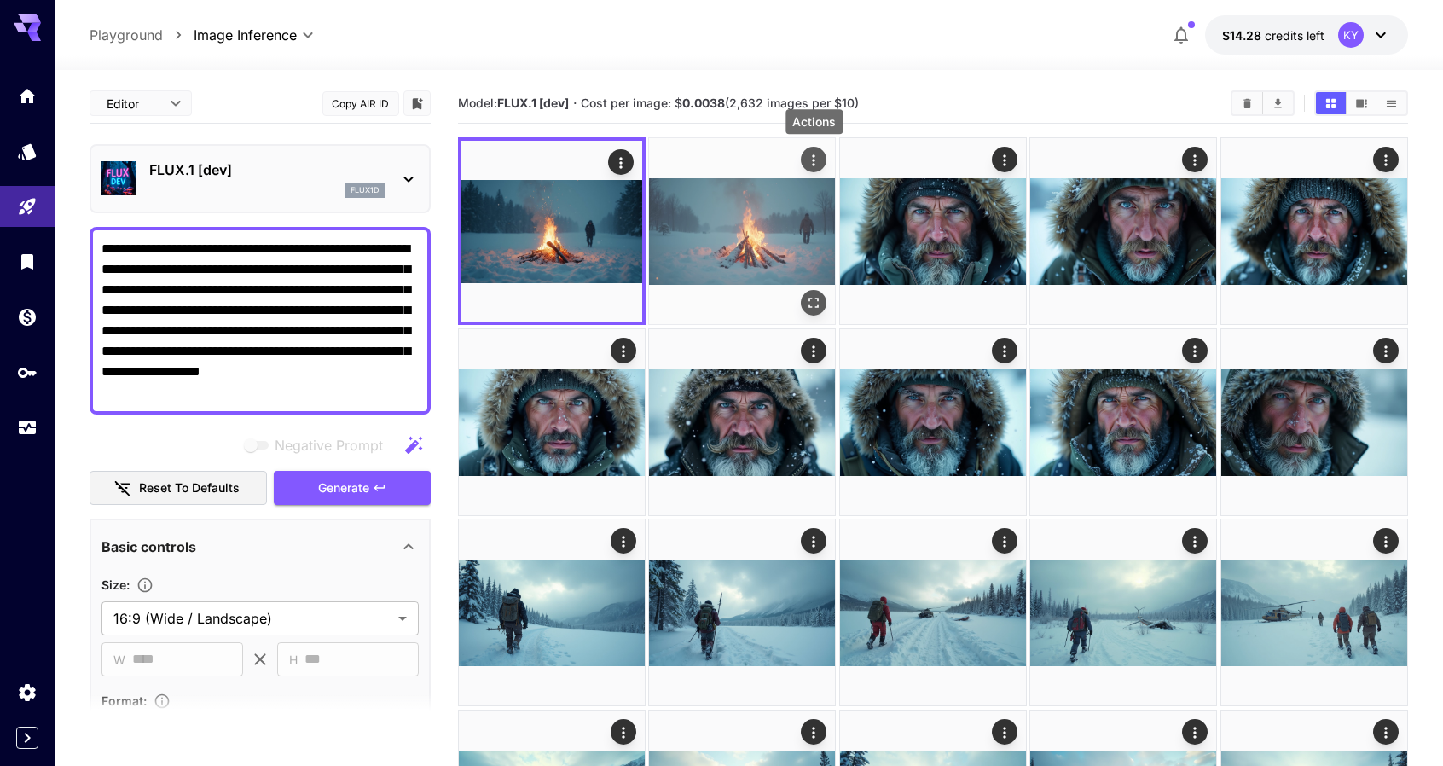
click at [819, 156] on icon "Actions" at bounding box center [814, 160] width 17 height 17
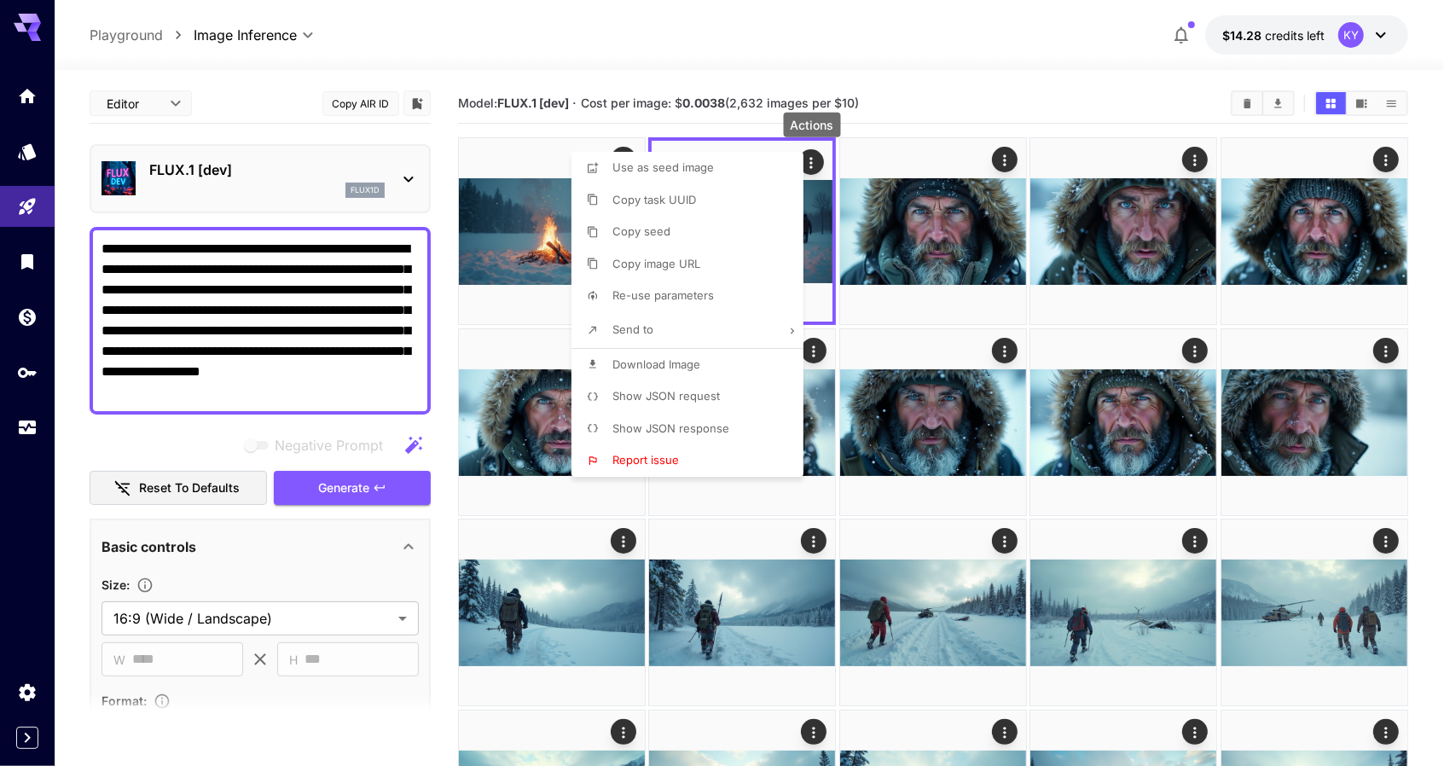
click at [653, 359] on span "Download Image" at bounding box center [657, 364] width 88 height 14
click at [524, 131] on div at bounding box center [728, 383] width 1456 height 766
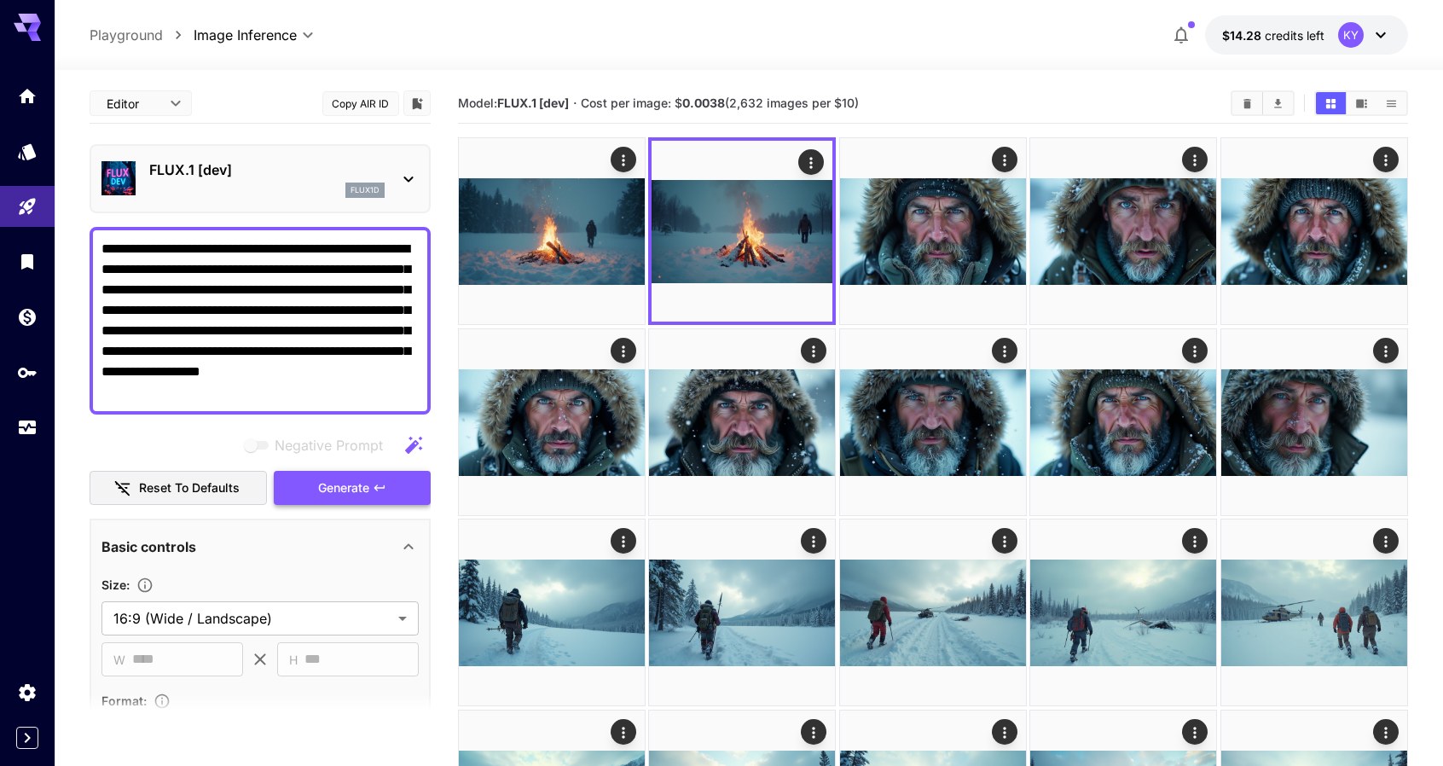
click at [358, 483] on span "Generate" at bounding box center [343, 488] width 51 height 21
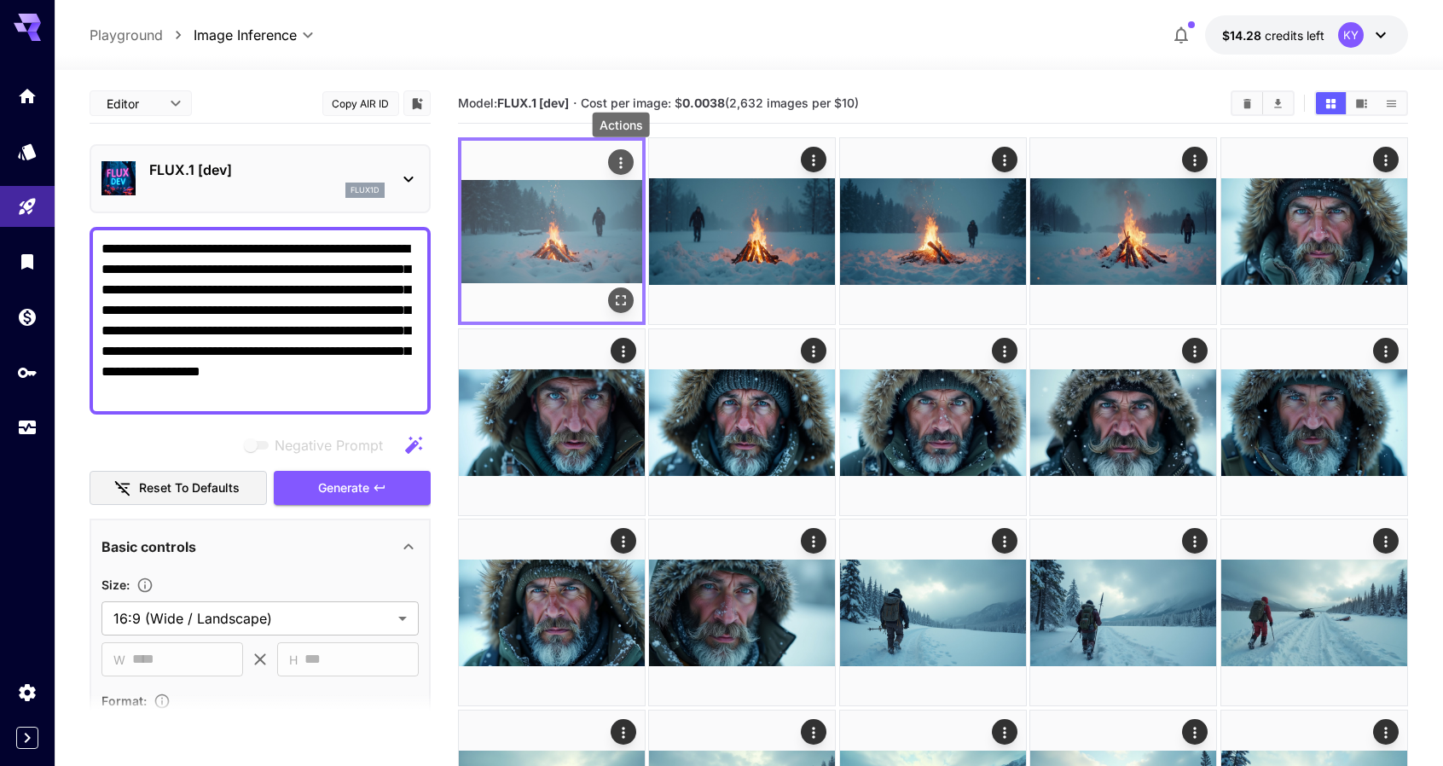
click at [619, 165] on icon "Actions" at bounding box center [621, 162] width 17 height 17
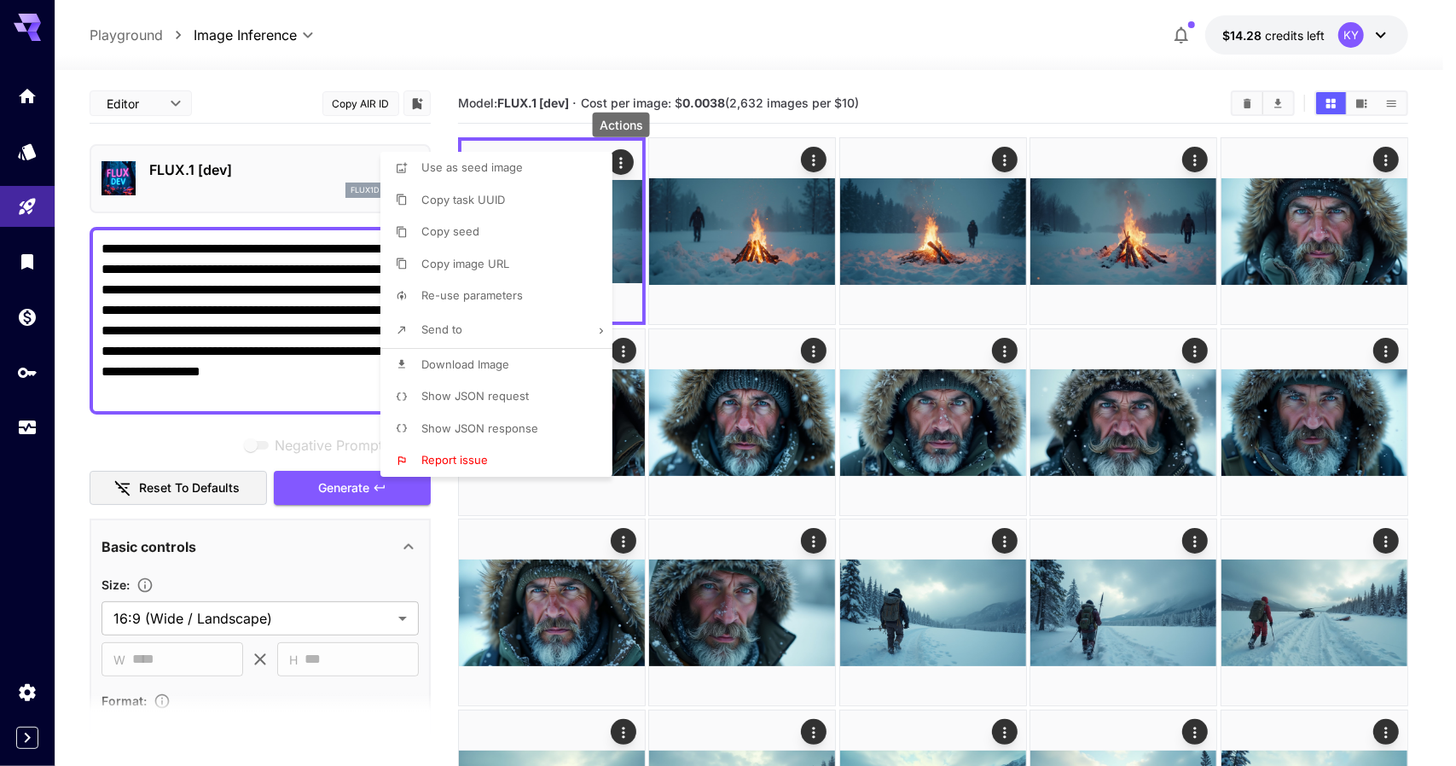
click at [458, 361] on span "Download Image" at bounding box center [465, 364] width 88 height 14
click at [718, 121] on div at bounding box center [728, 383] width 1456 height 766
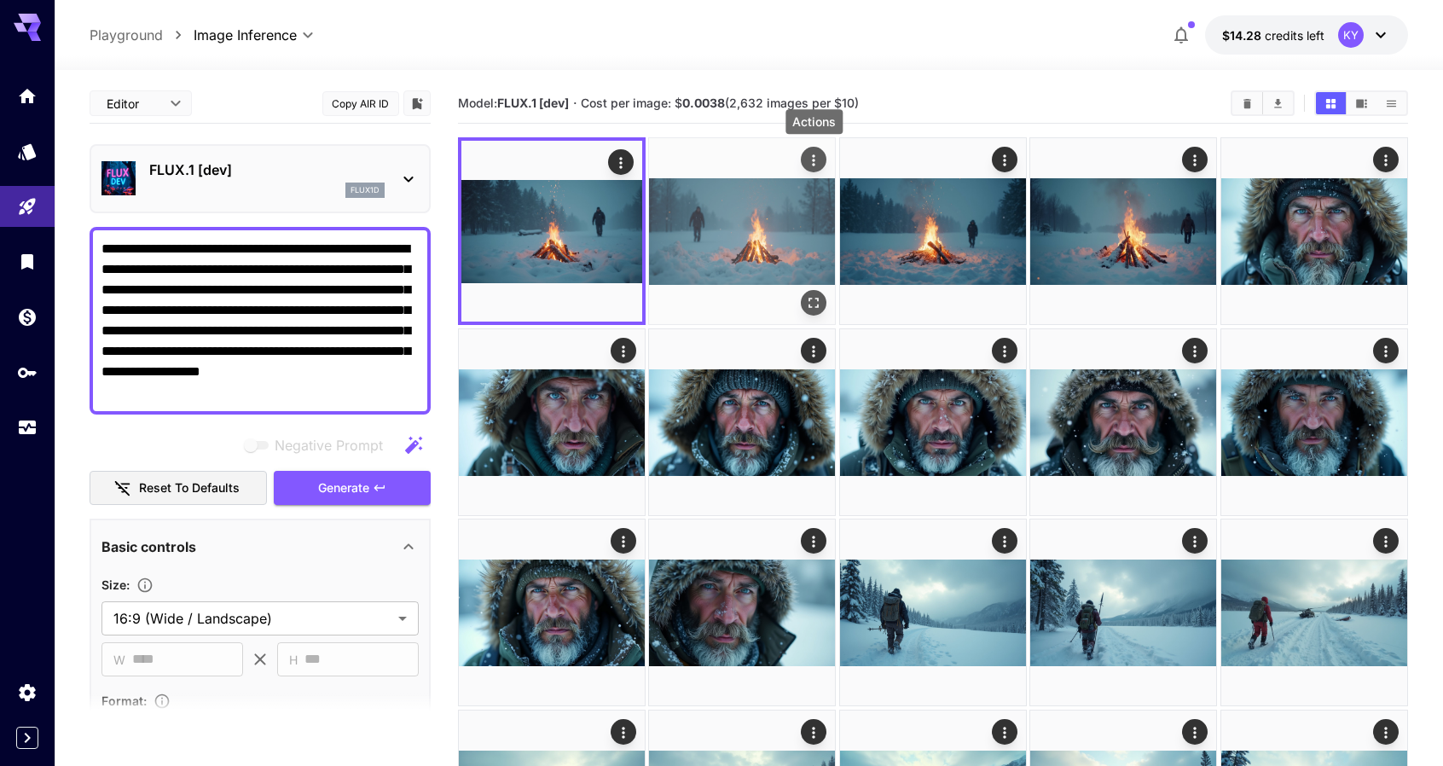
click at [814, 152] on icon "Actions" at bounding box center [814, 160] width 17 height 17
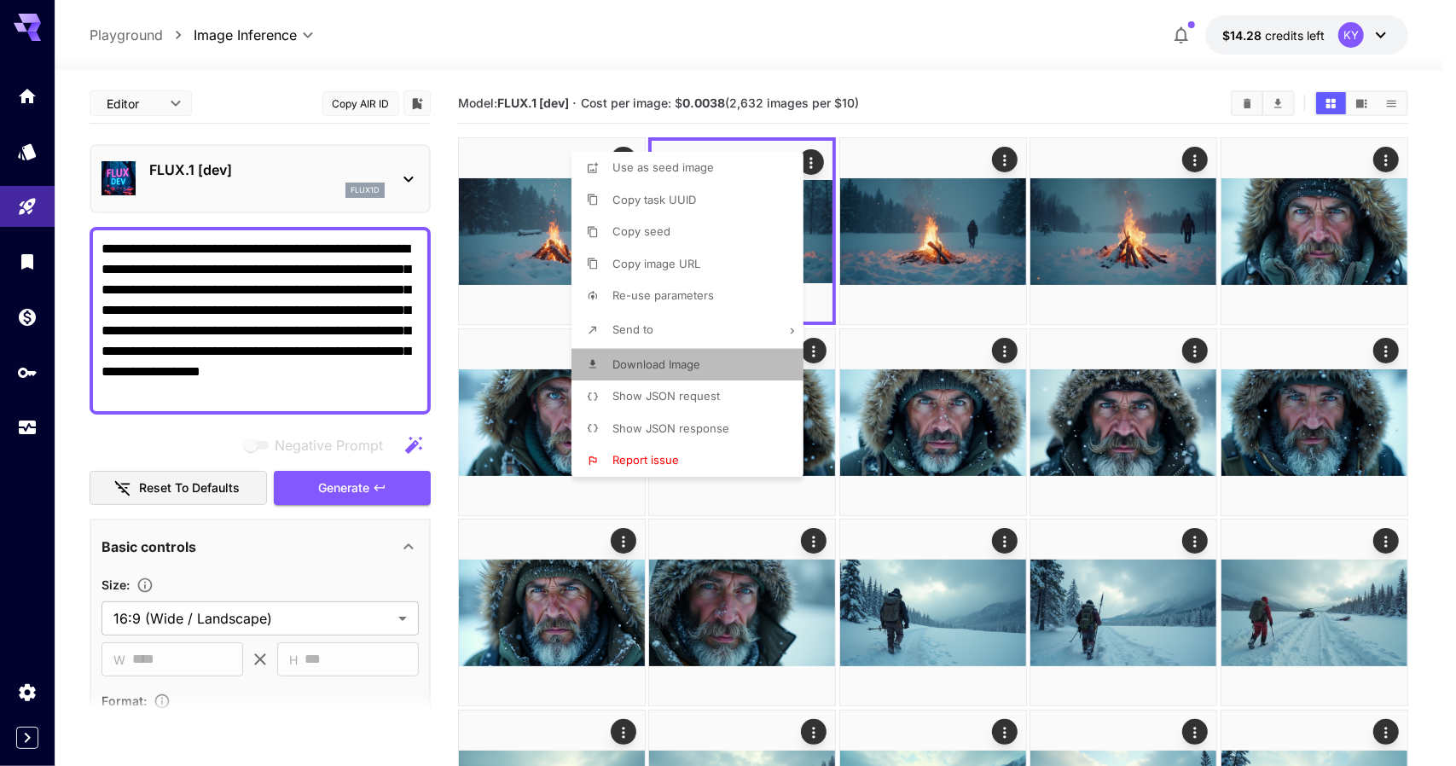
click at [667, 362] on span "Download Image" at bounding box center [657, 364] width 88 height 14
click at [448, 125] on div at bounding box center [728, 383] width 1456 height 766
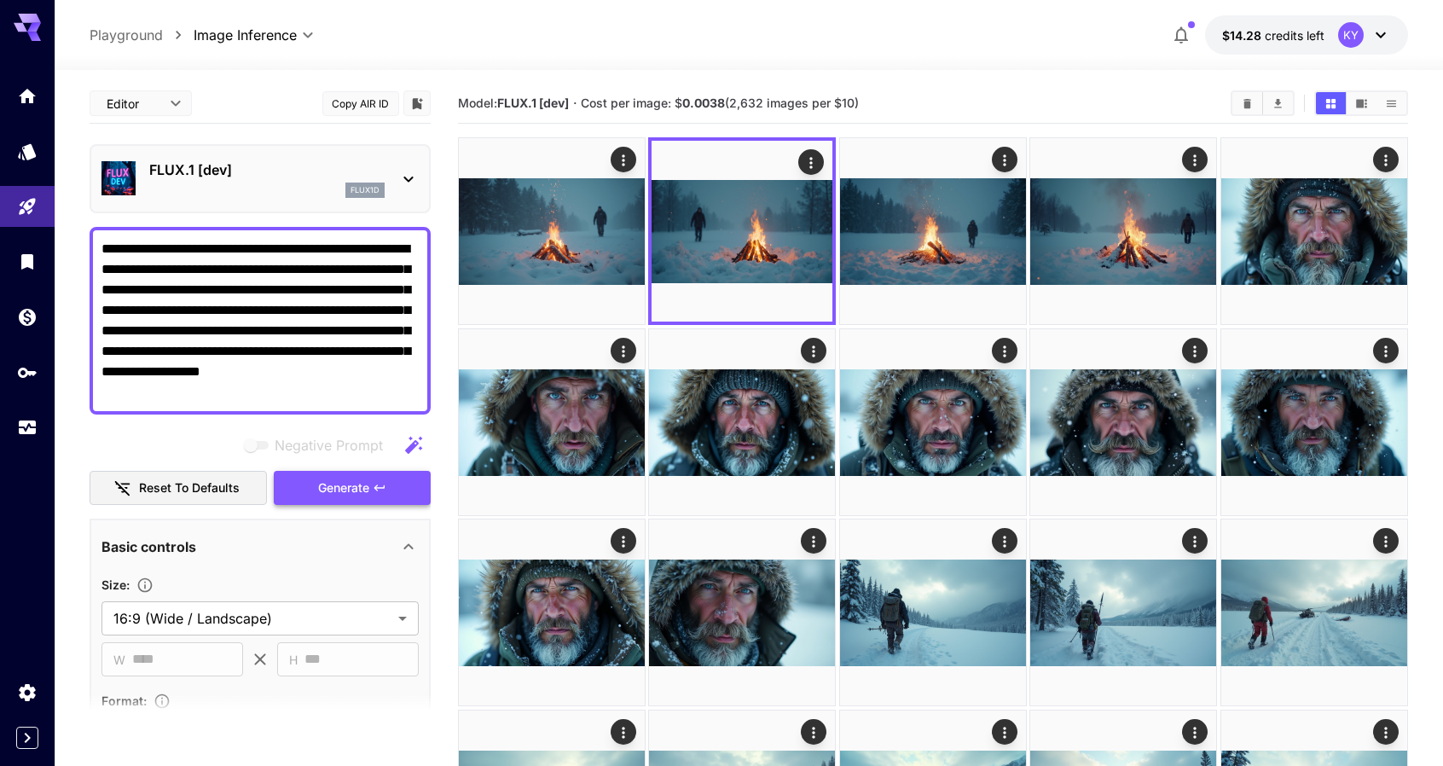
click at [344, 487] on span "Generate" at bounding box center [343, 488] width 51 height 21
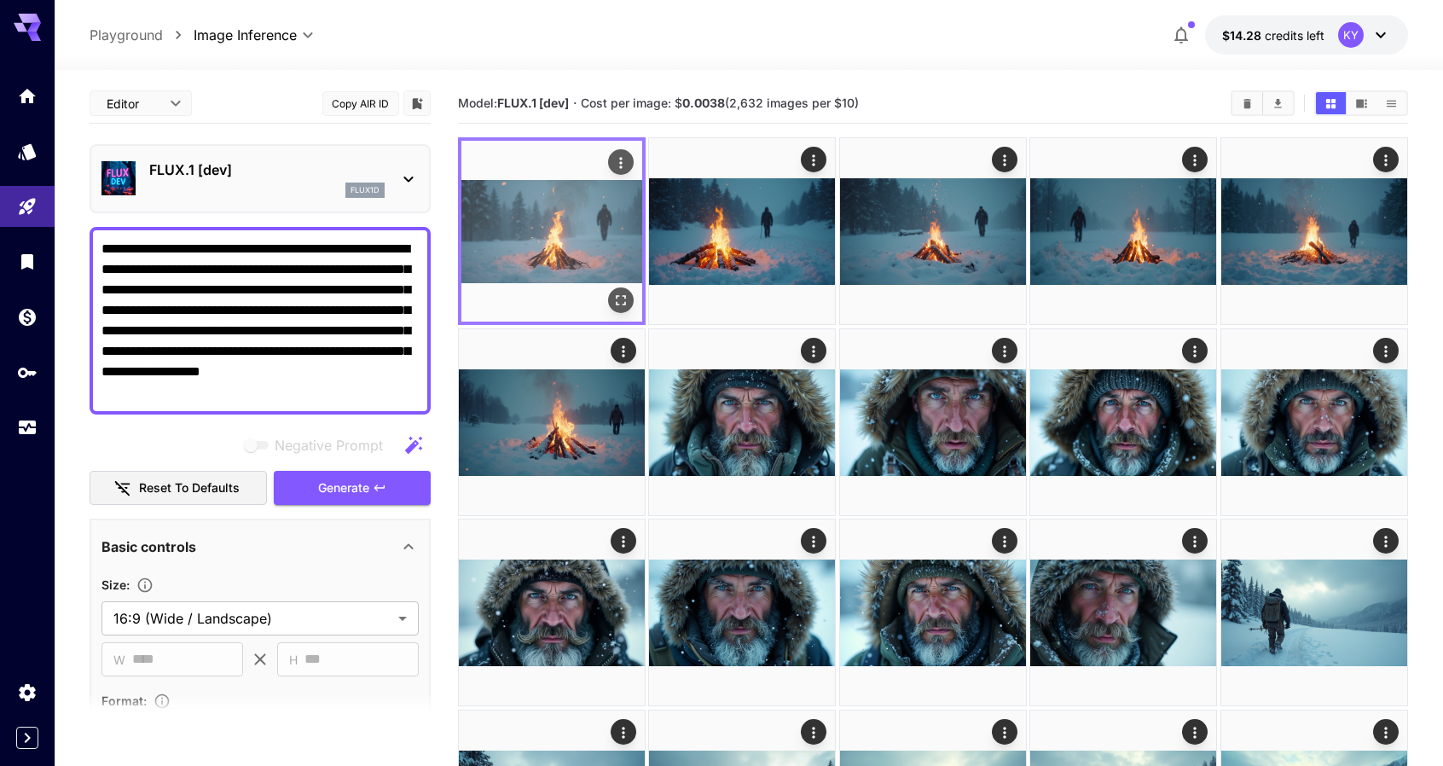
click at [623, 161] on icon "Actions" at bounding box center [621, 162] width 17 height 17
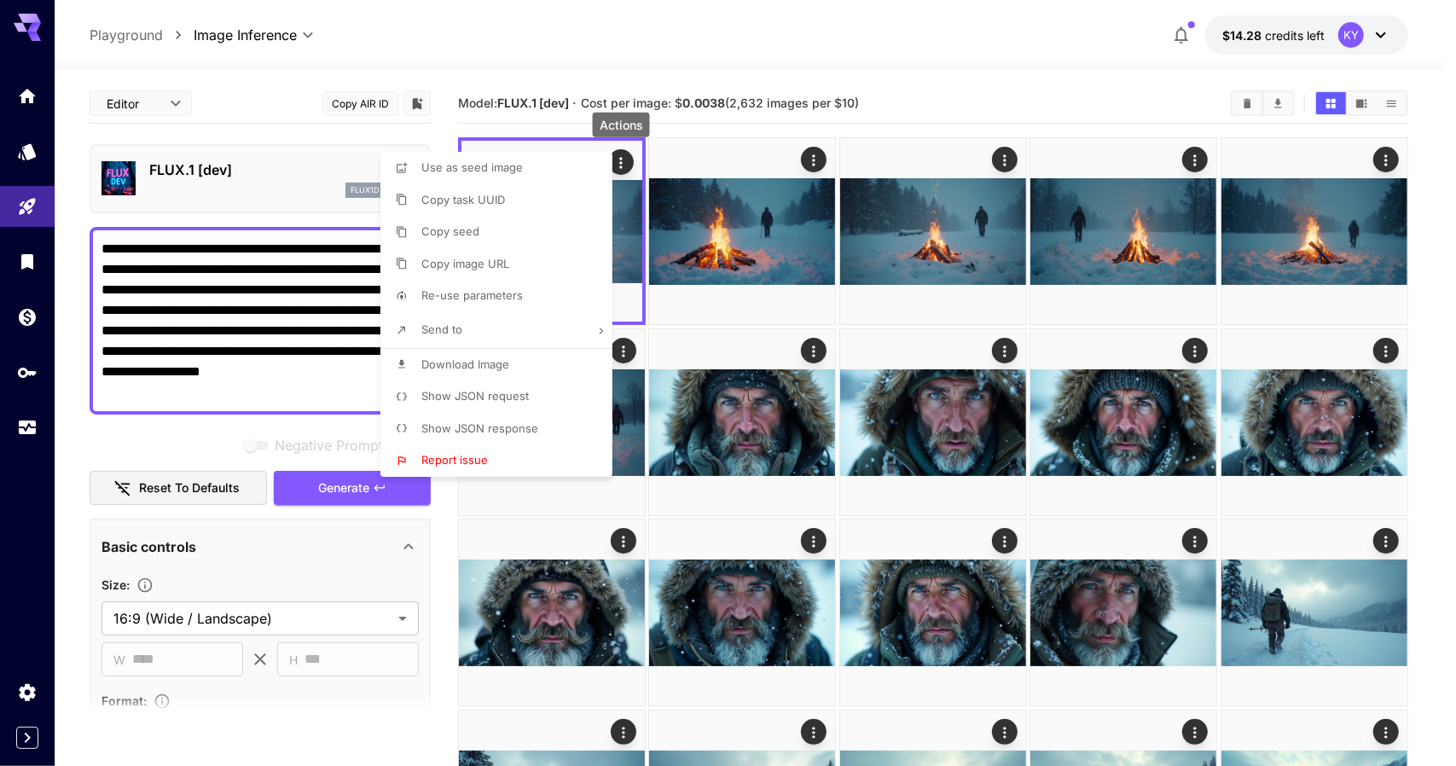
click at [454, 363] on span "Download Image" at bounding box center [465, 364] width 88 height 14
click at [734, 129] on div at bounding box center [728, 383] width 1456 height 766
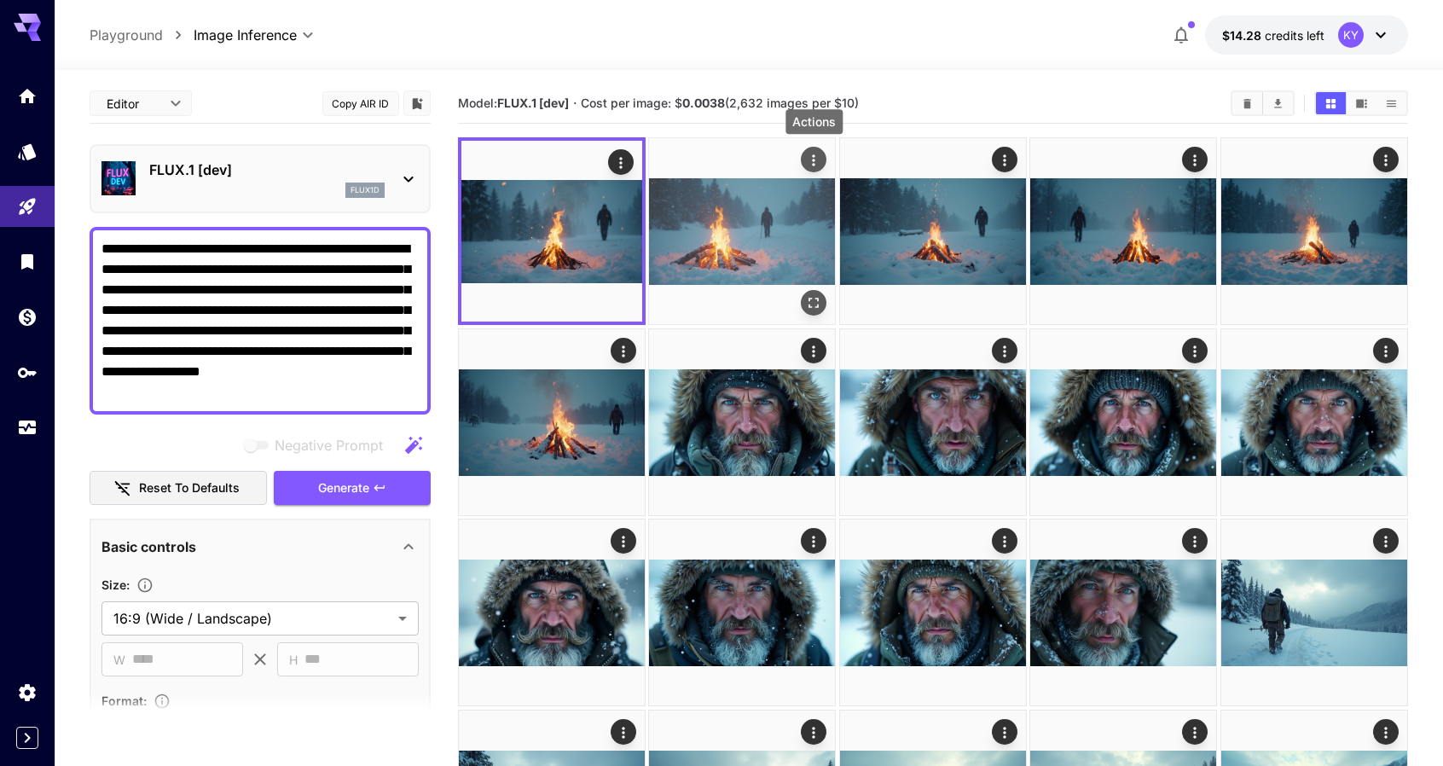
click at [815, 154] on icon "Actions" at bounding box center [814, 159] width 3 height 11
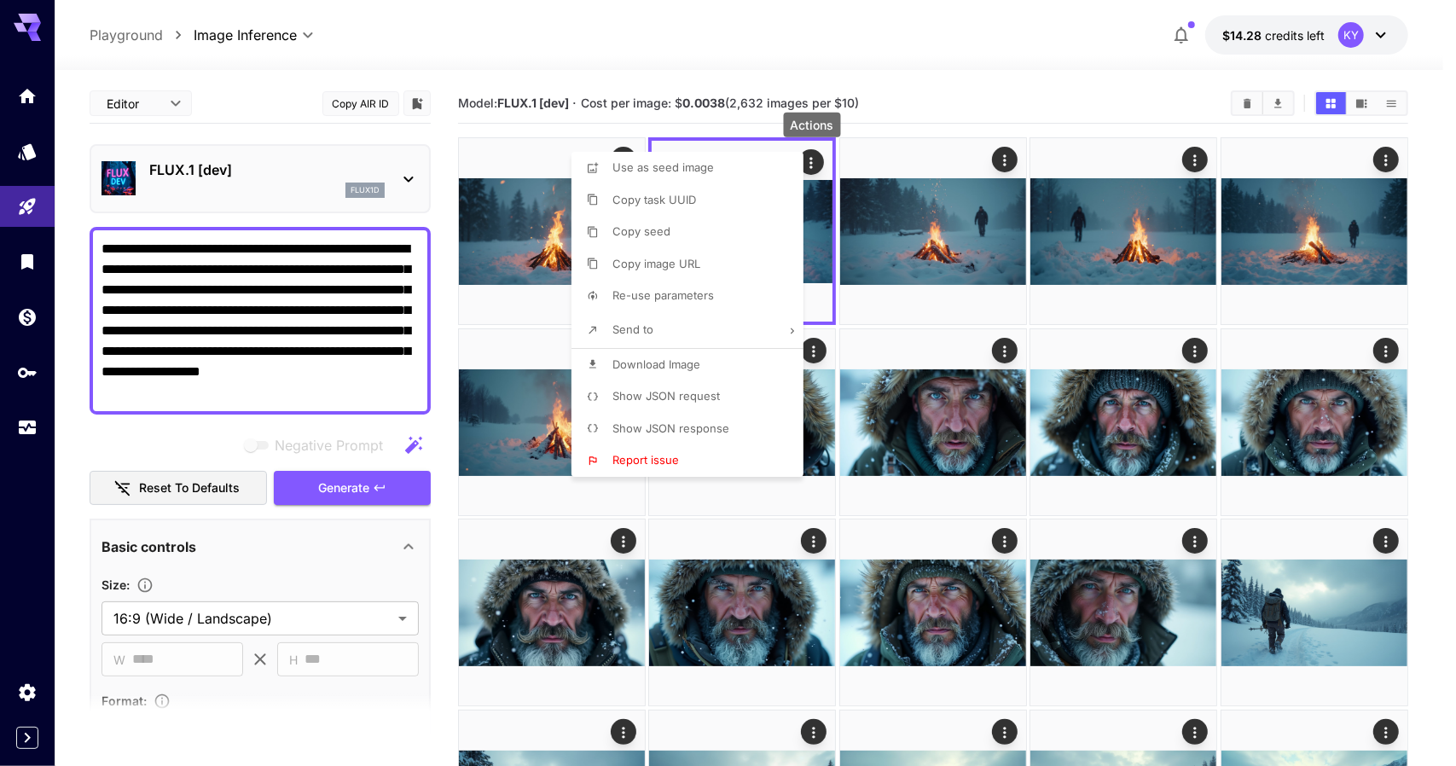
click at [653, 361] on span "Download Image" at bounding box center [657, 364] width 88 height 14
click at [924, 128] on div at bounding box center [728, 383] width 1456 height 766
